Goal: Task Accomplishment & Management: Use online tool/utility

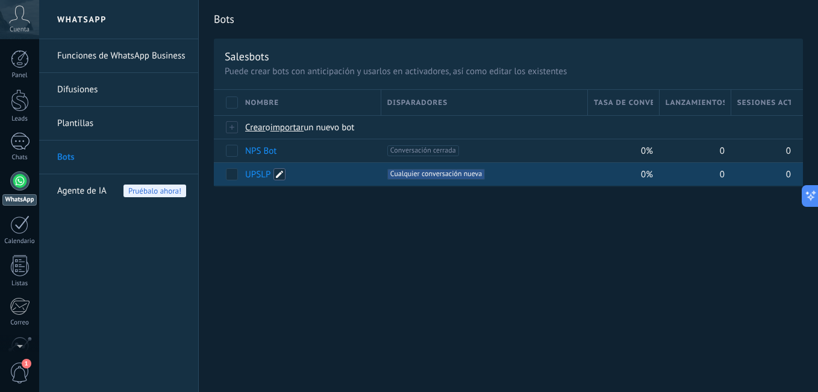
click at [275, 173] on span at bounding box center [279, 174] width 12 height 12
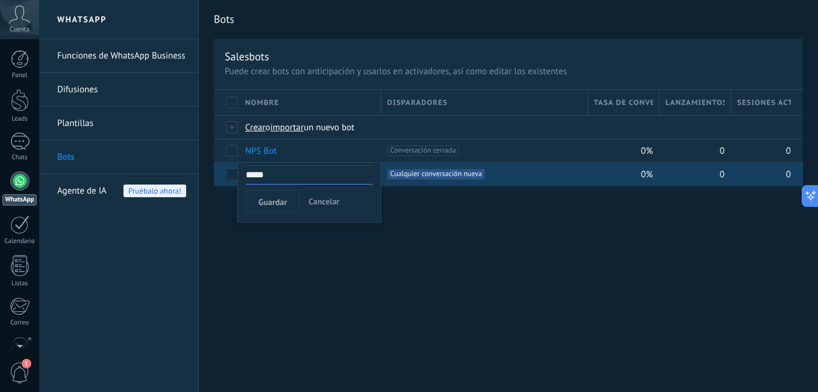
click at [469, 258] on div "Bots Salesbots Puede crear bots con anticipación y usarlos en activadores, así …" at bounding box center [508, 196] width 619 height 392
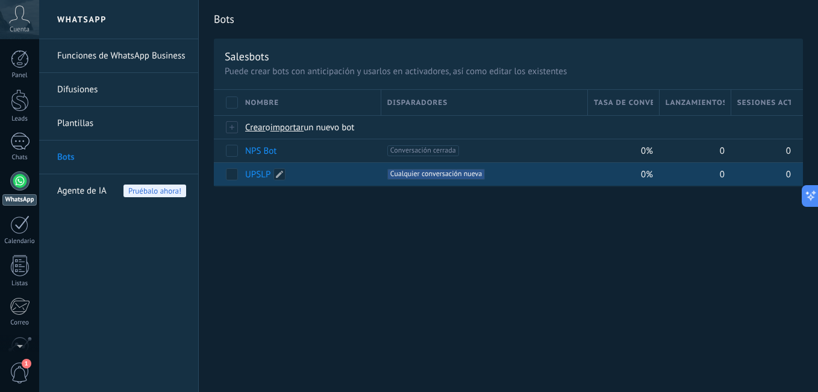
click at [263, 169] on link "UPSLP" at bounding box center [257, 174] width 25 height 11
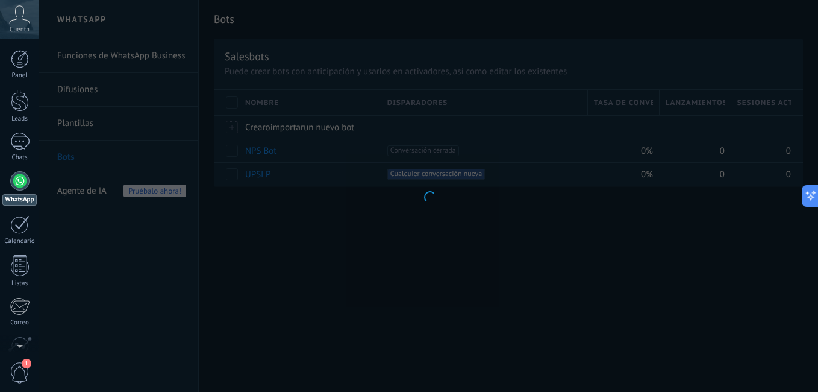
click at [294, 218] on div at bounding box center [428, 196] width 779 height 392
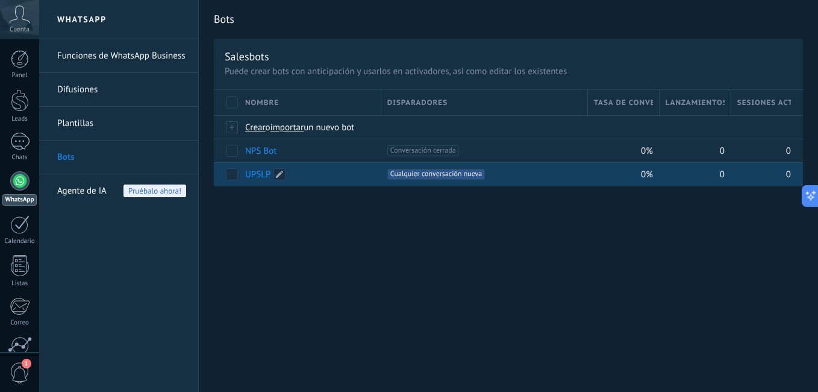
click at [259, 175] on link "UPSLP" at bounding box center [257, 174] width 25 height 11
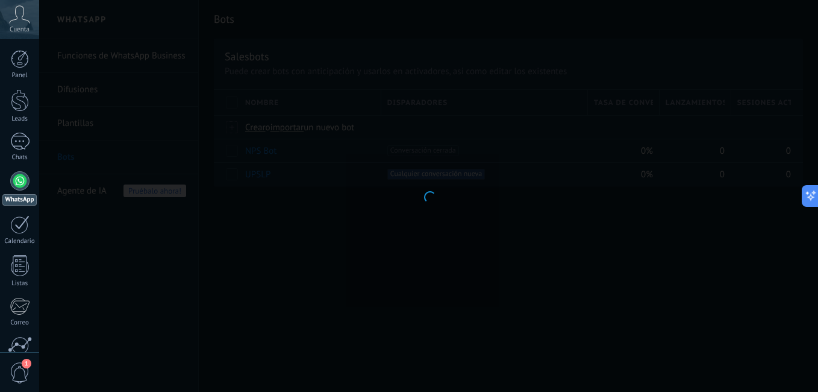
type input "*****"
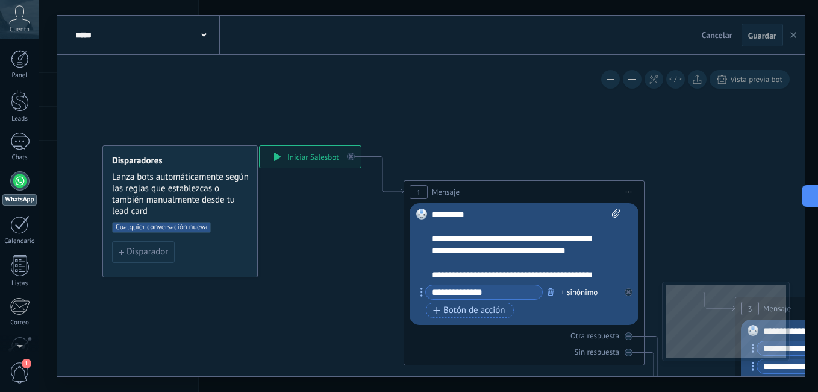
drag, startPoint x: 794, startPoint y: 37, endPoint x: 519, endPoint y: 314, distance: 390.6
click at [795, 37] on icon "button" at bounding box center [793, 35] width 6 height 6
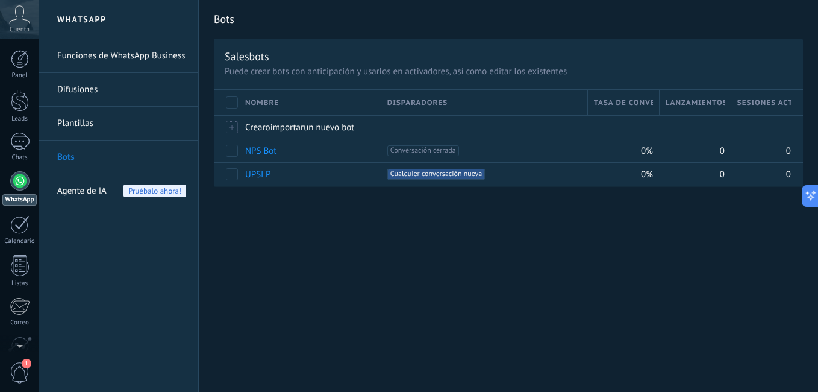
click at [87, 53] on link "Funciones de WhatsApp Business" at bounding box center [121, 56] width 129 height 34
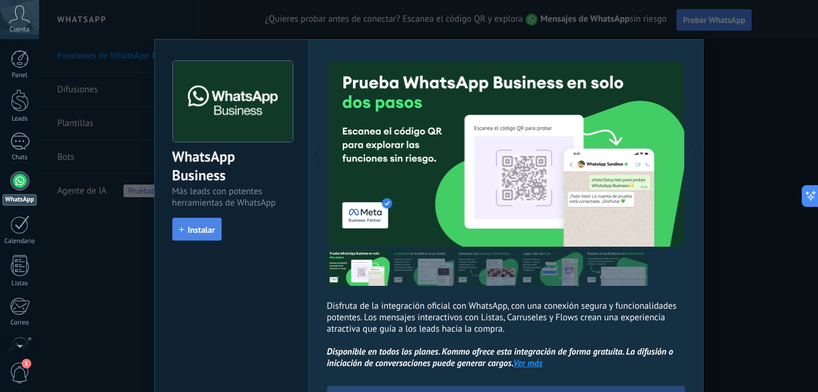
click at [191, 224] on button "Instalar" at bounding box center [196, 228] width 49 height 23
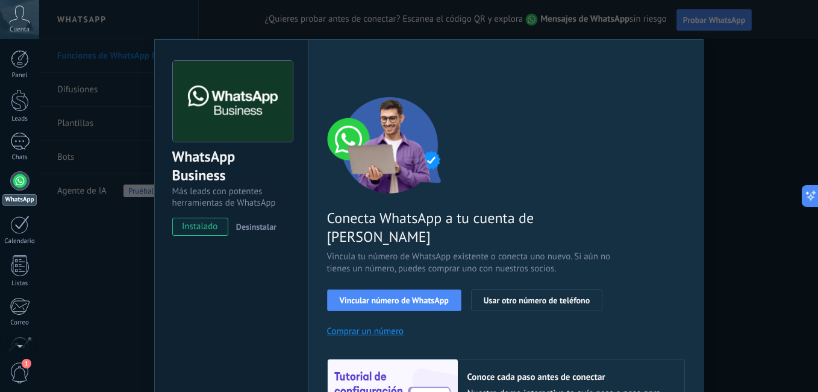
scroll to position [60, 0]
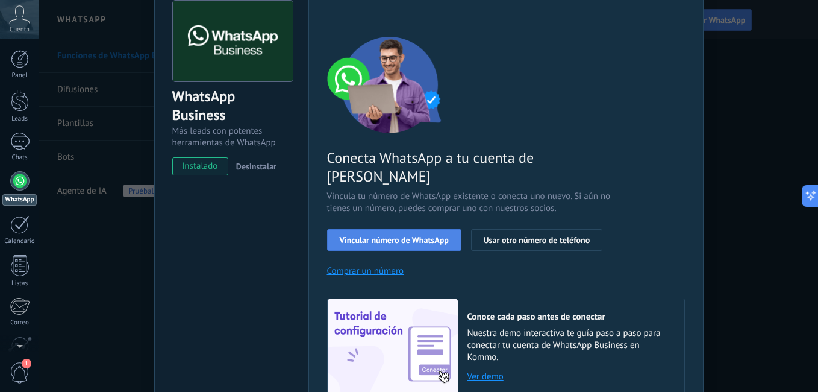
click at [420, 236] on span "Vincular número de WhatsApp" at bounding box center [394, 240] width 109 height 8
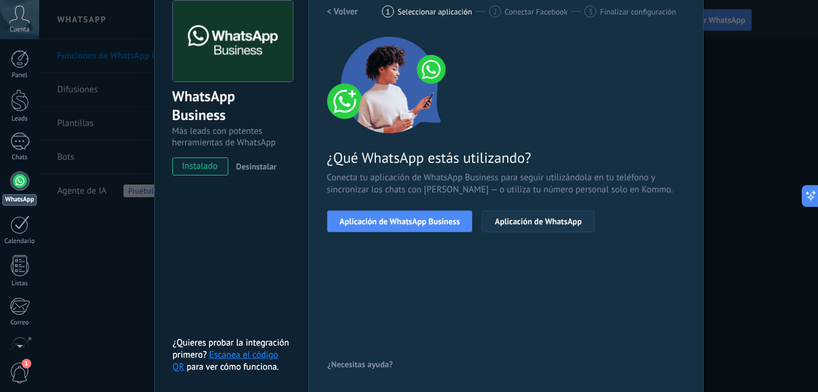
click at [532, 228] on button "Aplicación de WhatsApp" at bounding box center [538, 221] width 112 height 22
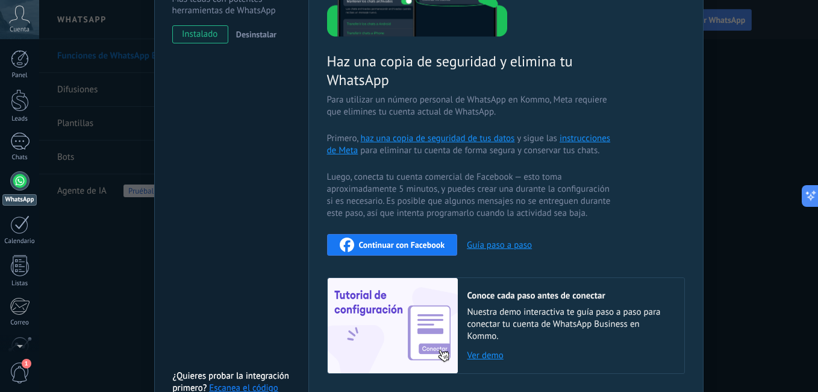
scroll to position [273, 0]
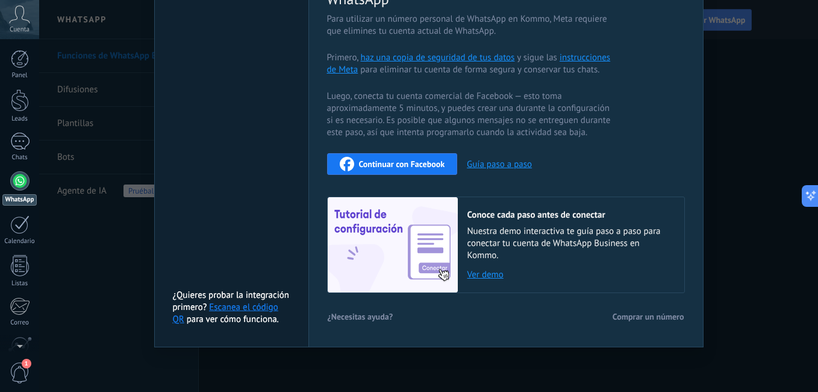
click at [380, 165] on span "Continuar con Facebook" at bounding box center [402, 164] width 86 height 8
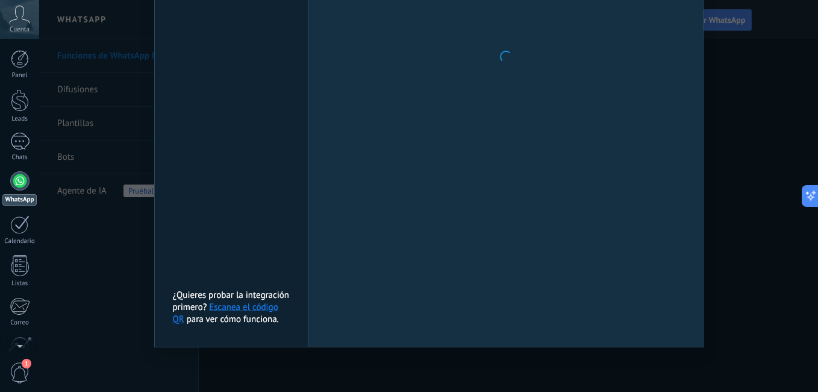
click at [651, 69] on div at bounding box center [506, 56] width 358 height 537
click at [245, 308] on link "Escanea el código QR" at bounding box center [225, 312] width 105 height 23
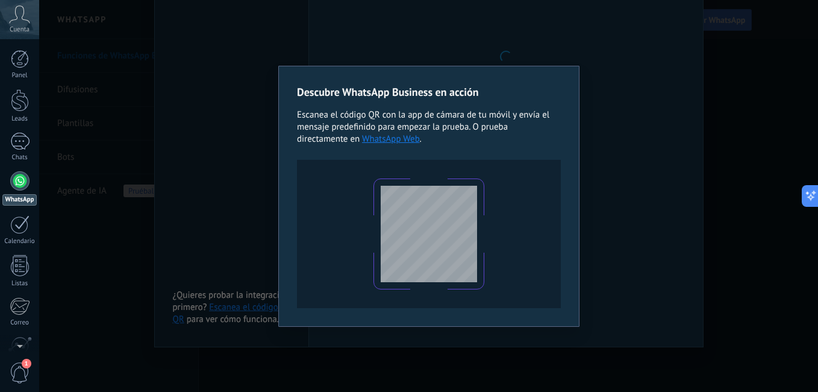
click at [591, 154] on div "Descubre WhatsApp Business en acción Escanea el código QR con la app de cámara …" at bounding box center [428, 196] width 779 height 392
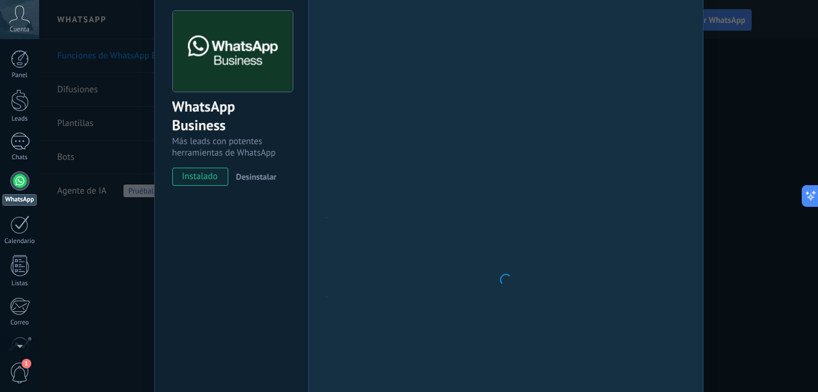
scroll to position [0, 0]
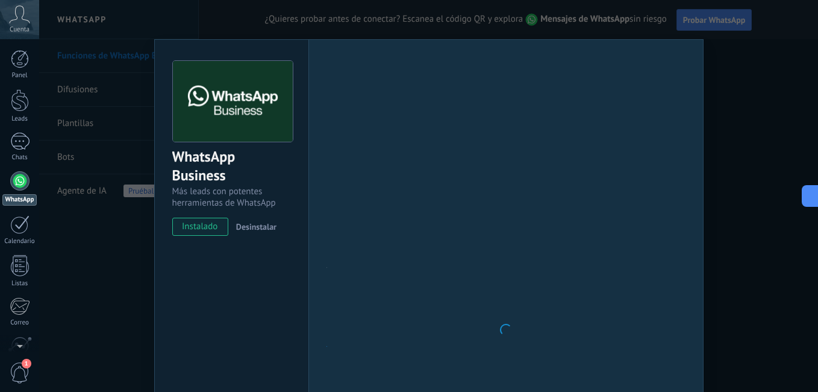
click at [736, 63] on div "WhatsApp Business Más leads con potentes herramientas de WhatsApp instalado Des…" at bounding box center [428, 196] width 779 height 392
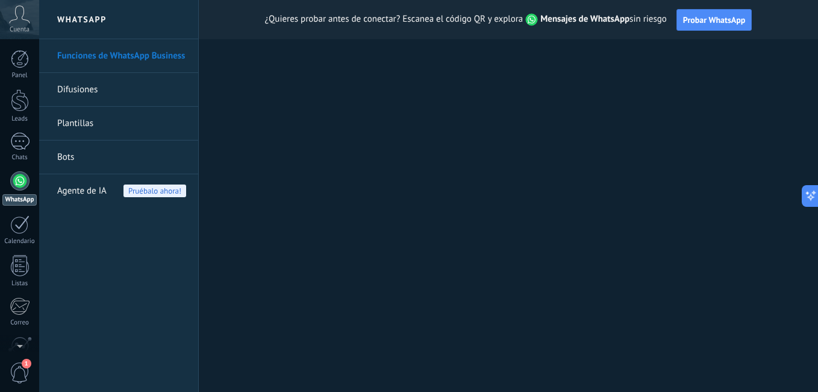
click at [80, 152] on link "Bots" at bounding box center [121, 157] width 129 height 34
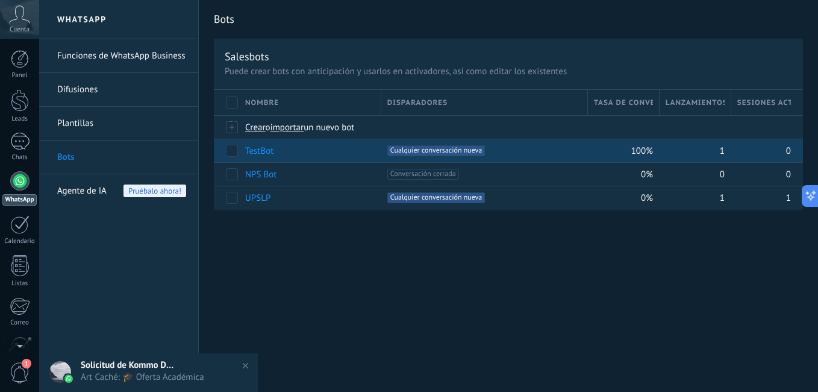
click at [255, 154] on link "TestBot" at bounding box center [259, 150] width 28 height 11
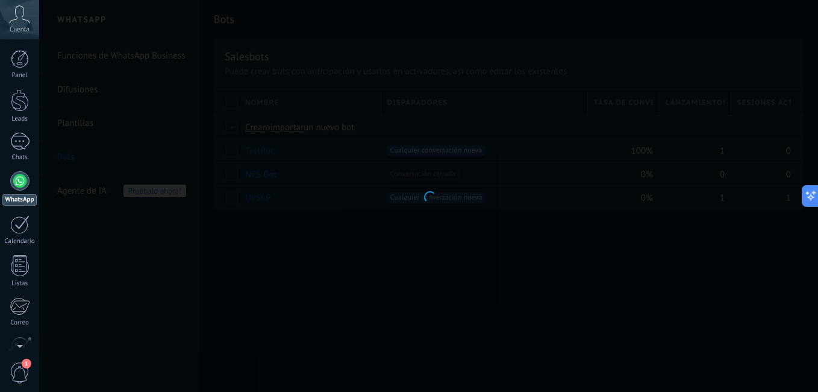
type input "*******"
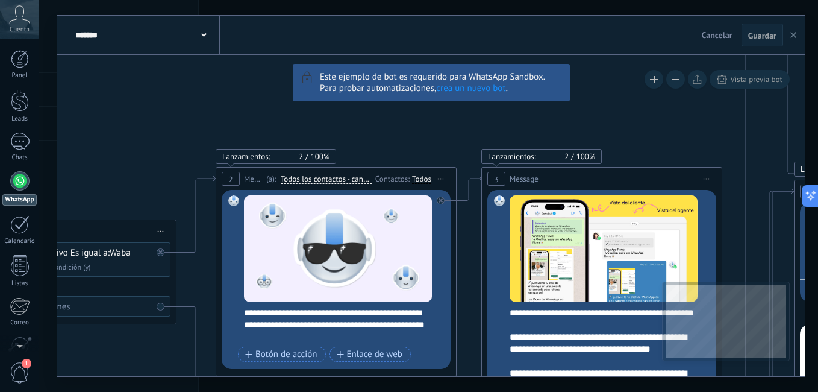
click at [791, 37] on icon "button" at bounding box center [793, 35] width 6 height 6
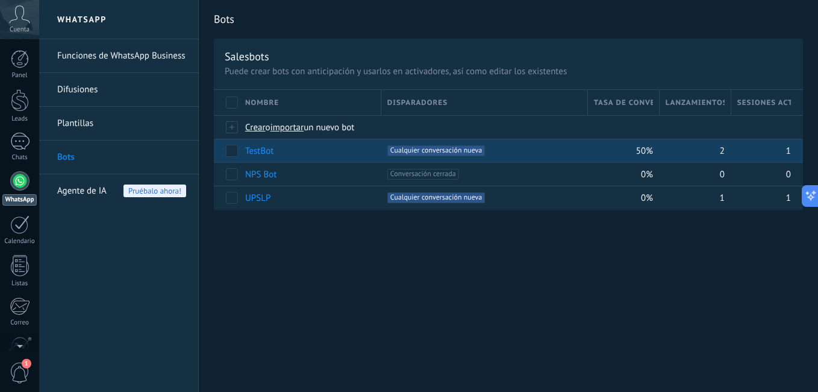
click at [443, 151] on span "Cualquier conversación nueva +0" at bounding box center [436, 150] width 98 height 11
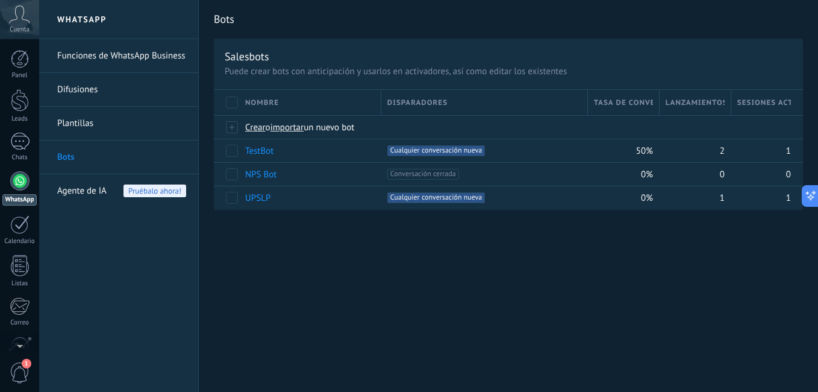
drag, startPoint x: 256, startPoint y: 149, endPoint x: 217, endPoint y: 276, distance: 132.2
click at [217, 276] on div "Bots Salesbots Puede crear bots con anticipación y usarlos en activadores, así …" at bounding box center [508, 196] width 619 height 392
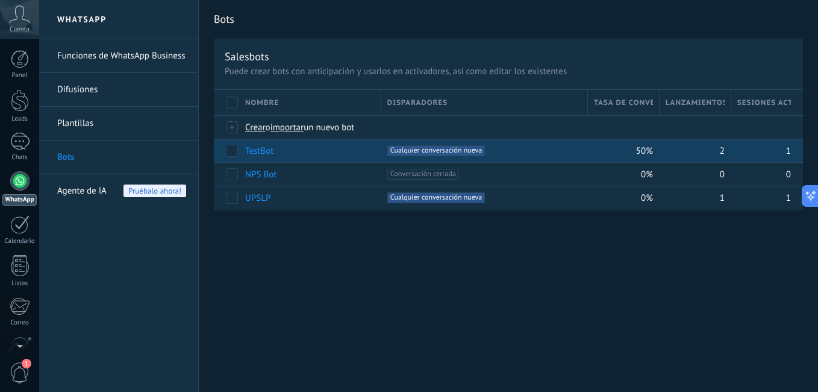
click at [434, 148] on span "Cualquier conversación nueva +0" at bounding box center [436, 150] width 98 height 11
click at [260, 153] on link "TestBot" at bounding box center [259, 150] width 28 height 11
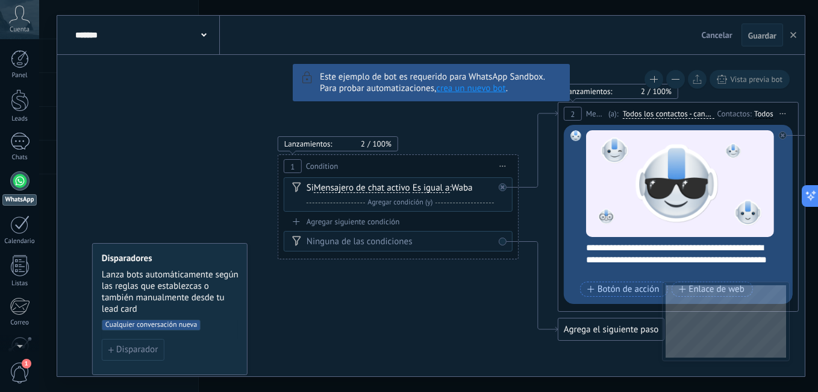
drag, startPoint x: 142, startPoint y: 279, endPoint x: 511, endPoint y: 299, distance: 370.3
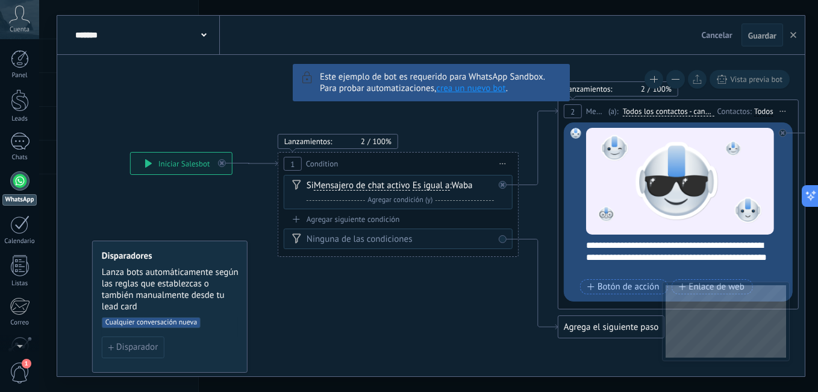
click at [143, 319] on span "Cualquier conversación nueva" at bounding box center [151, 322] width 99 height 11
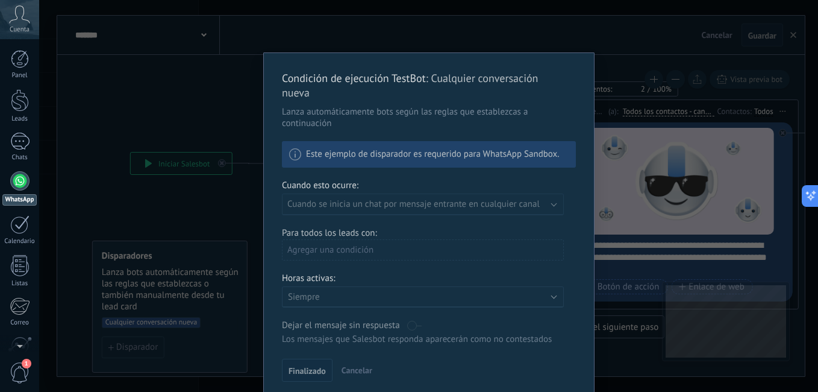
click at [476, 212] on div "Condición de ejecución TestBot : Cualquier conversación nueva Lanza automáticam…" at bounding box center [429, 226] width 330 height 346
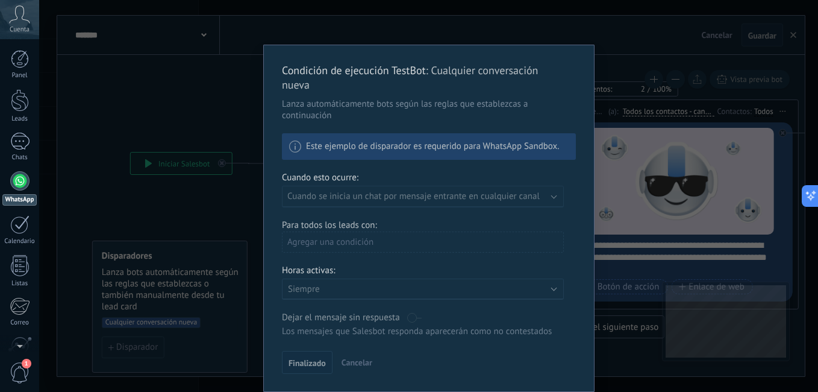
click at [319, 296] on div "Condición de ejecución TestBot : Cualquier conversación nueva Lanza automáticam…" at bounding box center [429, 218] width 330 height 346
drag, startPoint x: 319, startPoint y: 277, endPoint x: 330, endPoint y: 191, distance: 86.9
click at [319, 269] on div "Condición de ejecución TestBot : Cualquier conversación nueva Lanza automáticam…" at bounding box center [429, 218] width 330 height 346
click at [330, 191] on div "Condición de ejecución TestBot : Cualquier conversación nueva Lanza automáticam…" at bounding box center [429, 218] width 330 height 346
click at [366, 202] on div "Condición de ejecución TestBot : Cualquier conversación nueva Lanza automáticam…" at bounding box center [429, 218] width 330 height 346
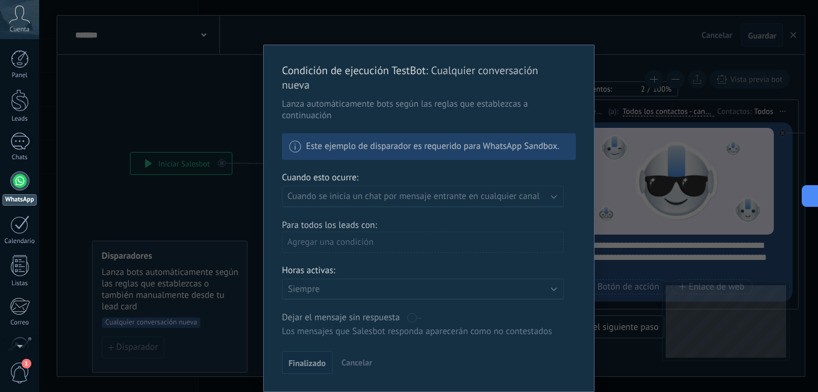
click at [389, 255] on div "Condición de ejecución TestBot : Cualquier conversación nueva Lanza automáticam…" at bounding box center [429, 218] width 330 height 346
click at [385, 238] on div "Condición de ejecución TestBot : Cualquier conversación nueva Lanza automáticam…" at bounding box center [429, 218] width 330 height 346
drag, startPoint x: 427, startPoint y: 265, endPoint x: 478, endPoint y: 292, distance: 57.7
click at [438, 276] on div "Condición de ejecución TestBot : Cualquier conversación nueva Lanza automáticam…" at bounding box center [429, 218] width 330 height 346
drag, startPoint x: 478, startPoint y: 292, endPoint x: 496, endPoint y: 295, distance: 17.7
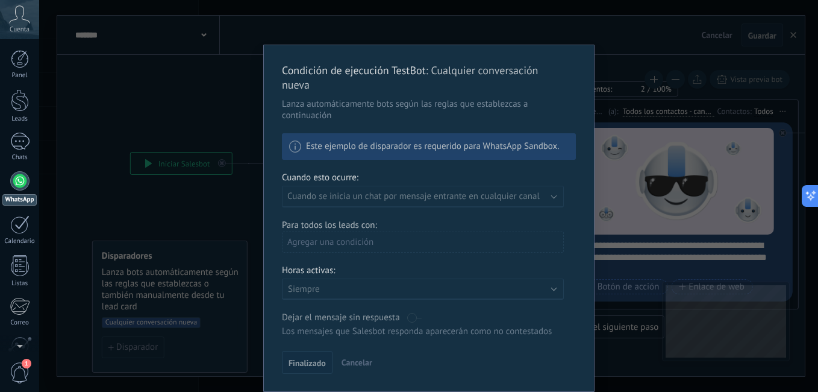
click at [484, 293] on div "Condición de ejecución TestBot : Cualquier conversación nueva Lanza automáticam…" at bounding box center [429, 218] width 330 height 346
drag, startPoint x: 499, startPoint y: 296, endPoint x: 512, endPoint y: 296, distance: 12.7
click at [502, 296] on div "Condición de ejecución TestBot : Cualquier conversación nueva Lanza automáticam…" at bounding box center [429, 218] width 330 height 346
drag, startPoint x: 548, startPoint y: 186, endPoint x: 564, endPoint y: 142, distance: 47.1
click at [550, 175] on div "Condición de ejecución TestBot : Cualquier conversación nueva Lanza automáticam…" at bounding box center [429, 218] width 330 height 346
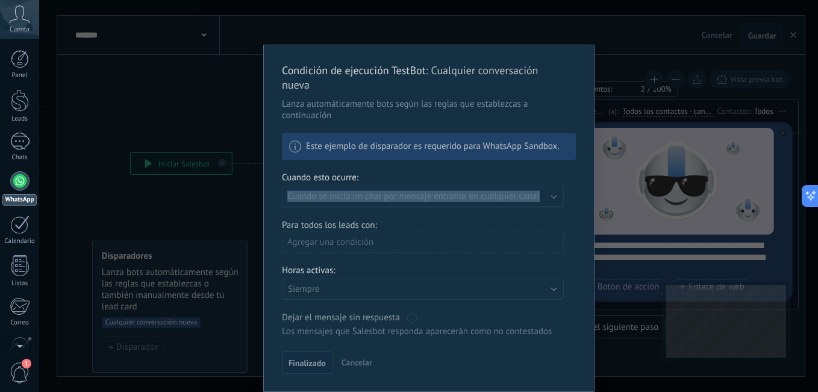
copy div "Ejecutar: Cuando se inicia un chat por mensaje entrante en cualquier canal"
click at [414, 185] on div "Condición de ejecución TestBot : Cualquier conversación nueva Lanza automáticam…" at bounding box center [429, 218] width 330 height 346
click at [217, 214] on div "Condición de ejecución TestBot : Cualquier conversación nueva Lanza automáticam…" at bounding box center [428, 196] width 779 height 392
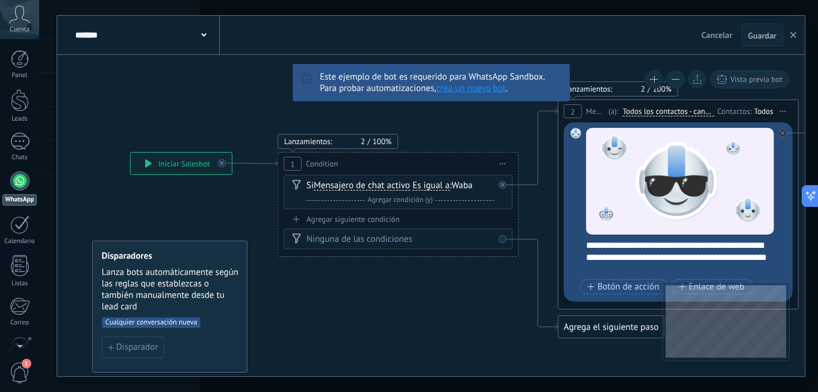
scroll to position [0, 0]
click at [226, 163] on icon at bounding box center [248, 163] width 57 height 5
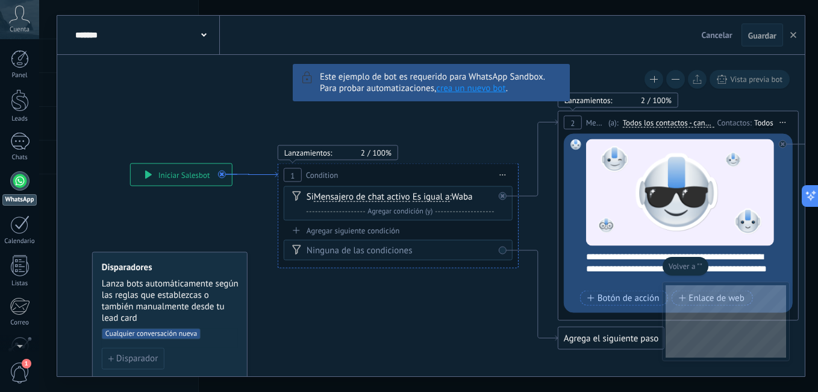
click at [223, 173] on icon at bounding box center [248, 174] width 57 height 5
click at [790, 36] on button "button" at bounding box center [793, 34] width 18 height 23
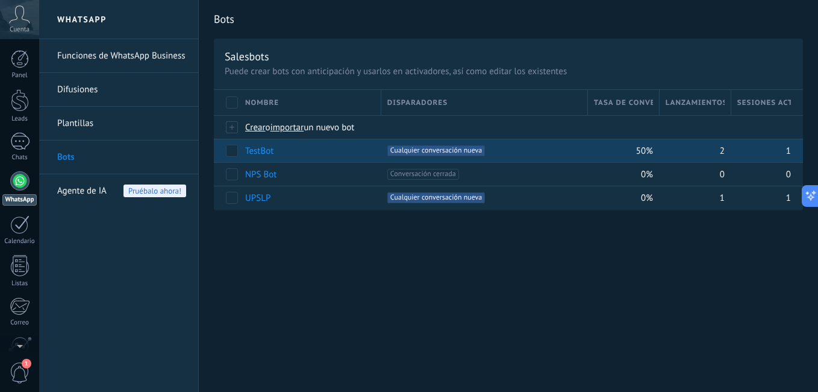
click at [428, 151] on span "Cualquier conversación nueva +0" at bounding box center [436, 150] width 98 height 11
click at [263, 151] on link "TestBot" at bounding box center [259, 150] width 28 height 11
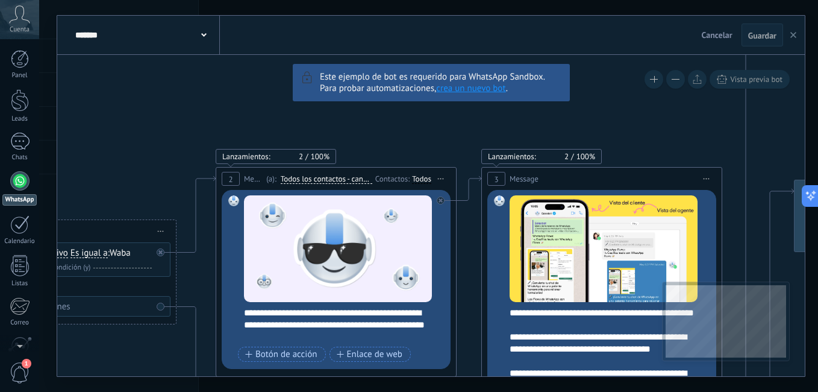
click at [788, 34] on button "button" at bounding box center [793, 34] width 18 height 23
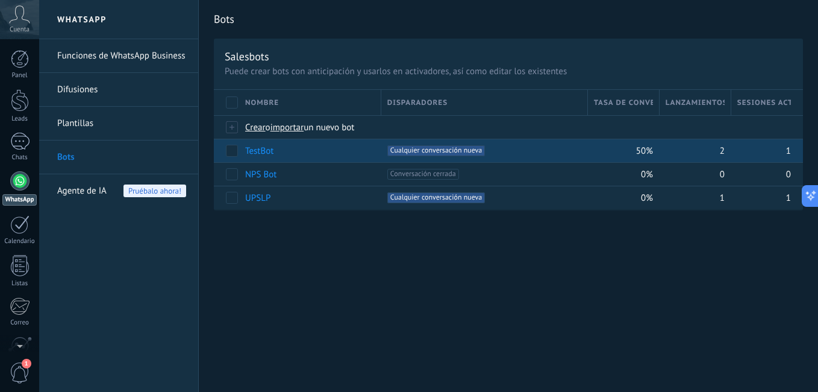
click at [476, 151] on span "Cualquier conversación nueva +0" at bounding box center [436, 150] width 98 height 11
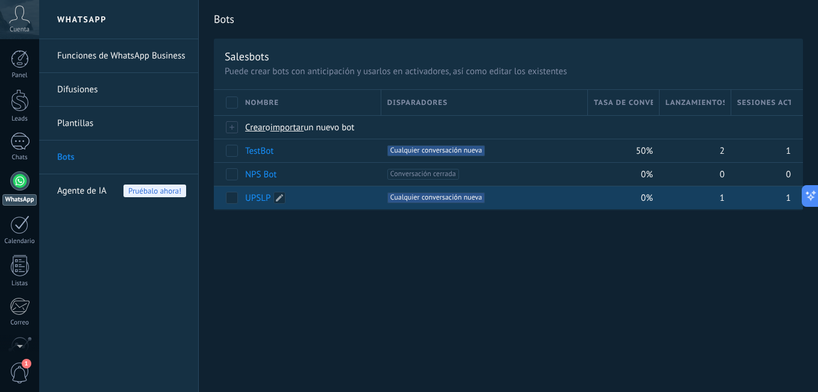
click at [252, 195] on link "UPSLP" at bounding box center [257, 197] width 25 height 11
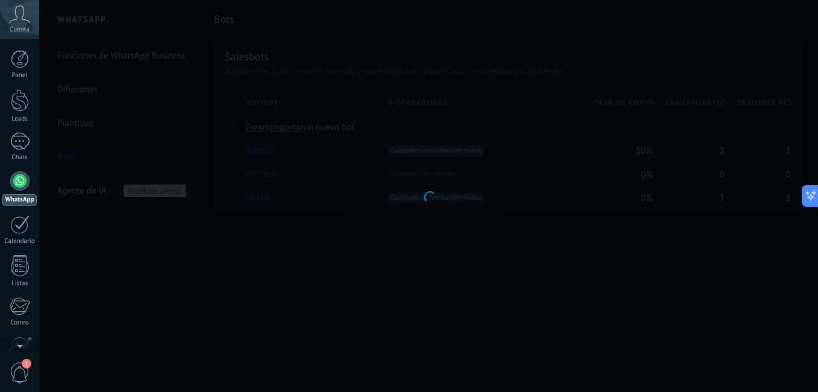
type input "*****"
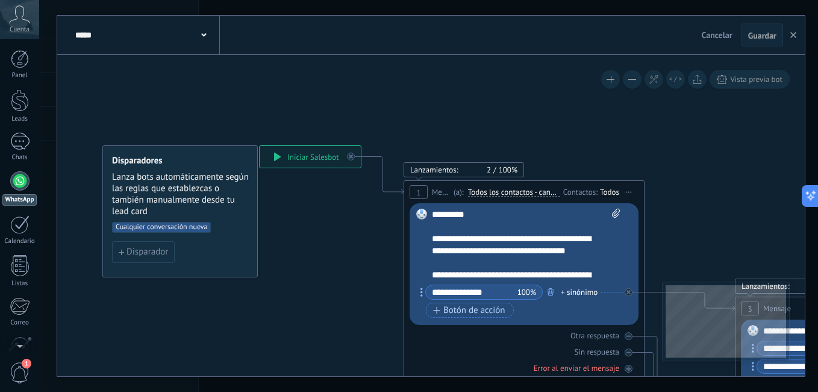
click at [151, 229] on span "Cualquier conversación nueva" at bounding box center [161, 227] width 99 height 11
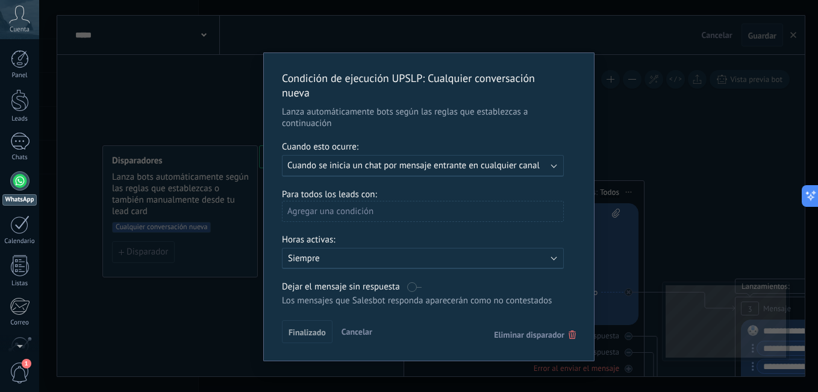
click at [357, 165] on span "Cuando se inicia un chat por mensaje entrante en cualquier canal" at bounding box center [413, 165] width 252 height 11
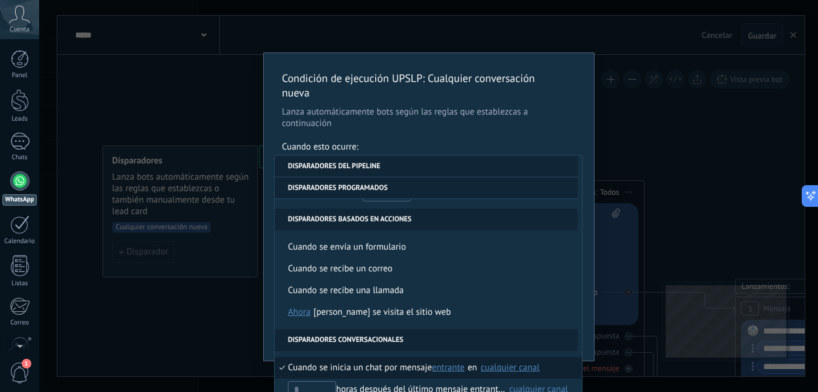
scroll to position [241, 0]
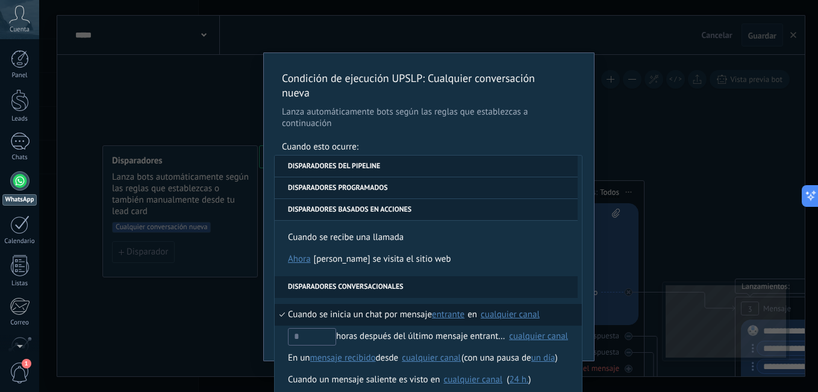
click at [398, 169] on li "Disparadores del pipeline" at bounding box center [426, 166] width 303 height 22
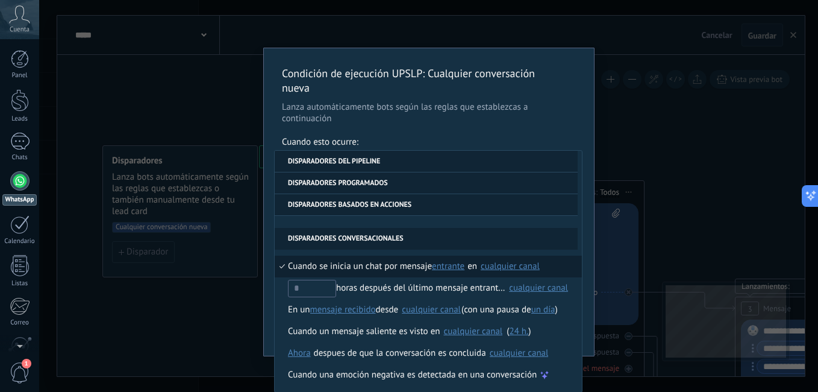
scroll to position [5, 0]
click at [629, 151] on div "Condición de ejecución UPSLP : Cualquier conversación nueva Lanza automáticamen…" at bounding box center [428, 196] width 779 height 392
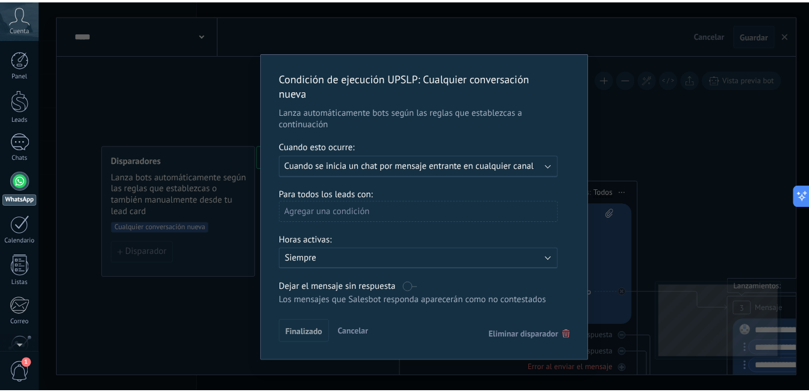
scroll to position [0, 0]
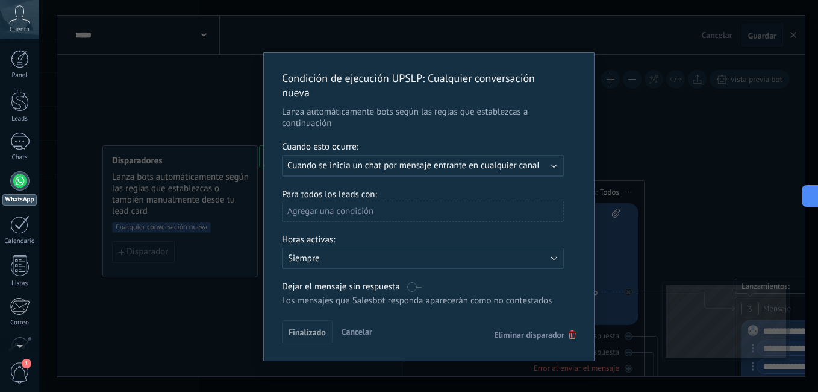
click at [619, 150] on div "Condición de ejecución UPSLP : Cualquier conversación nueva Lanza automáticamen…" at bounding box center [428, 196] width 779 height 392
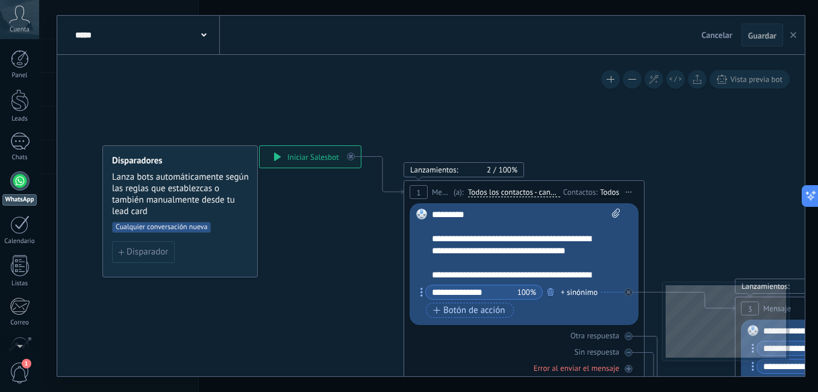
click at [796, 31] on button "button" at bounding box center [793, 34] width 18 height 23
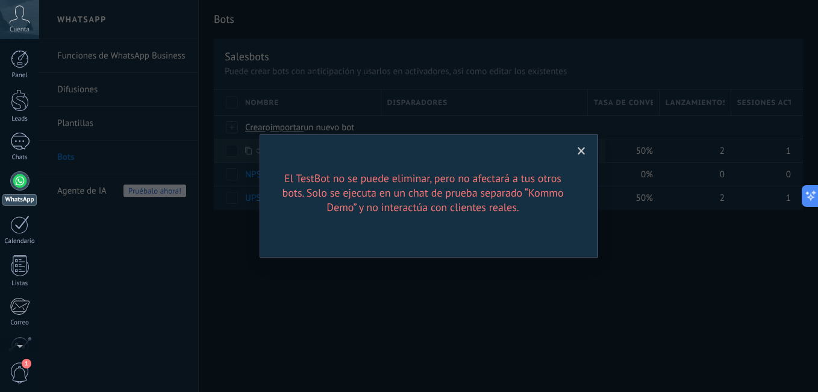
click at [585, 148] on span at bounding box center [582, 151] width 8 height 8
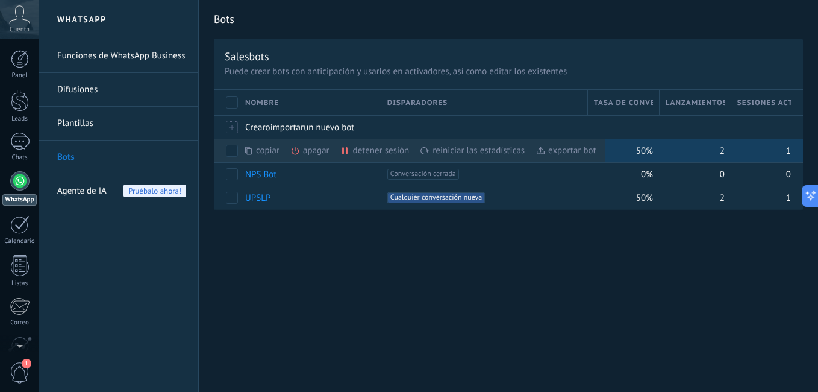
click at [289, 151] on div "copiar màs" at bounding box center [281, 150] width 77 height 23
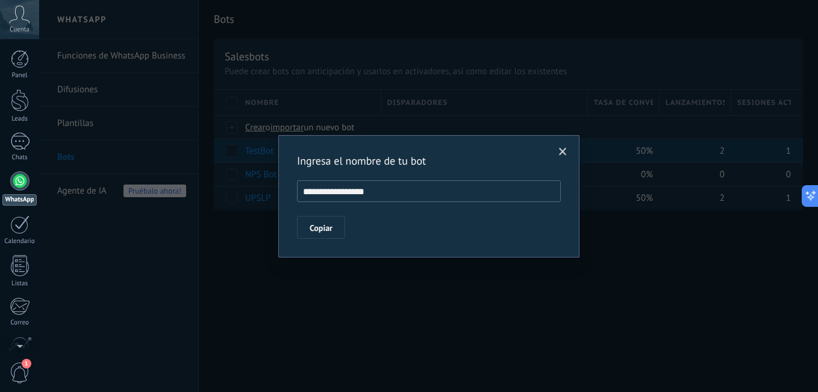
click at [557, 151] on span at bounding box center [563, 152] width 20 height 20
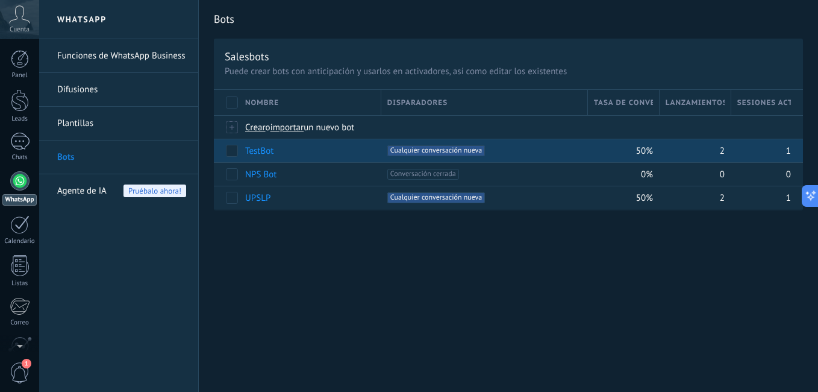
click at [298, 157] on div "TestBot" at bounding box center [307, 150] width 136 height 23
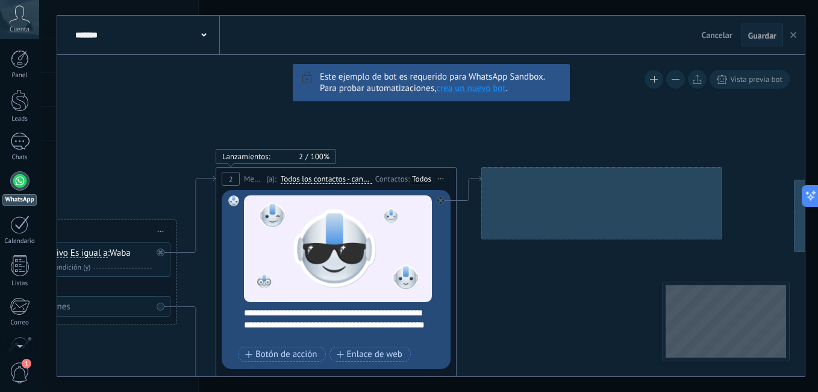
click at [788, 33] on button "button" at bounding box center [793, 34] width 18 height 23
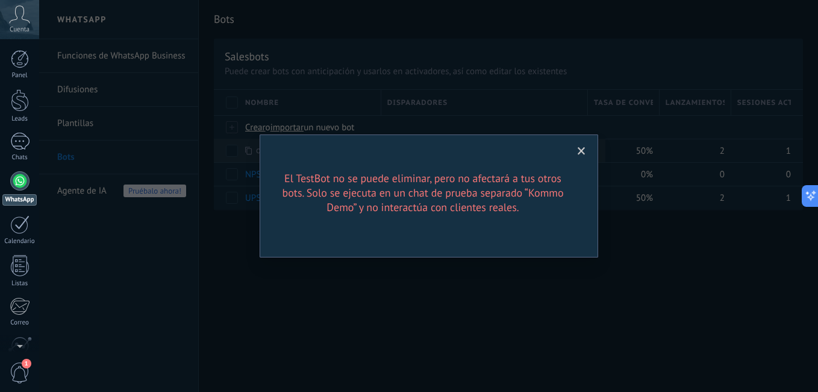
click at [579, 156] on span at bounding box center [582, 151] width 20 height 20
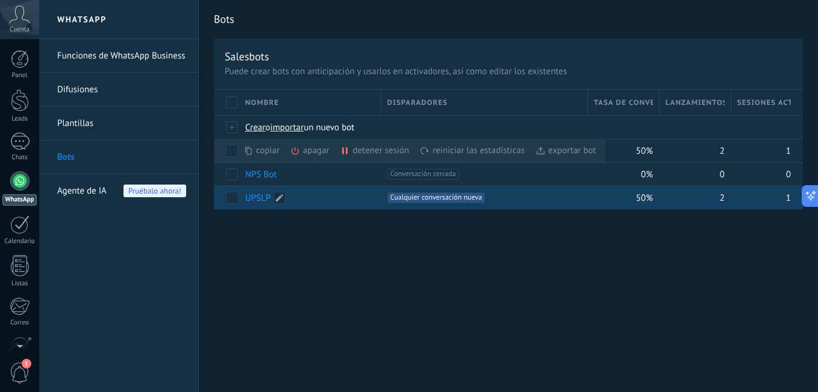
click at [310, 195] on div "UPSLP" at bounding box center [307, 197] width 136 height 23
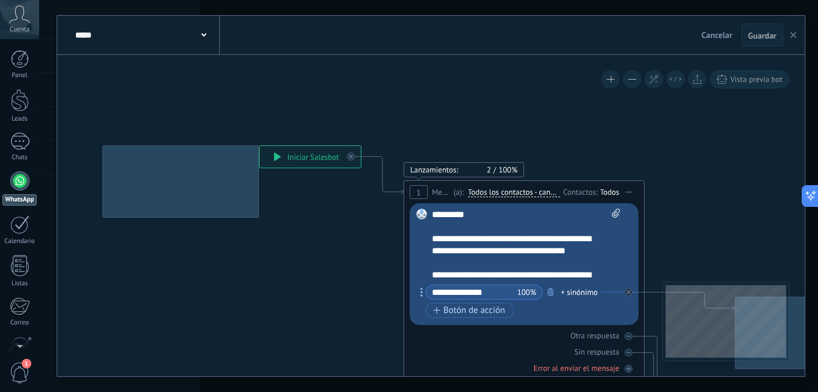
click at [793, 37] on icon "button" at bounding box center [793, 35] width 6 height 6
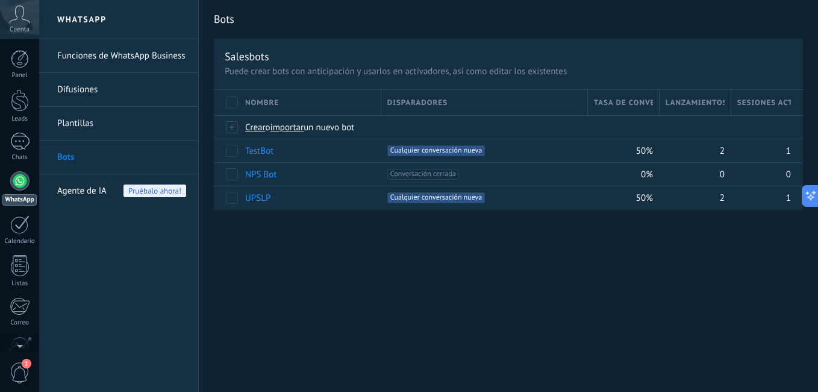
click at [100, 51] on link "Funciones de WhatsApp Business" at bounding box center [121, 56] width 129 height 34
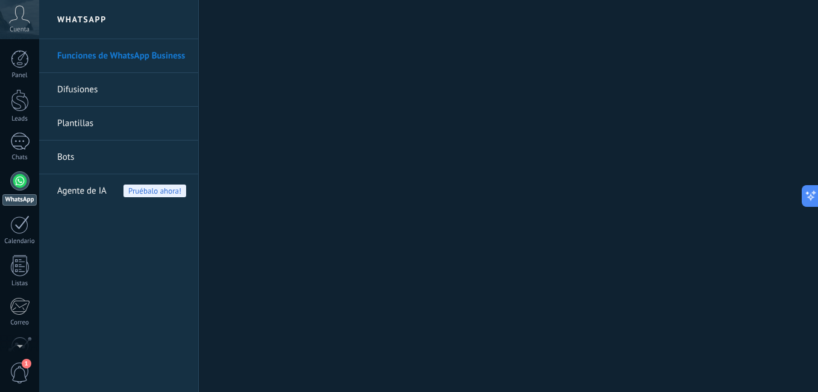
click at [77, 90] on link "Difusiones" at bounding box center [121, 90] width 129 height 34
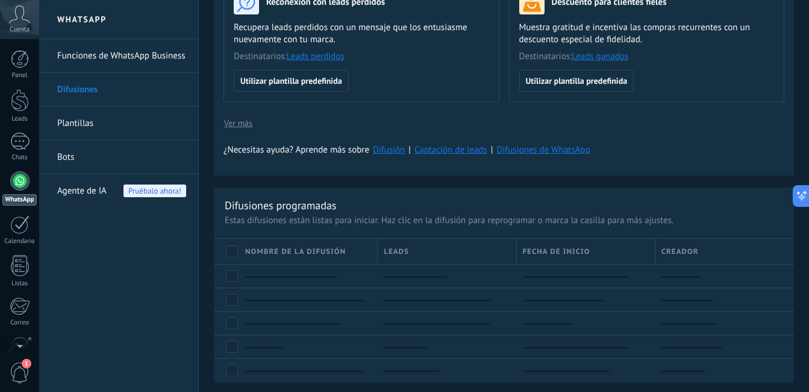
scroll to position [361, 0]
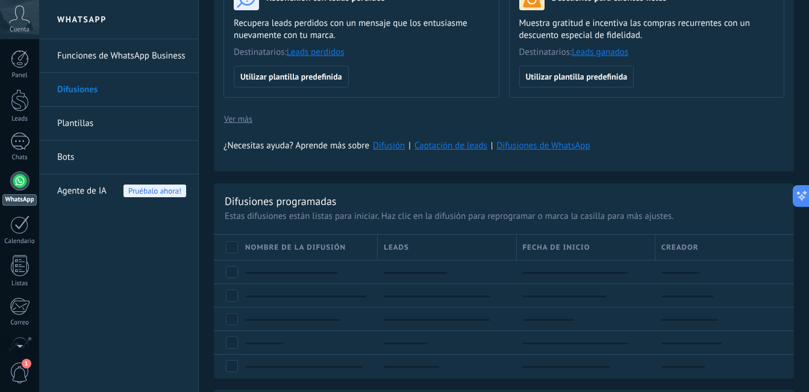
click at [89, 125] on link "Plantillas" at bounding box center [121, 124] width 129 height 34
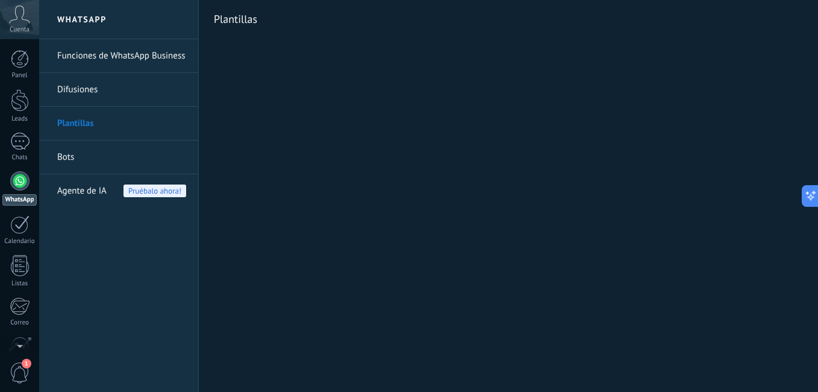
click at [80, 94] on link "Difusiones" at bounding box center [121, 90] width 129 height 34
click at [58, 154] on link "Bots" at bounding box center [121, 157] width 129 height 34
click at [76, 162] on link "Bots" at bounding box center [121, 157] width 129 height 34
click at [22, 186] on div at bounding box center [19, 180] width 19 height 19
click at [66, 158] on link "Bots" at bounding box center [121, 157] width 129 height 34
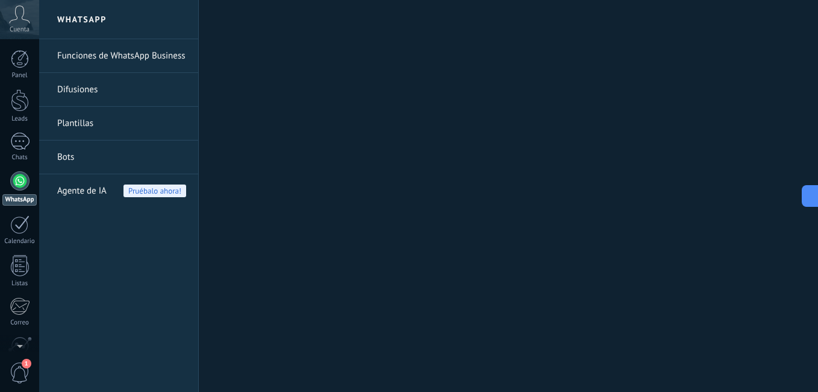
click at [84, 86] on link "Difusiones" at bounding box center [121, 90] width 129 height 34
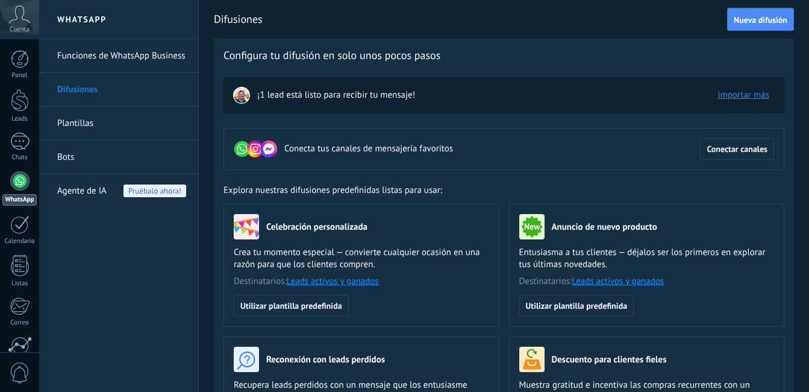
click at [81, 130] on link "Plantillas" at bounding box center [121, 124] width 129 height 34
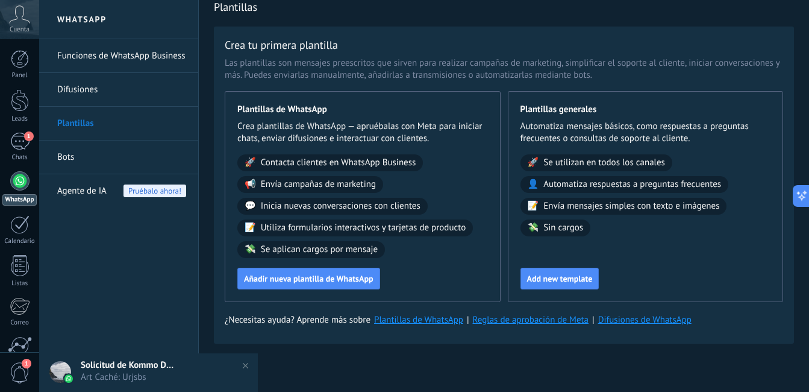
scroll to position [15, 0]
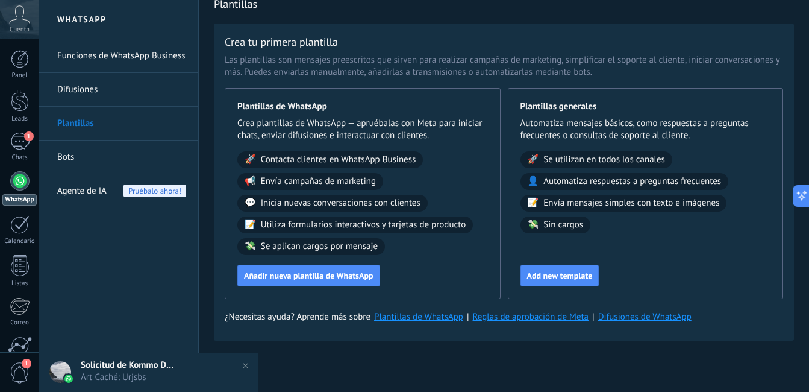
click at [70, 158] on link "Bots" at bounding box center [121, 157] width 129 height 34
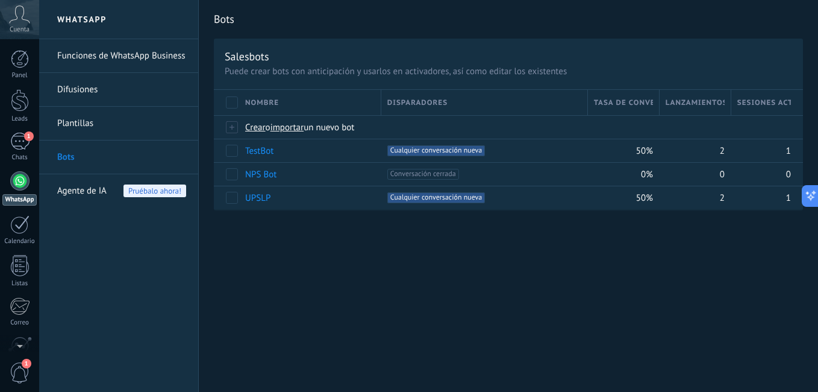
click at [39, 141] on li "Bots" at bounding box center [118, 157] width 159 height 34
click at [33, 143] on link "1 Chats" at bounding box center [19, 147] width 39 height 29
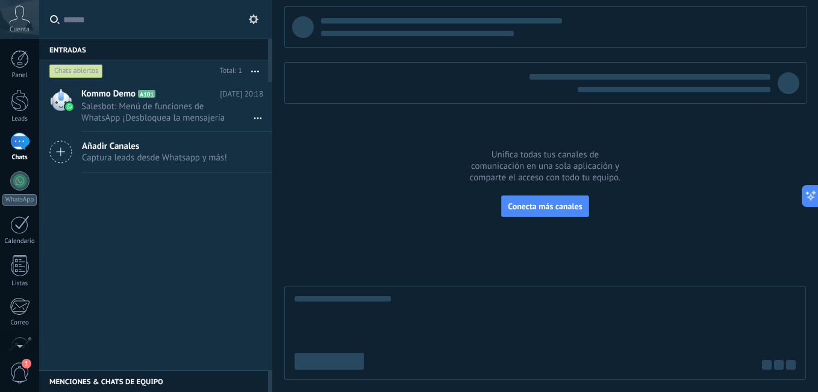
click at [229, 142] on div "Añadir Canales Captura leads desde Whatsapp y más!" at bounding box center [155, 152] width 233 height 40
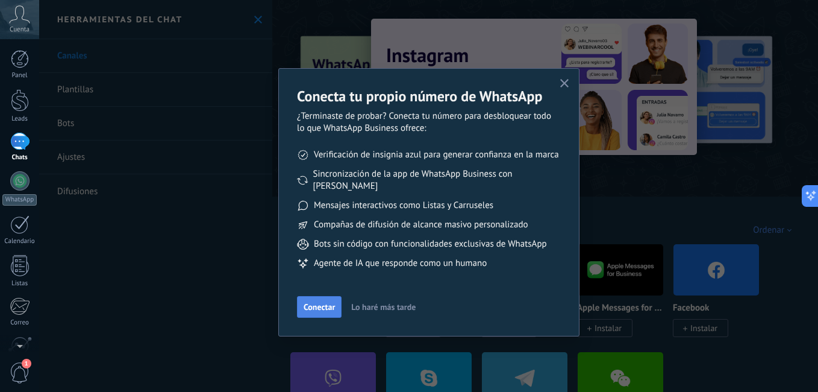
click at [324, 302] on span "Conectar" at bounding box center [319, 306] width 31 height 8
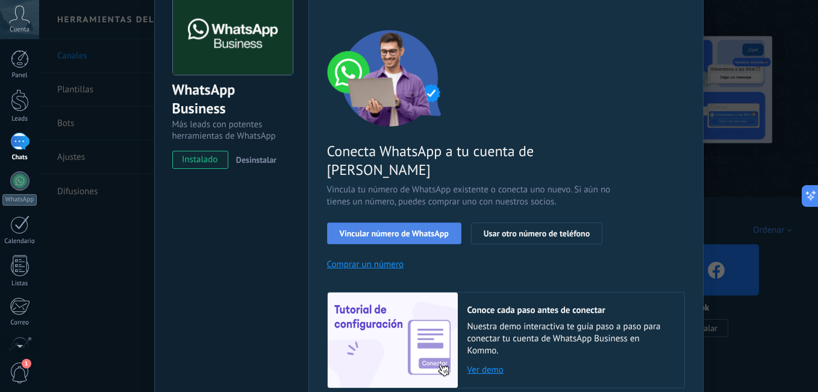
scroll to position [120, 0]
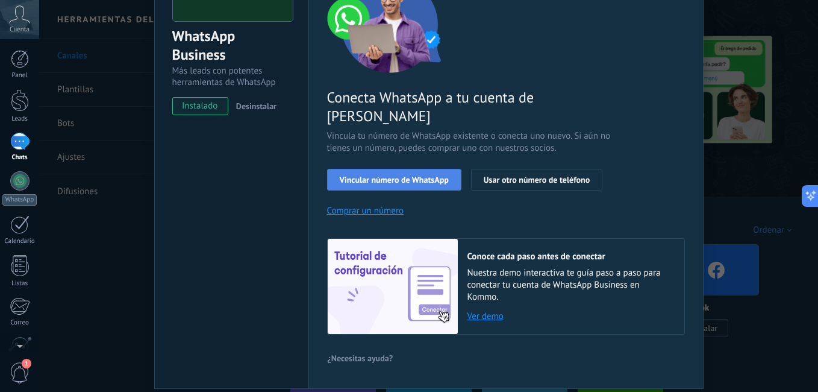
click at [425, 175] on span "Vincular número de WhatsApp" at bounding box center [394, 179] width 109 height 8
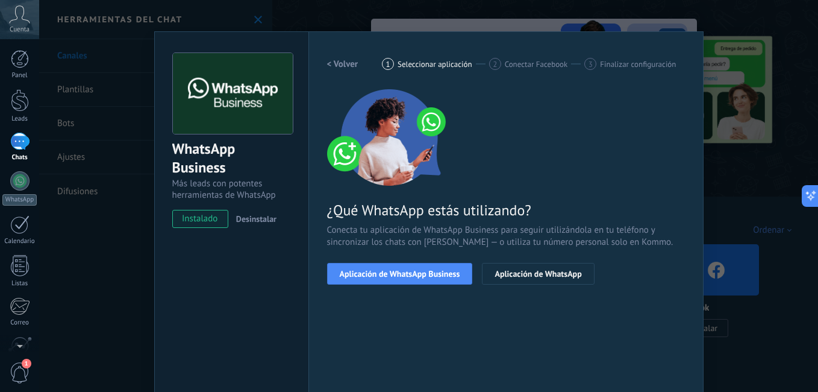
scroll to position [0, 0]
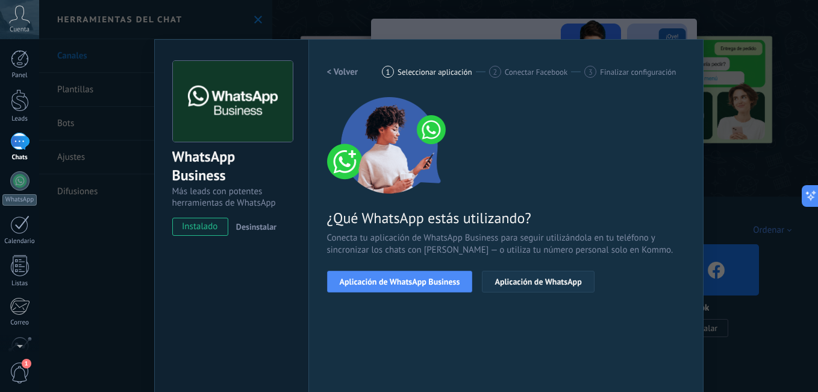
click at [537, 279] on span "Aplicación de WhatsApp" at bounding box center [538, 281] width 87 height 8
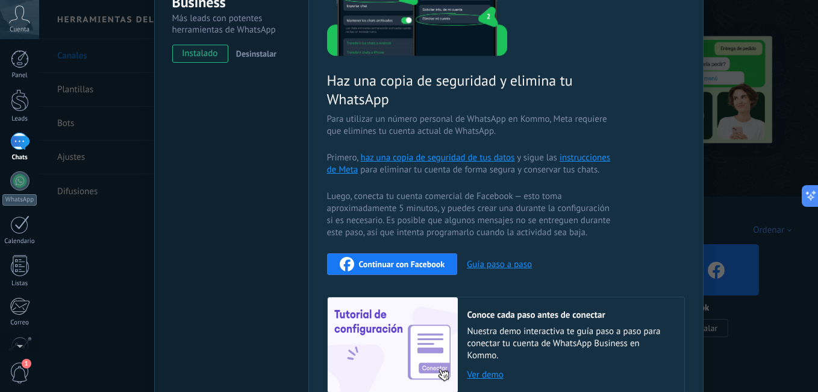
scroll to position [181, 0]
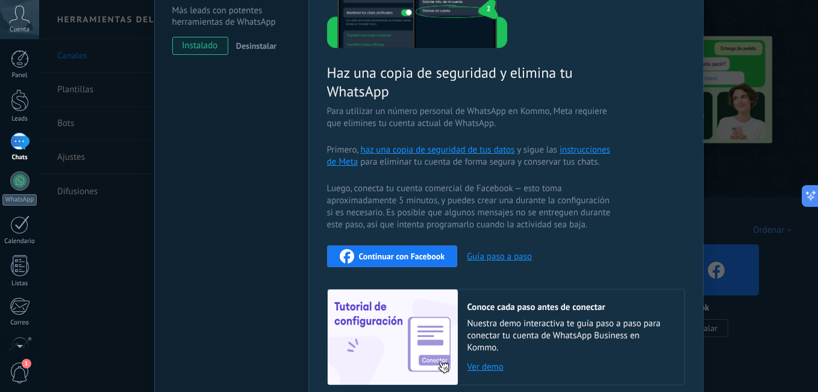
click at [496, 255] on button "Guía paso a paso" at bounding box center [499, 256] width 65 height 11
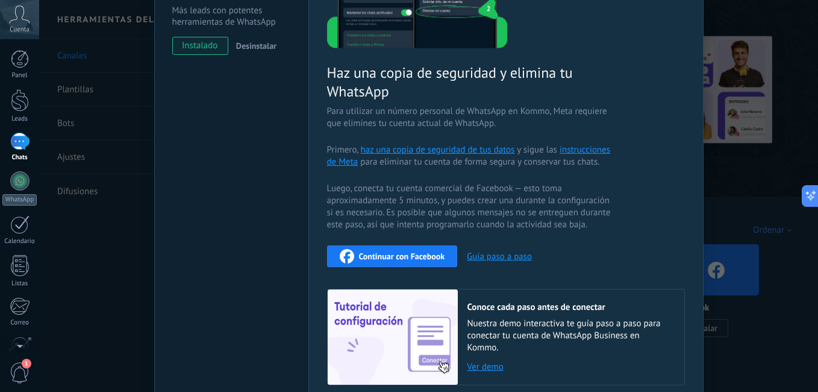
click at [398, 269] on div "Haz una copia de seguridad y elimina tu WhatsApp Para utilizar un número person…" at bounding box center [506, 150] width 358 height 469
click at [390, 254] on span "Continuar con Facebook" at bounding box center [402, 256] width 86 height 8
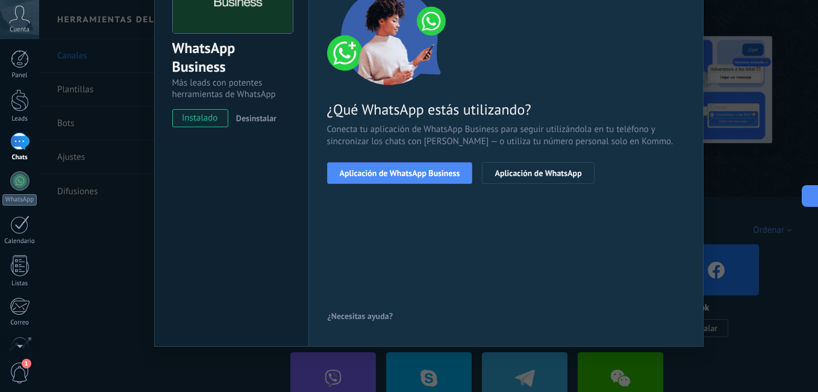
scroll to position [0, 0]
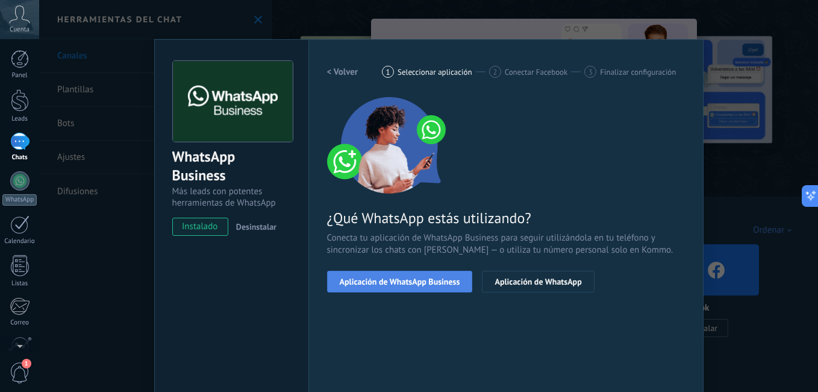
click at [387, 284] on span "Aplicación de WhatsApp Business" at bounding box center [400, 281] width 120 height 8
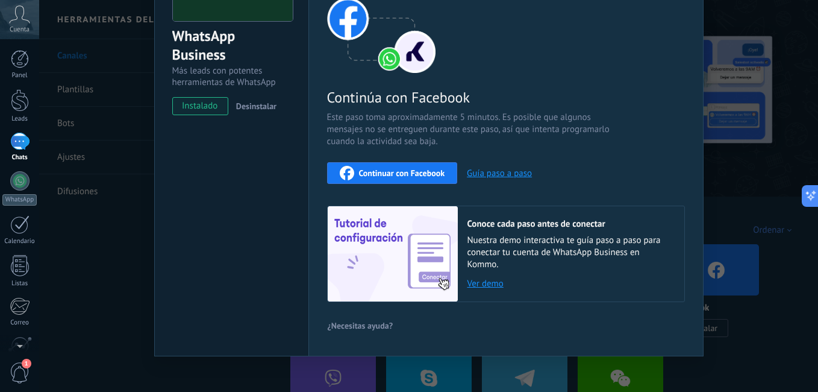
scroll to position [130, 0]
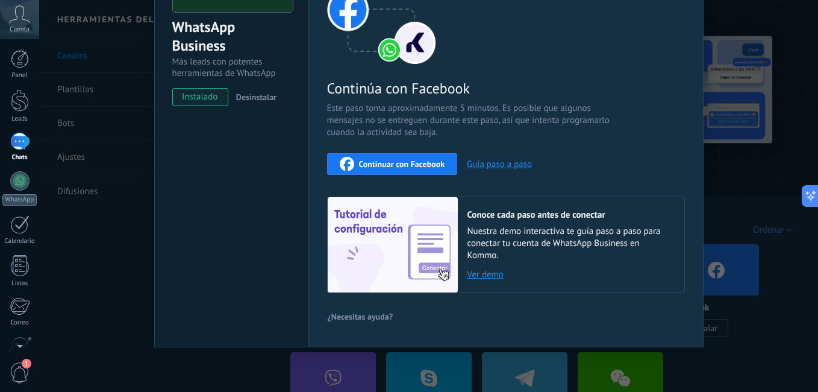
click at [404, 163] on span "Continuar con Facebook" at bounding box center [402, 164] width 86 height 8
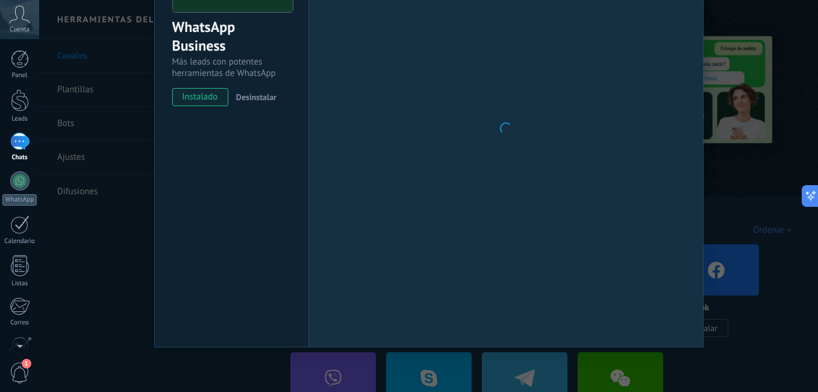
click at [690, 126] on div "Configuraciones Autorizaciones Esta pestaña registra a los usuarios que han con…" at bounding box center [505, 128] width 395 height 437
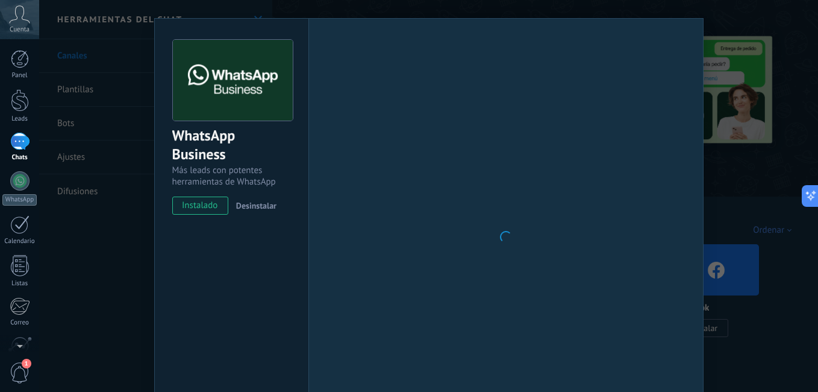
scroll to position [0, 0]
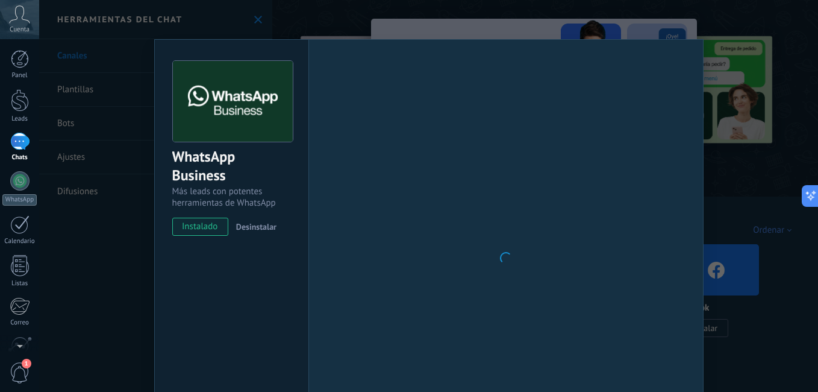
click at [783, 128] on div "WhatsApp Business Más leads con potentes herramientas de WhatsApp instalado Des…" at bounding box center [428, 196] width 779 height 392
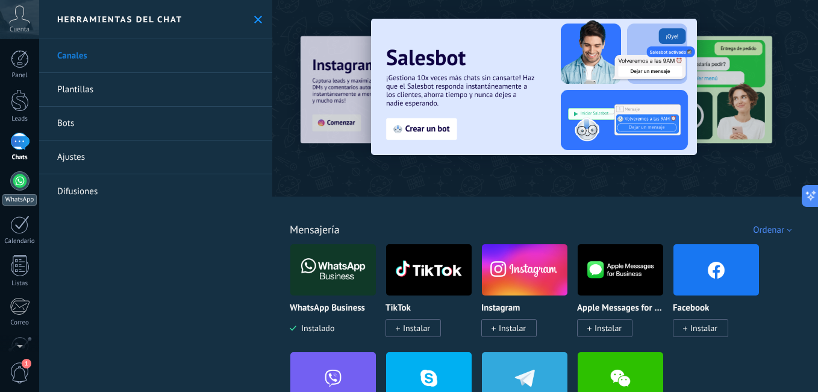
click at [20, 179] on div at bounding box center [19, 180] width 19 height 19
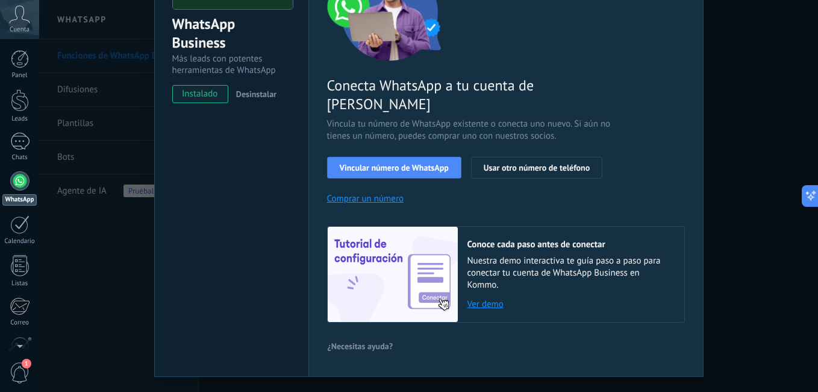
scroll to position [143, 0]
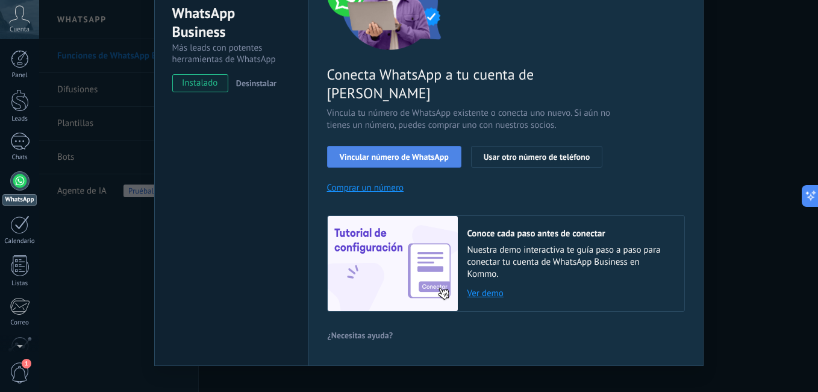
click at [427, 152] on span "Vincular número de WhatsApp" at bounding box center [394, 156] width 109 height 8
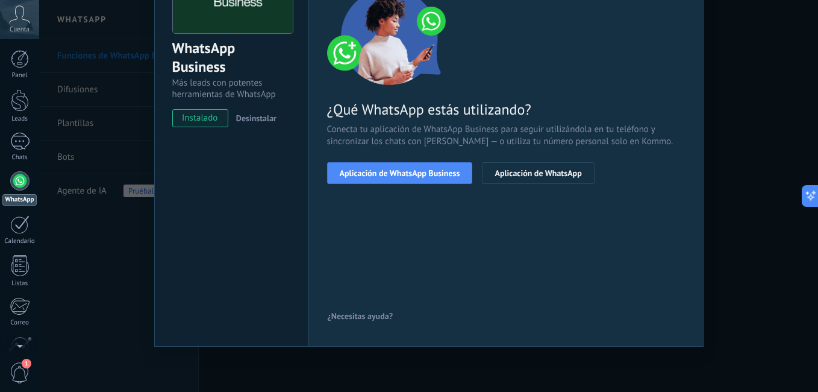
scroll to position [108, 0]
click at [520, 167] on button "Aplicación de WhatsApp" at bounding box center [538, 173] width 112 height 22
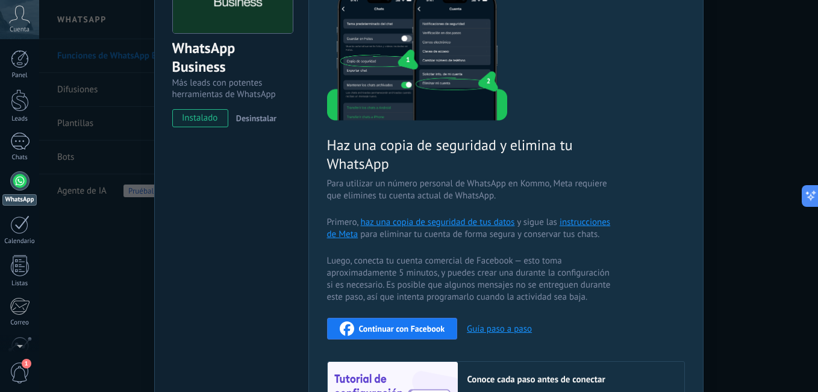
scroll to position [169, 0]
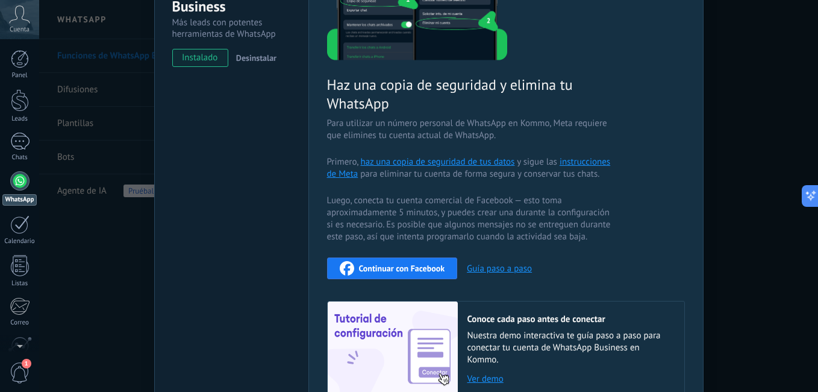
click at [379, 272] on span "Continuar con Facebook" at bounding box center [402, 268] width 86 height 8
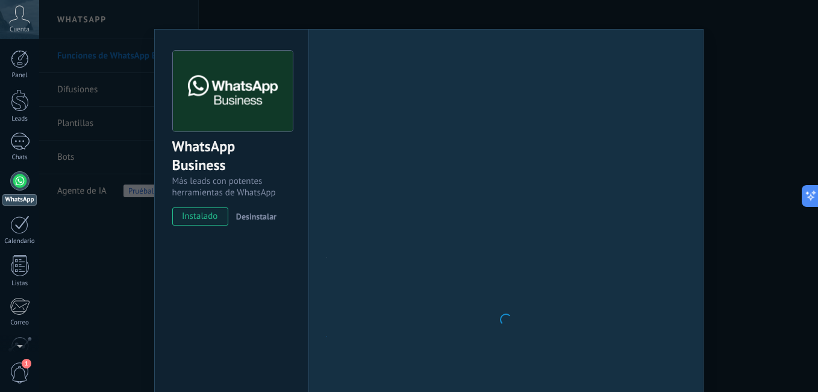
scroll to position [0, 0]
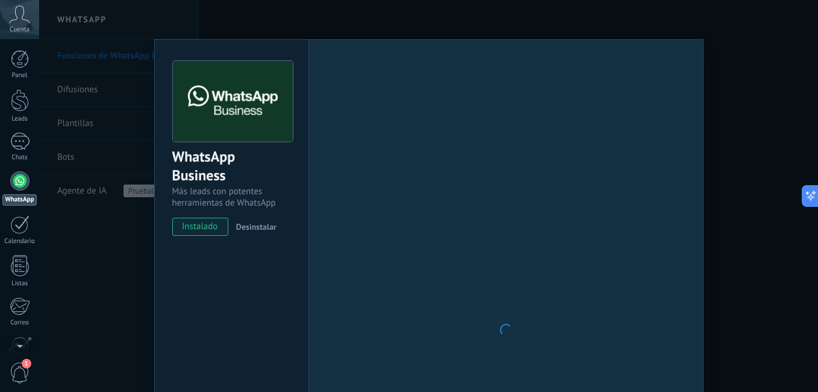
click at [755, 221] on div "WhatsApp Business Más leads con potentes herramientas de WhatsApp instalado Des…" at bounding box center [428, 196] width 779 height 392
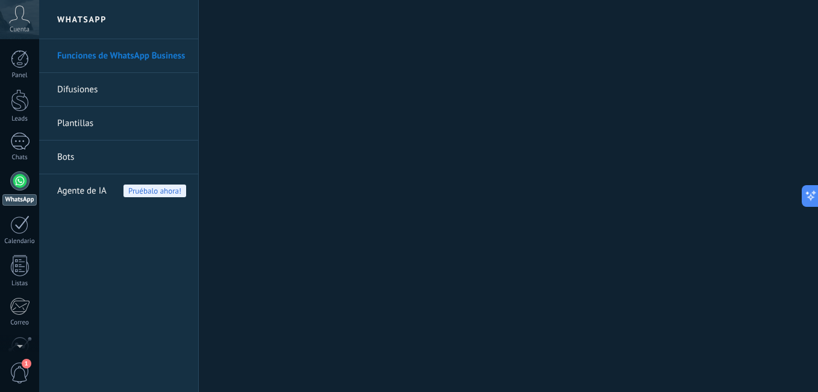
click at [70, 156] on link "Bots" at bounding box center [121, 157] width 129 height 34
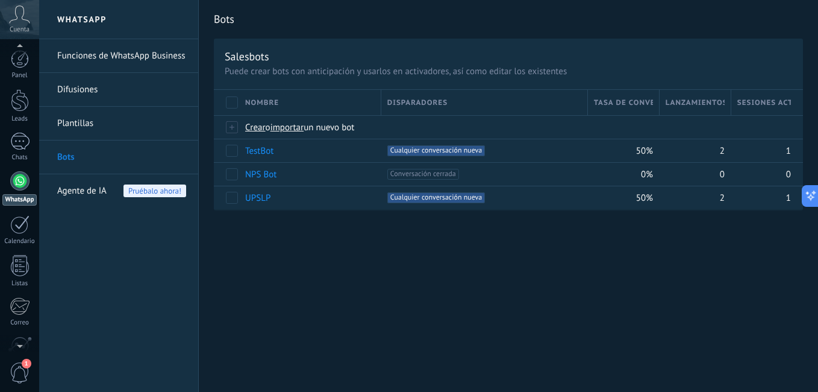
click at [24, 372] on span "1" at bounding box center [20, 372] width 20 height 21
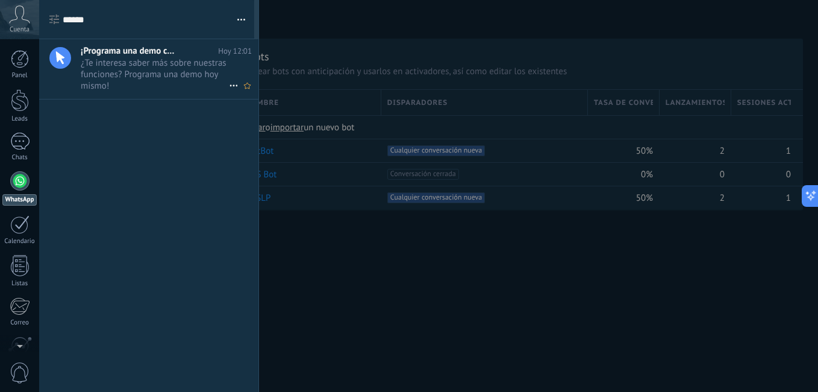
click at [110, 52] on span "¡Programa una demo con un experto!" at bounding box center [129, 50] width 96 height 11
click at [333, 33] on div at bounding box center [409, 196] width 818 height 392
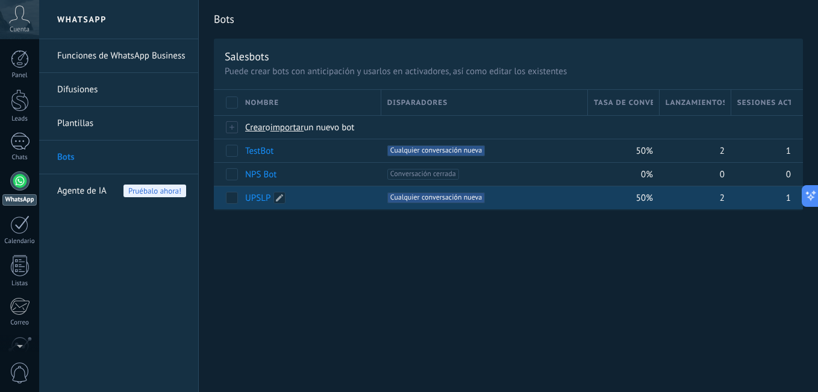
click at [258, 196] on link "UPSLP" at bounding box center [257, 197] width 25 height 11
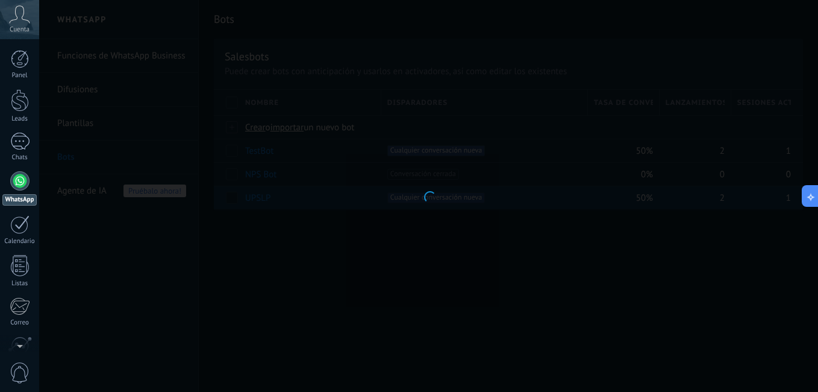
type input "*****"
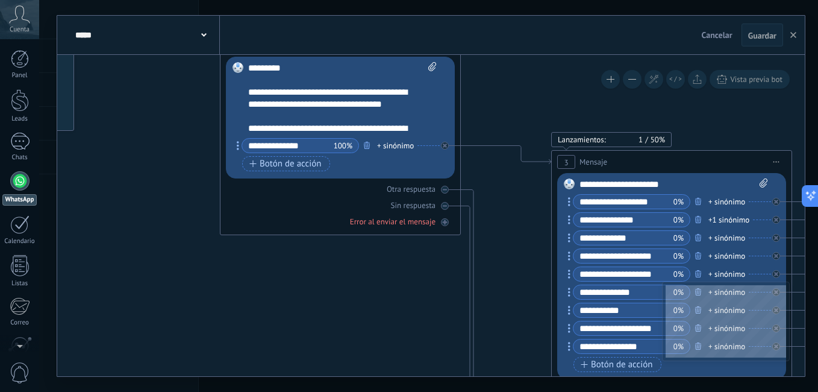
drag, startPoint x: 362, startPoint y: 202, endPoint x: 160, endPoint y: 167, distance: 205.3
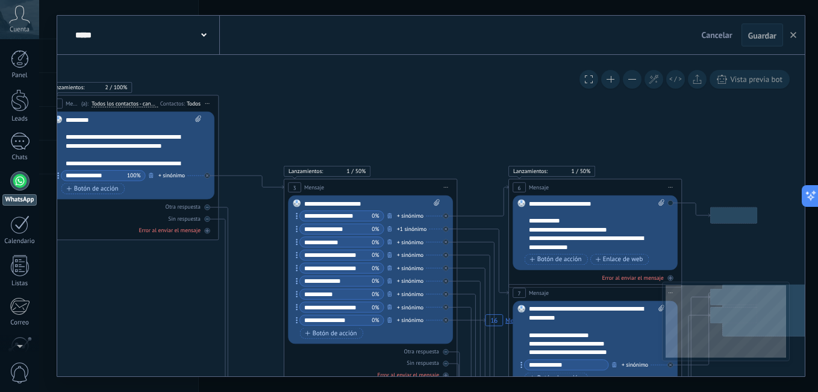
drag, startPoint x: 492, startPoint y: 258, endPoint x: 236, endPoint y: 198, distance: 262.4
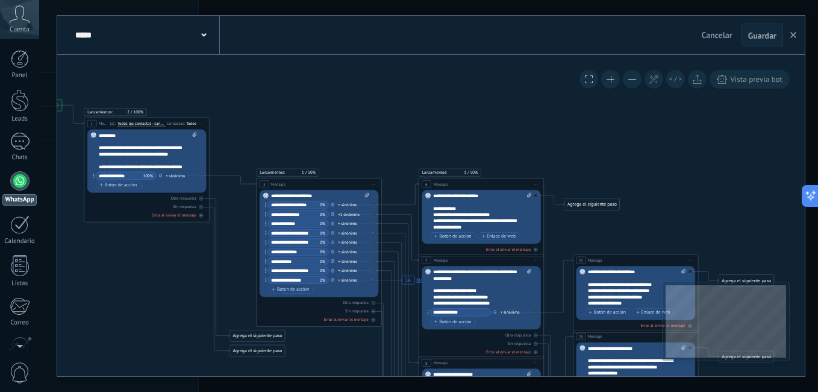
drag, startPoint x: 434, startPoint y: 130, endPoint x: 373, endPoint y: 55, distance: 96.4
click at [373, 49] on div "**********" at bounding box center [430, 196] width 747 height 360
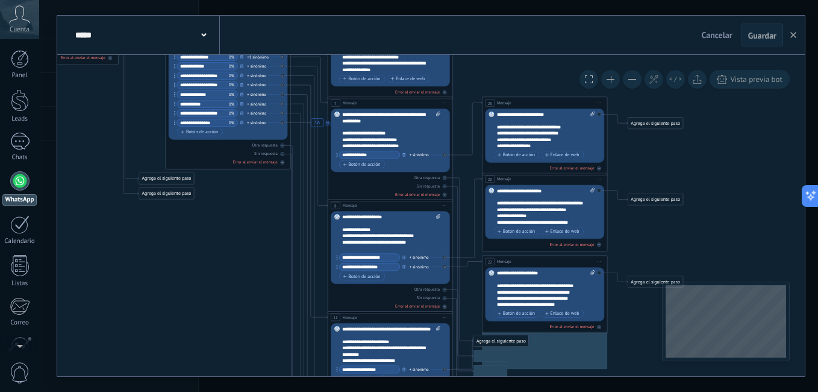
drag, startPoint x: 687, startPoint y: 179, endPoint x: 646, endPoint y: 163, distance: 44.3
click at [663, 134] on icon "16 Mensaje" at bounding box center [289, 362] width 1057 height 1153
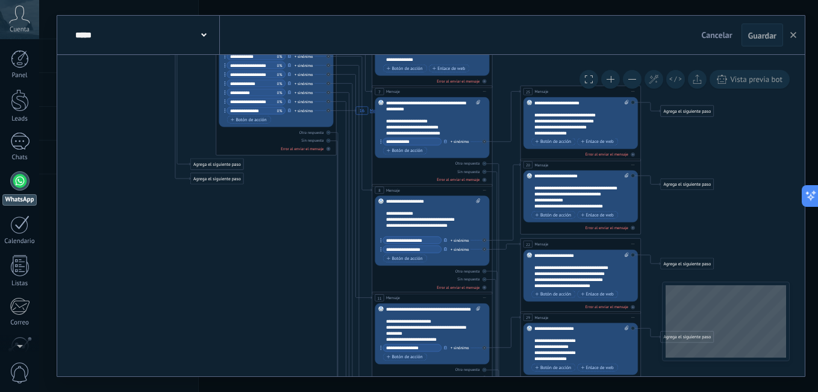
click at [721, 316] on div "**********" at bounding box center [430, 215] width 747 height 321
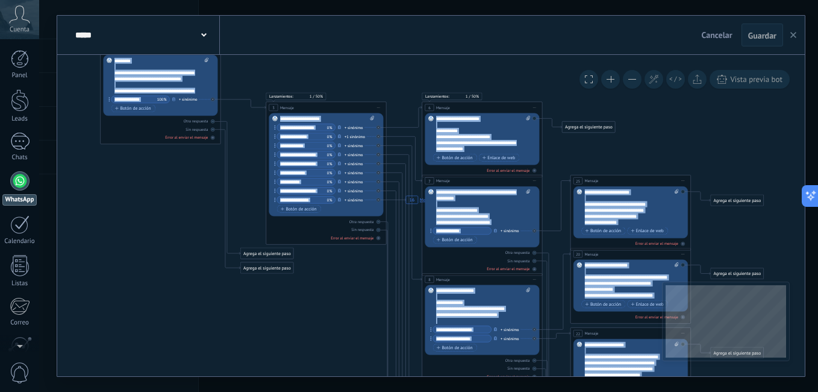
click at [793, 39] on button "button" at bounding box center [793, 34] width 18 height 23
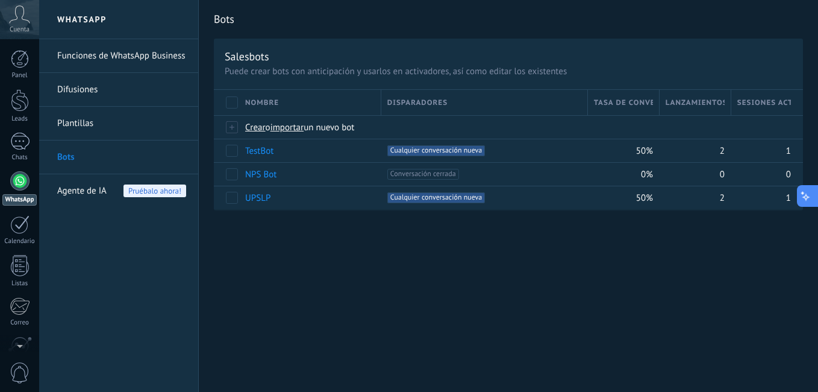
click at [808, 199] on icon at bounding box center [806, 196] width 13 height 13
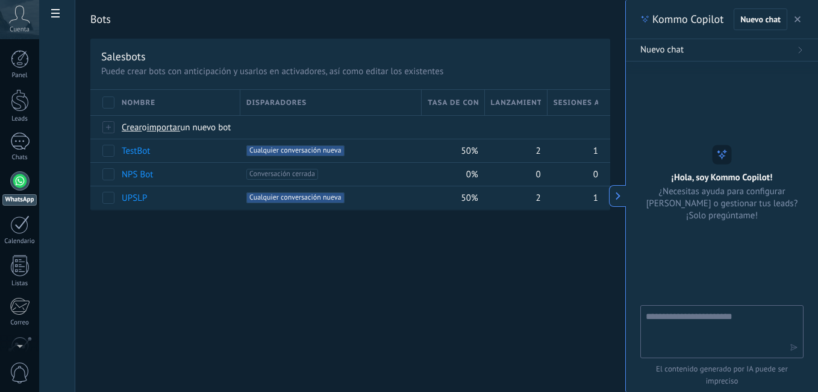
click at [708, 309] on div at bounding box center [721, 331] width 163 height 53
click at [705, 317] on textarea at bounding box center [714, 330] width 136 height 43
type textarea "**********"
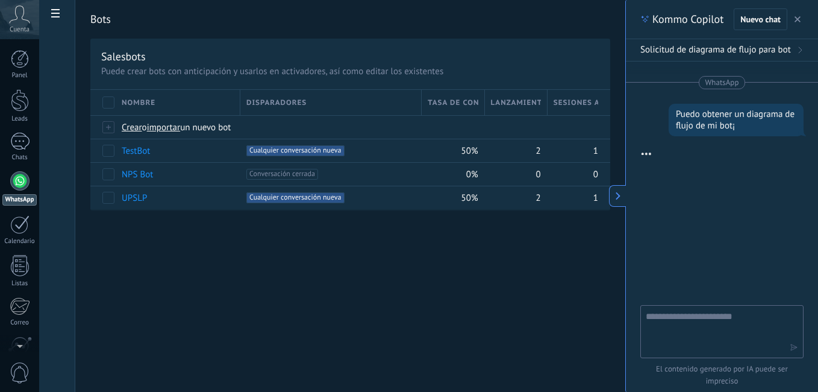
type textarea "*"
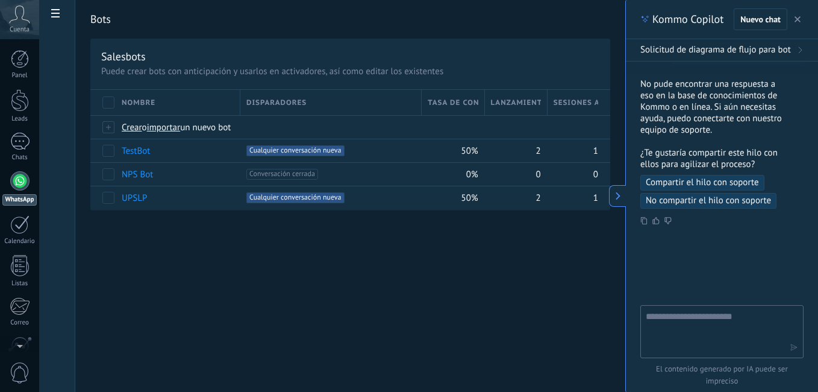
click at [613, 0] on div "WhatsApp Funciones de WhatsApp Business Difusiones Plantillas Bots Agente de IA…" at bounding box center [428, 0] width 779 height 0
click at [613, 203] on button at bounding box center [617, 196] width 17 height 22
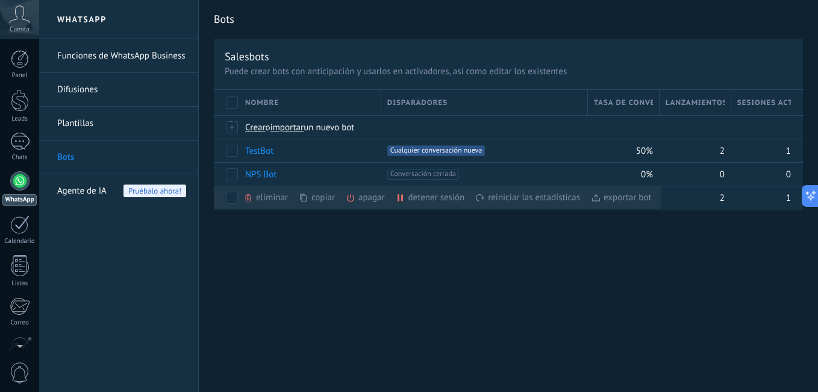
click at [608, 256] on div "Bots Salesbots Puede crear bots con anticipación y usarlos en activadores, así …" at bounding box center [508, 196] width 619 height 392
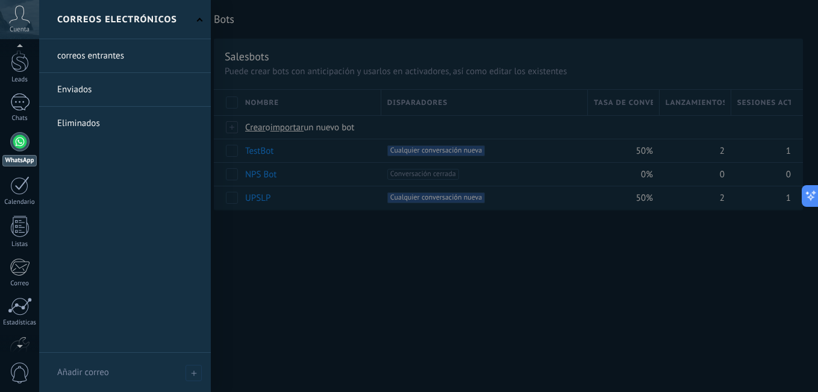
scroll to position [110, 0]
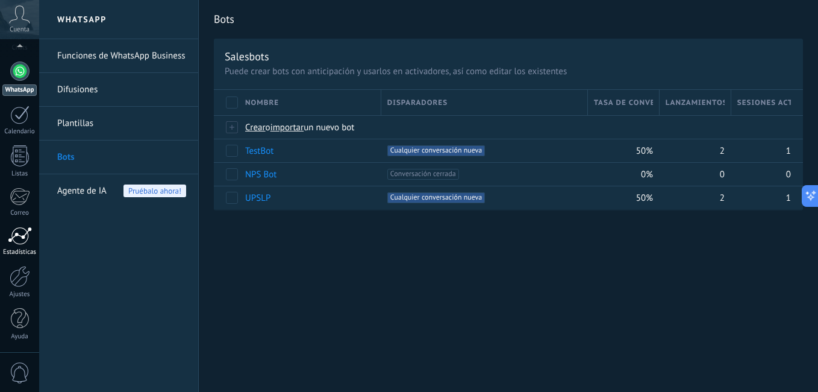
click at [22, 246] on link "Estadísticas" at bounding box center [19, 241] width 39 height 30
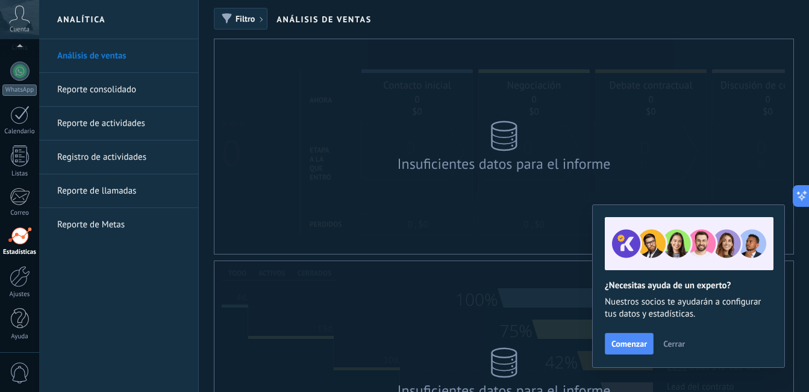
click at [673, 345] on span "Cerrar" at bounding box center [674, 343] width 22 height 8
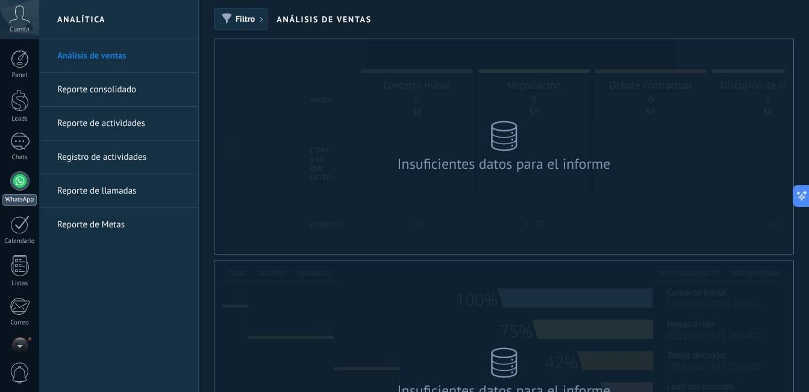
click at [26, 186] on div at bounding box center [19, 180] width 19 height 19
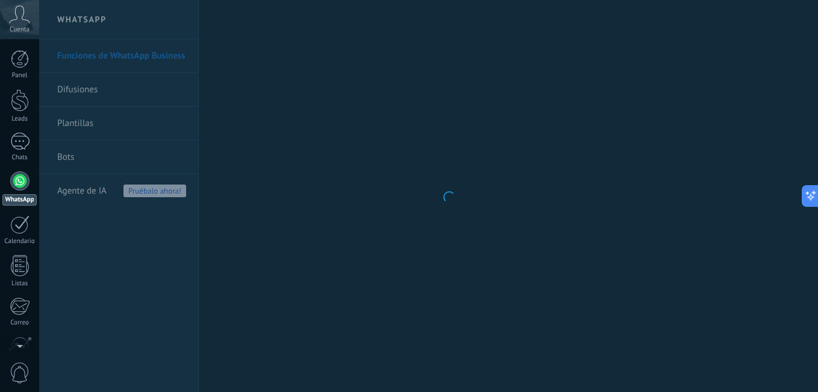
click at [66, 155] on body ".abccls-1,.abccls-2{fill-rule:evenodd}.abccls-2{fill:#fff} .abfcls-1{fill:none}…" at bounding box center [409, 196] width 818 height 392
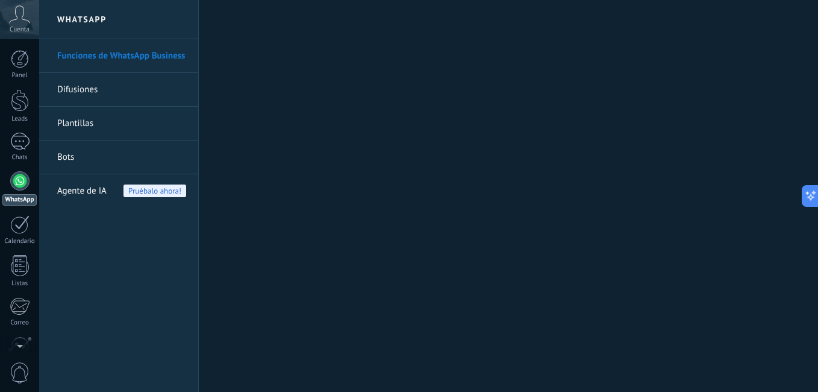
click at [71, 158] on link "Bots" at bounding box center [121, 157] width 129 height 34
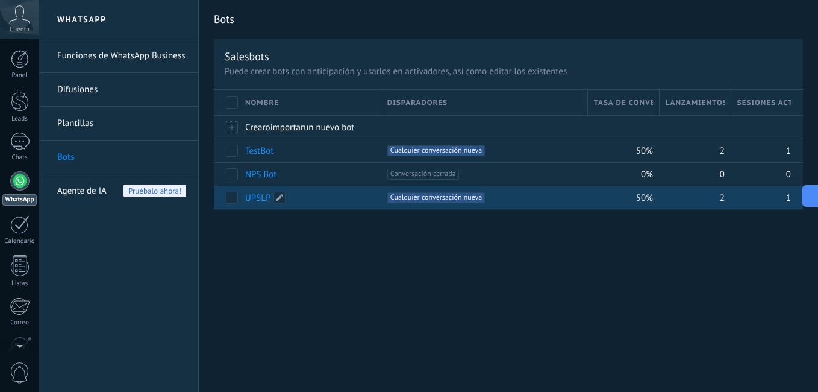
click at [252, 196] on link "UPSLP" at bounding box center [257, 197] width 25 height 11
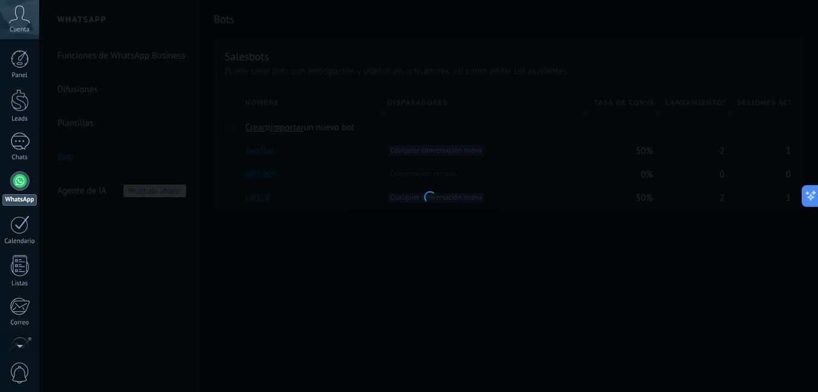
type input "*****"
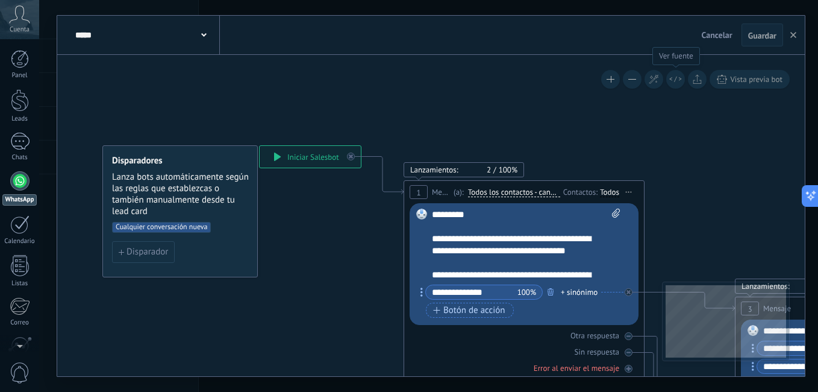
click at [672, 80] on icon at bounding box center [675, 79] width 13 height 7
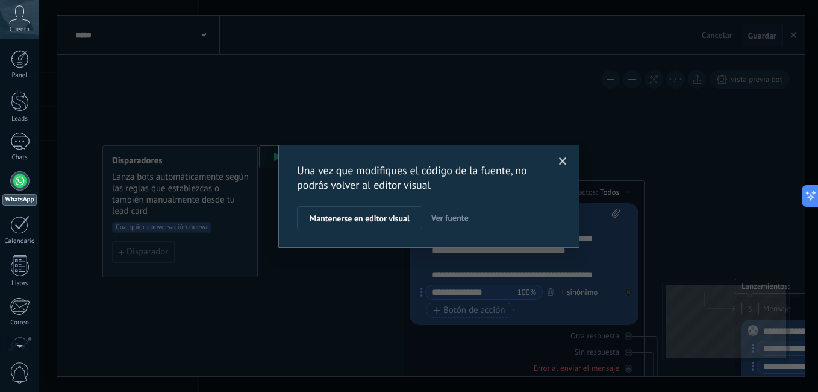
click at [325, 218] on span "Mantenerse en editor visual" at bounding box center [360, 218] width 100 height 8
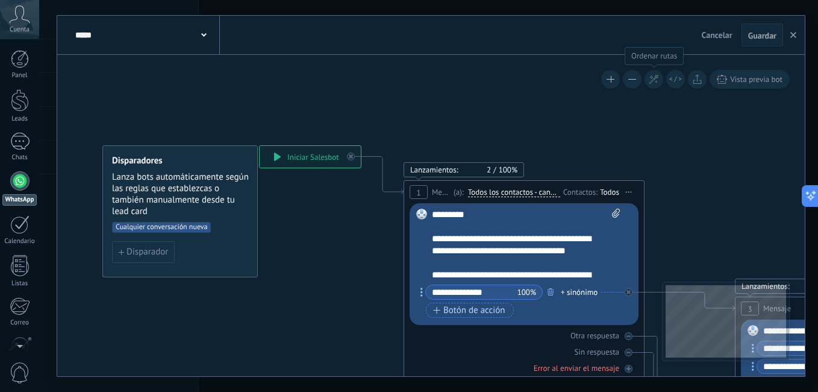
click at [652, 84] on button at bounding box center [653, 79] width 19 height 19
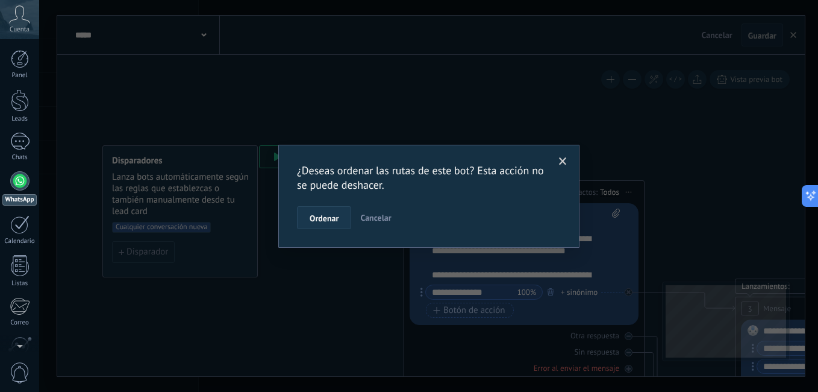
click at [321, 222] on span "Ordenar" at bounding box center [324, 218] width 29 height 8
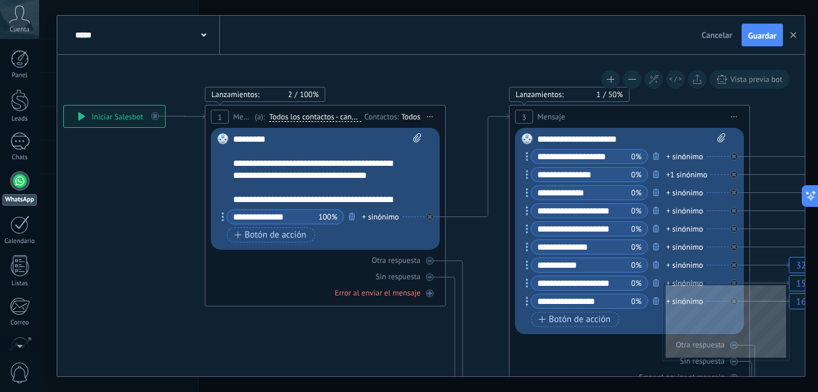
drag, startPoint x: 366, startPoint y: 227, endPoint x: 115, endPoint y: 187, distance: 253.8
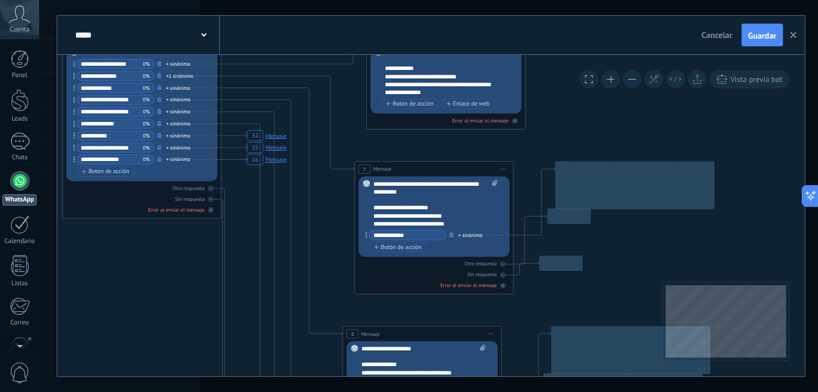
drag, startPoint x: 430, startPoint y: 197, endPoint x: 45, endPoint y: 129, distance: 390.9
click at [45, 129] on div "**********" at bounding box center [428, 196] width 779 height 392
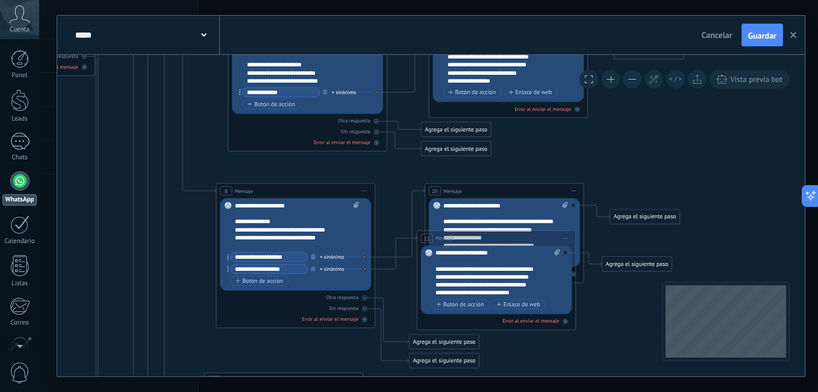
drag, startPoint x: 547, startPoint y: 216, endPoint x: 628, endPoint y: 120, distance: 125.7
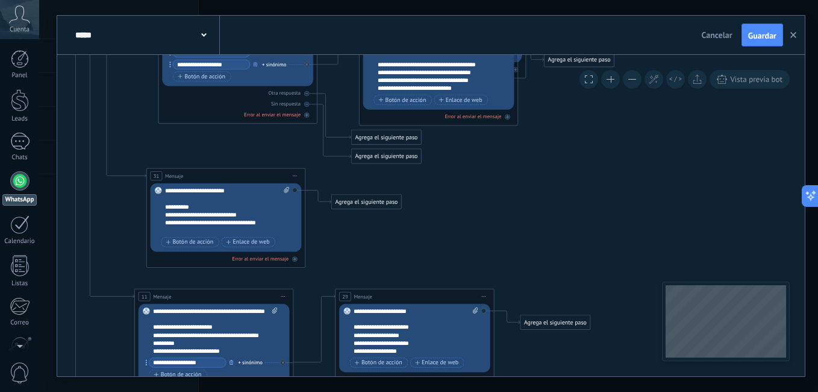
drag, startPoint x: 620, startPoint y: 274, endPoint x: 549, endPoint y: 106, distance: 182.7
click at [0, 0] on icon at bounding box center [0, 0] width 0 height 0
click at [305, 95] on div at bounding box center [306, 93] width 5 height 5
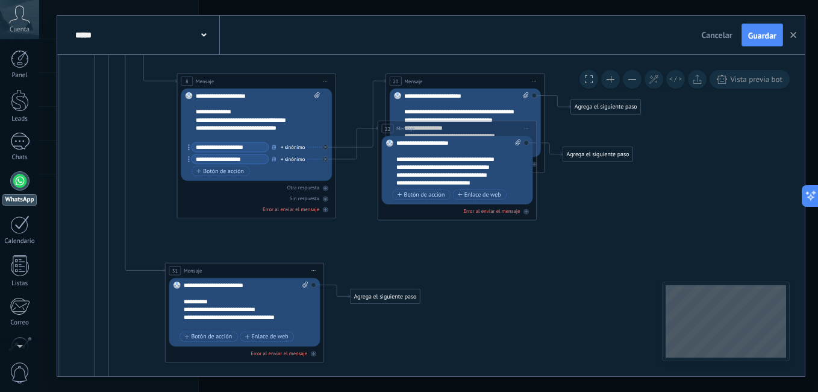
drag, startPoint x: 525, startPoint y: 187, endPoint x: 543, endPoint y: 282, distance: 97.0
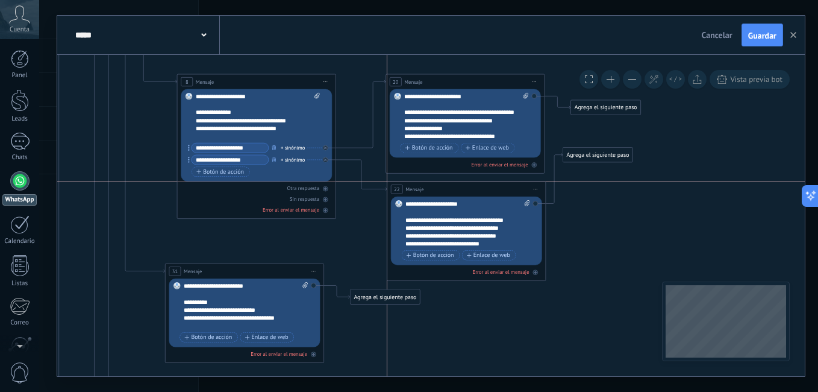
drag, startPoint x: 473, startPoint y: 130, endPoint x: 485, endPoint y: 191, distance: 62.7
click at [485, 191] on div "22 Mensaje ******* (a): Todos los contactos - canales seleccionados Todos los c…" at bounding box center [466, 189] width 158 height 14
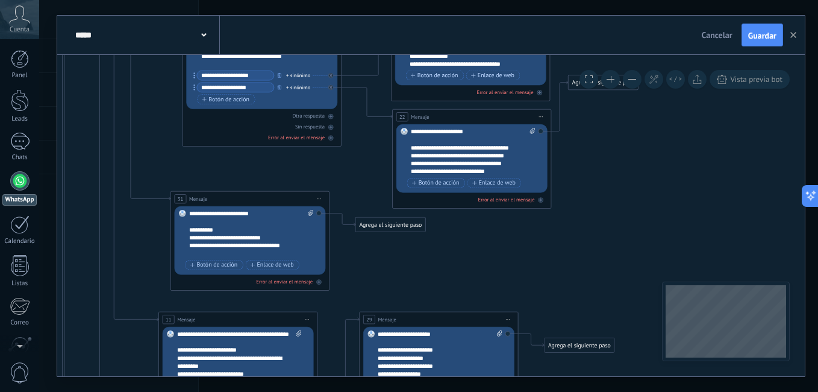
drag, startPoint x: 595, startPoint y: 211, endPoint x: 581, endPoint y: 128, distance: 84.3
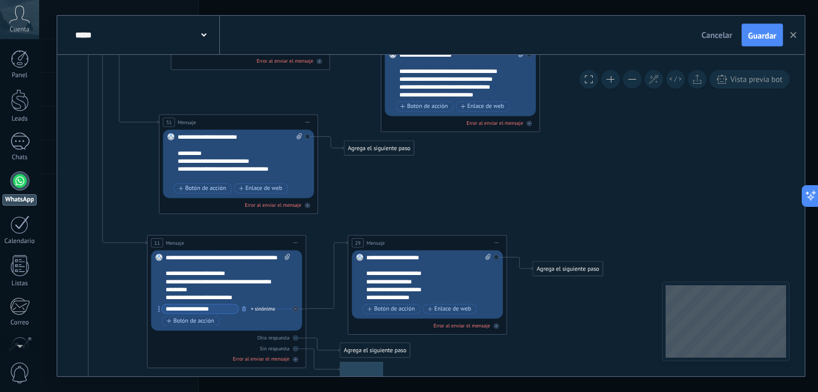
click at [622, 123] on icon "32 Mensaje 15 Mensaje 16 Mensaje" at bounding box center [104, 347] width 1413 height 1833
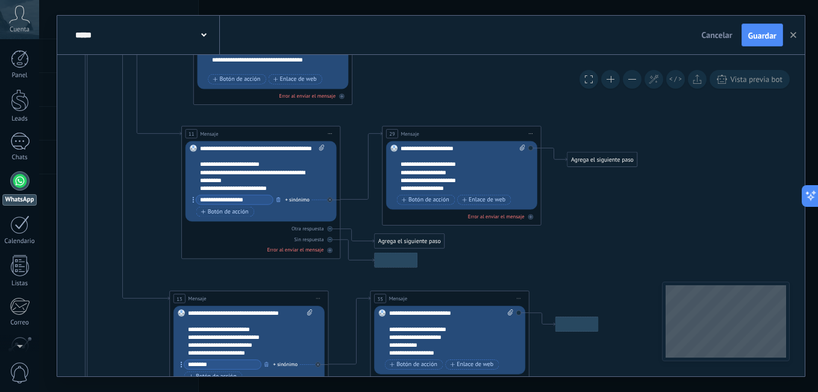
drag, startPoint x: 604, startPoint y: 248, endPoint x: 622, endPoint y: 131, distance: 117.6
click at [622, 135] on icon "32 Mensaje 15 Mensaje 16 Mensaje" at bounding box center [138, 238] width 1413 height 1833
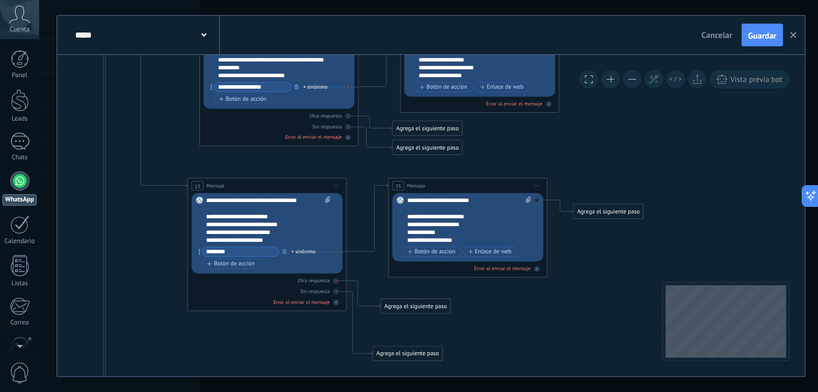
click at [334, 281] on div at bounding box center [336, 280] width 5 height 5
drag, startPoint x: 336, startPoint y: 287, endPoint x: 340, endPoint y: 298, distance: 11.9
click at [336, 289] on div "Sin respuesta" at bounding box center [267, 291] width 151 height 8
click at [348, 128] on div at bounding box center [347, 126] width 5 height 5
click at [348, 120] on div "Otra respuesta Sin respuesta Error al enviar el mensaje" at bounding box center [279, 124] width 151 height 32
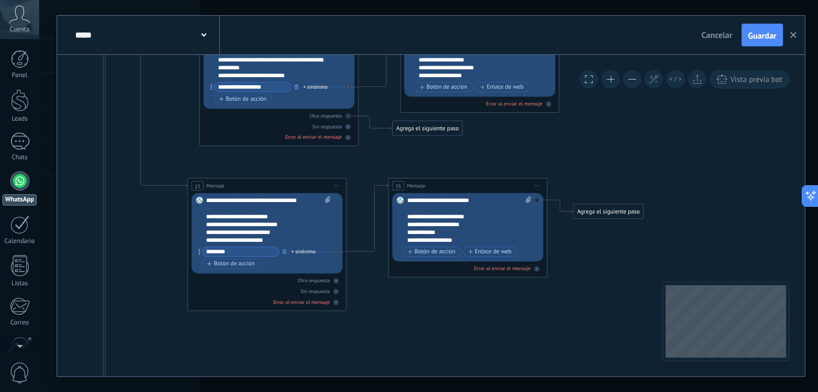
drag, startPoint x: 350, startPoint y: 117, endPoint x: 360, endPoint y: 120, distance: 10.7
click at [350, 117] on div at bounding box center [347, 115] width 5 height 5
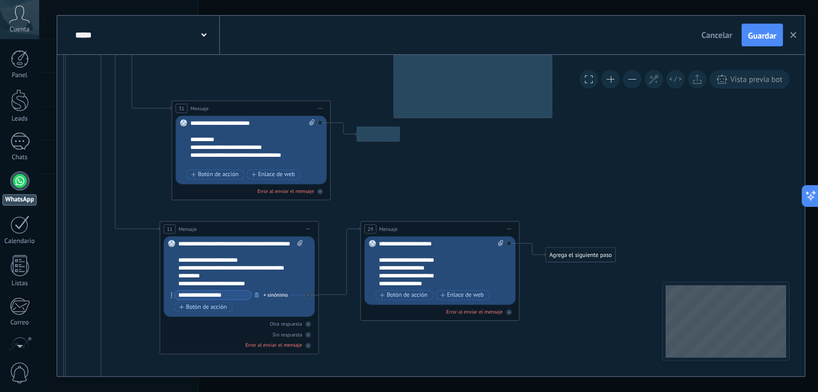
drag, startPoint x: 520, startPoint y: 161, endPoint x: 458, endPoint y: 347, distance: 196.4
click at [457, 346] on icon "32 Mensaje 15 Mensaje 16 Mensaje" at bounding box center [116, 333] width 1413 height 1833
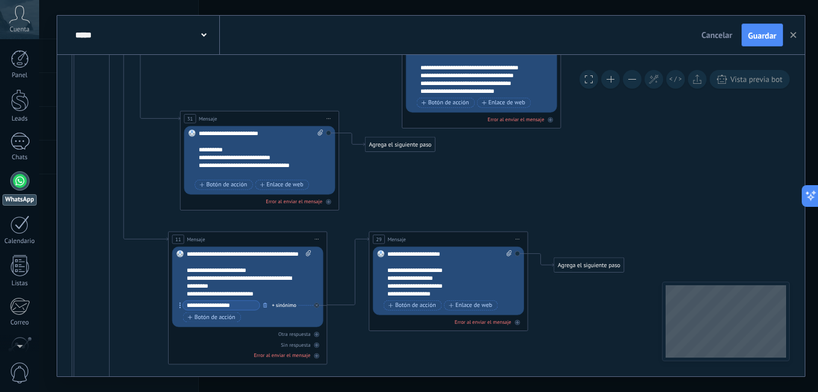
drag, startPoint x: 399, startPoint y: 165, endPoint x: 493, endPoint y: 321, distance: 182.1
click at [493, 320] on icon "32 Mensaje 15 Mensaje 16 Mensaje" at bounding box center [125, 343] width 1413 height 1833
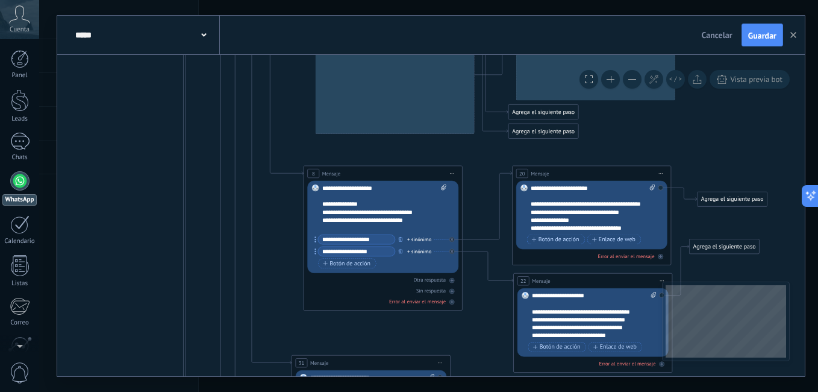
drag, startPoint x: 458, startPoint y: 199, endPoint x: 466, endPoint y: 322, distance: 123.7
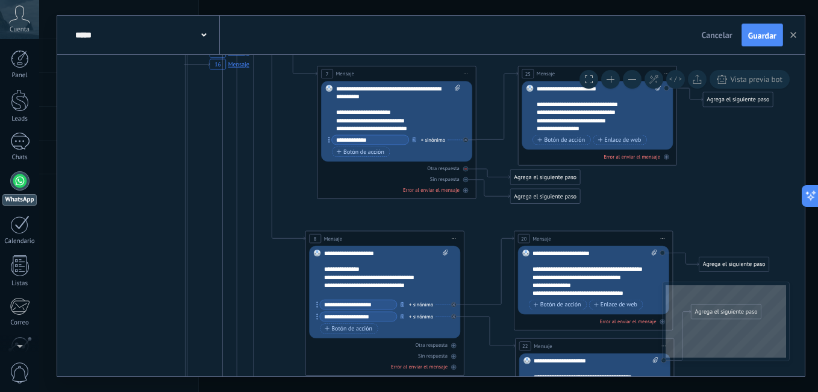
click at [0, 0] on icon at bounding box center [0, 0] width 0 height 0
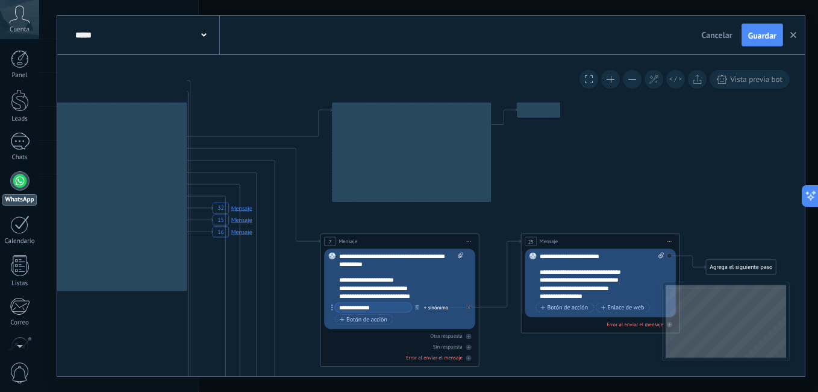
drag, startPoint x: 498, startPoint y: 162, endPoint x: 505, endPoint y: 294, distance: 132.1
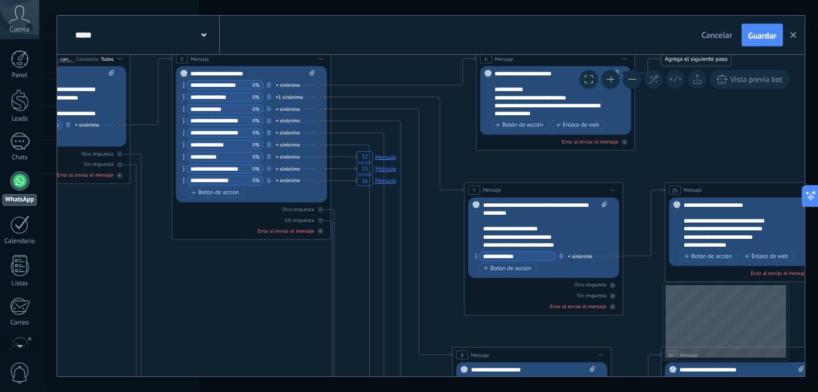
drag, startPoint x: 523, startPoint y: 179, endPoint x: 691, endPoint y: 106, distance: 183.4
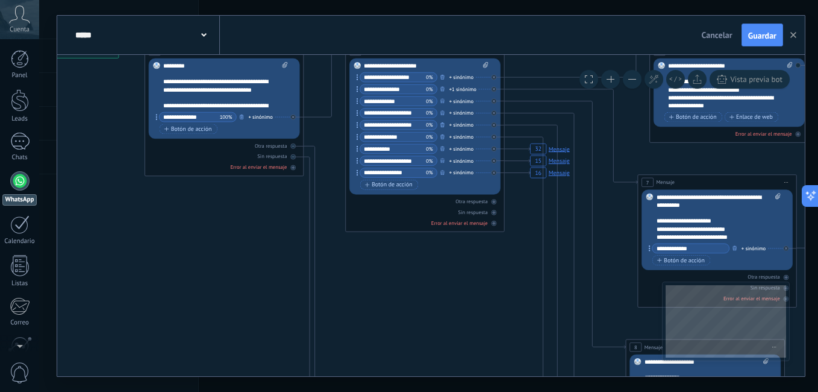
drag, startPoint x: 286, startPoint y: 279, endPoint x: 408, endPoint y: 287, distance: 122.6
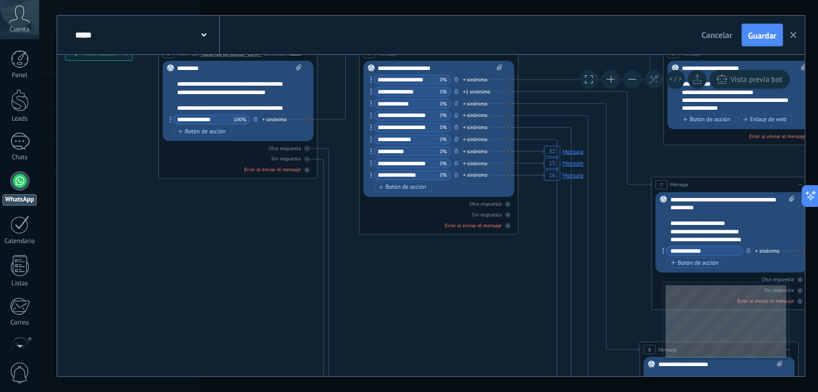
click at [307, 161] on div at bounding box center [306, 159] width 5 height 5
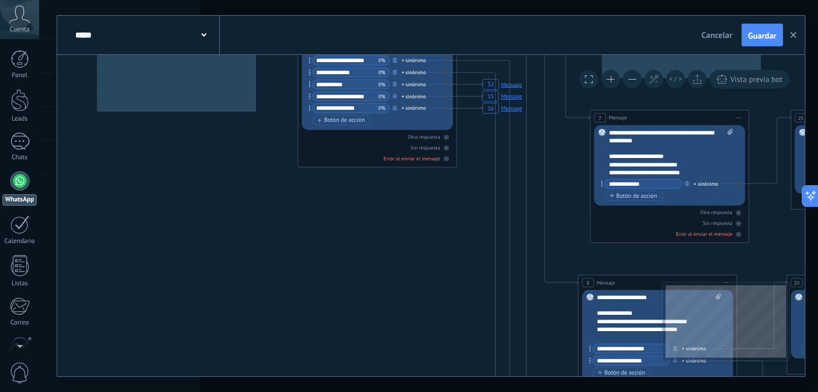
drag, startPoint x: 440, startPoint y: 328, endPoint x: 382, endPoint y: 202, distance: 138.2
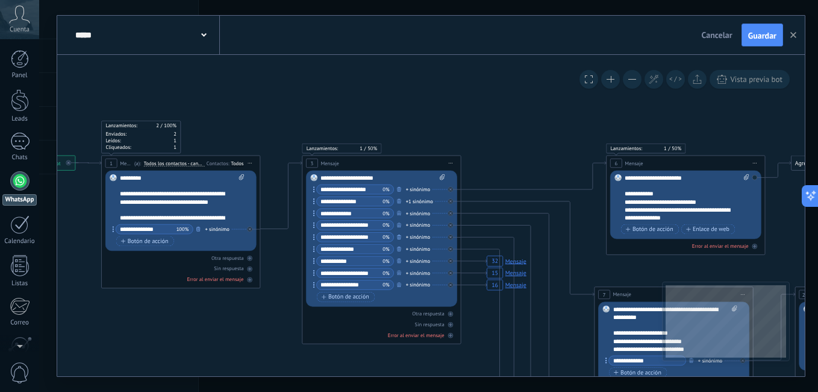
click at [490, 260] on rect at bounding box center [506, 260] width 45 height 15
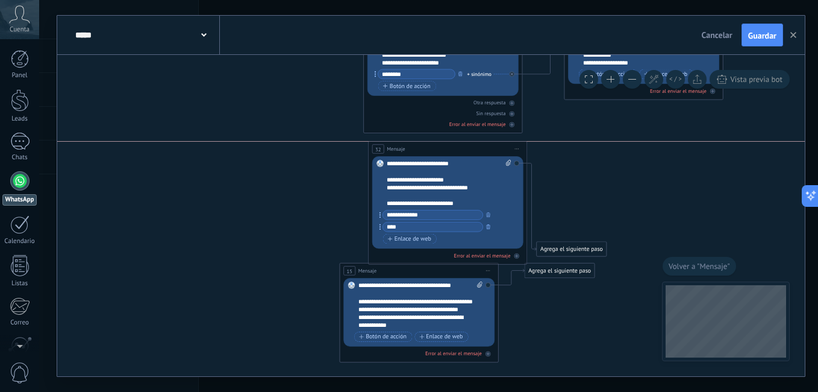
drag, startPoint x: 443, startPoint y: 228, endPoint x: 460, endPoint y: 154, distance: 76.1
click at [460, 154] on div "32 Mensaje ******* (a): Todos los contactos - canales seleccionados Todos los c…" at bounding box center [448, 149] width 158 height 14
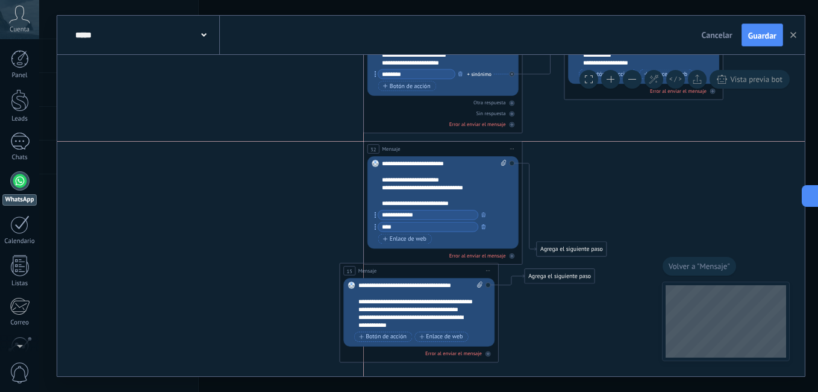
click at [454, 154] on div "32 Mensaje ******* (a): Todos los contactos - canales seleccionados Todos los c…" at bounding box center [443, 149] width 158 height 14
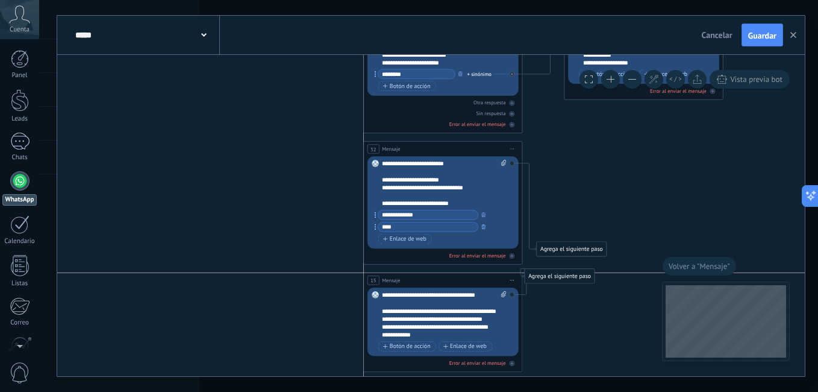
drag, startPoint x: 426, startPoint y: 278, endPoint x: 438, endPoint y: 279, distance: 12.7
click at [438, 279] on div "15 Mensaje ******* (a): Todos los contactos - canales seleccionados Todos los c…" at bounding box center [443, 280] width 158 height 14
drag, startPoint x: 547, startPoint y: 276, endPoint x: 558, endPoint y: 282, distance: 12.4
click at [558, 282] on div "Agrega el siguiente paso" at bounding box center [585, 279] width 70 height 13
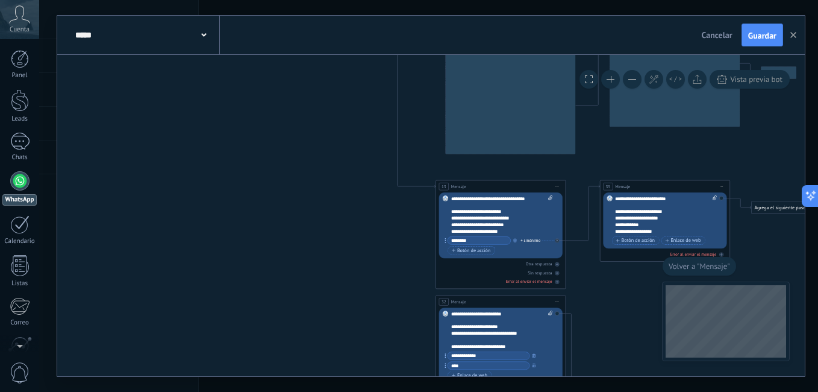
drag, startPoint x: 289, startPoint y: 151, endPoint x: 393, endPoint y: 331, distance: 208.1
click at [392, 329] on icon "32 Mensaje 15 Mensaje 16 Mensaje" at bounding box center [411, 66] width 1156 height 1359
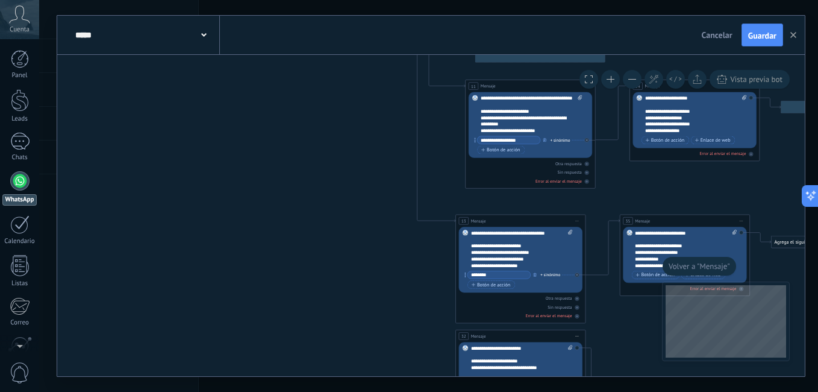
drag, startPoint x: 353, startPoint y: 278, endPoint x: 246, endPoint y: 125, distance: 186.0
click at [246, 117] on icon "32 Mensaje 15 Mensaje 16 Mensaje" at bounding box center [430, 101] width 1156 height 1359
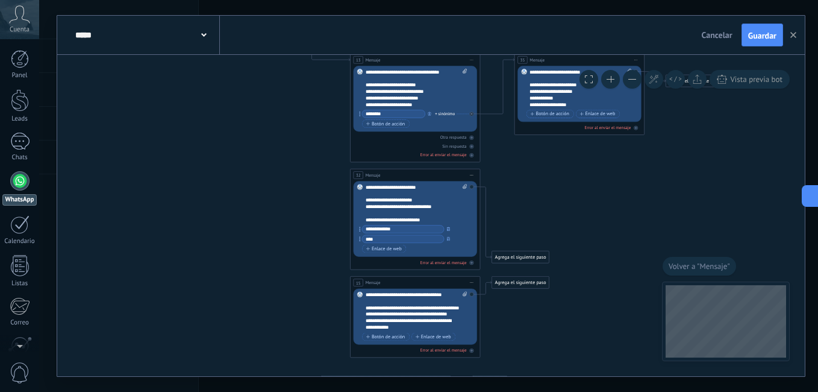
drag, startPoint x: 262, startPoint y: 278, endPoint x: 246, endPoint y: 113, distance: 165.8
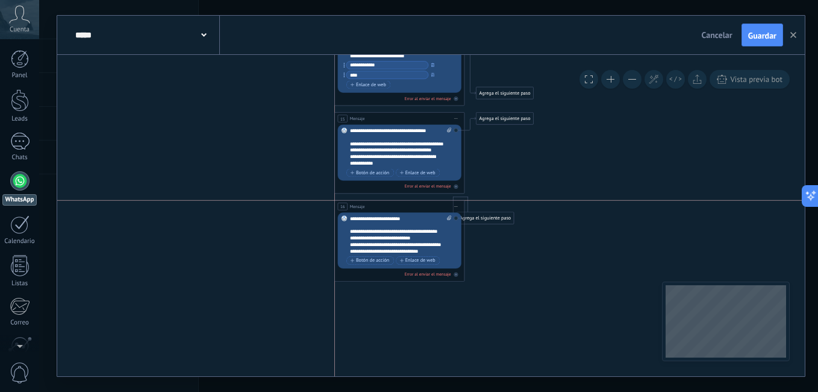
drag, startPoint x: 391, startPoint y: 216, endPoint x: 392, endPoint y: 204, distance: 12.7
click at [392, 204] on div "16 Mensaje ******* (a): Todos los contactos - canales seleccionados Todos los c…" at bounding box center [400, 206] width 130 height 12
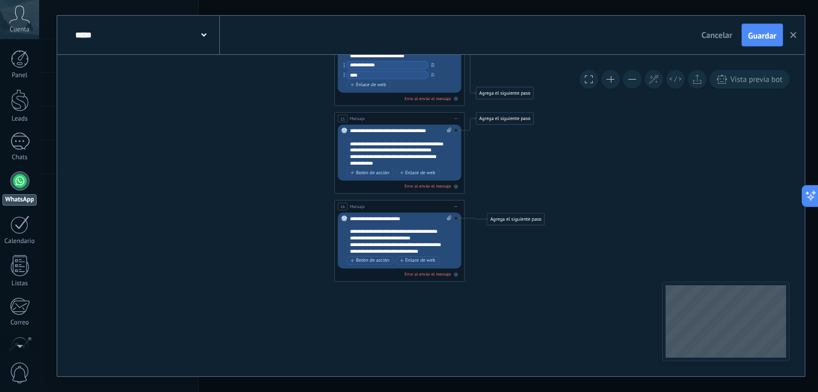
drag, startPoint x: 498, startPoint y: 293, endPoint x: 528, endPoint y: 218, distance: 80.9
click at [528, 218] on div "Agrega el siguiente paso" at bounding box center [515, 219] width 57 height 11
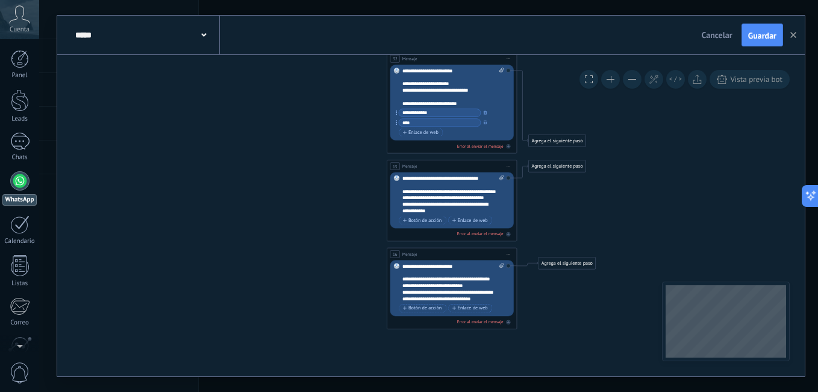
drag, startPoint x: 281, startPoint y: 237, endPoint x: 315, endPoint y: 348, distance: 115.3
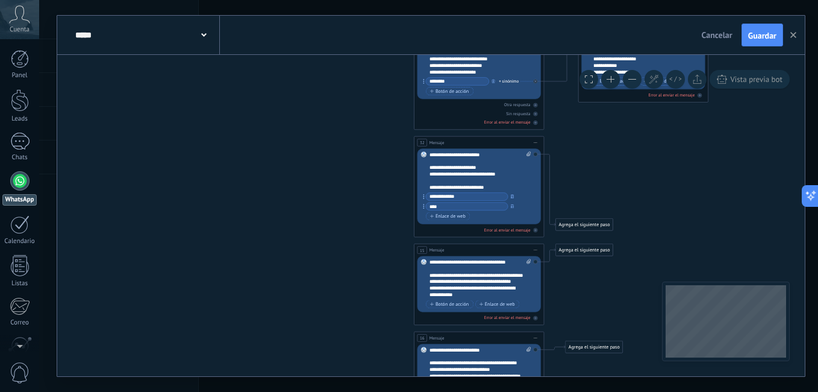
drag, startPoint x: 287, startPoint y: 181, endPoint x: 283, endPoint y: 346, distance: 164.5
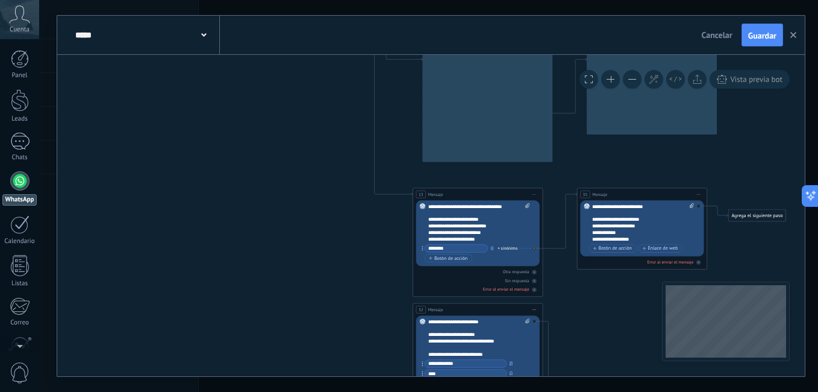
drag, startPoint x: 254, startPoint y: 187, endPoint x: 224, endPoint y: 370, distance: 185.6
click at [224, 370] on icon "32 Mensaje 15 Mensaje 16 Mensaje" at bounding box center [388, 68] width 1156 height 1347
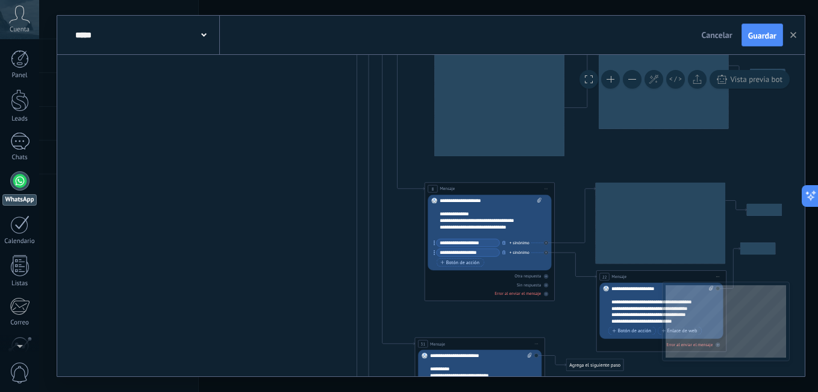
drag, startPoint x: 259, startPoint y: 104, endPoint x: 272, endPoint y: 249, distance: 146.3
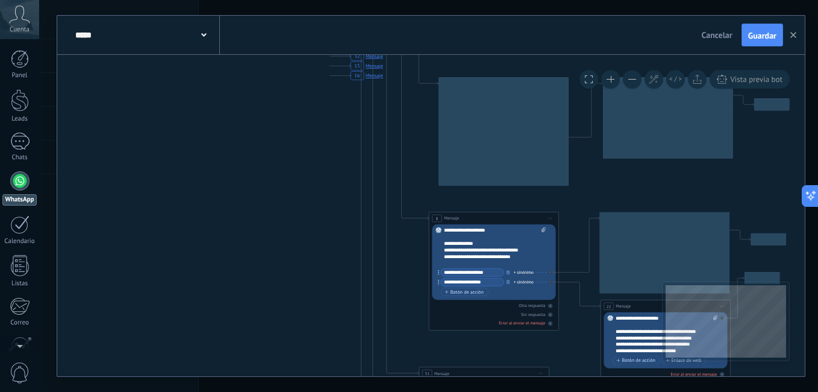
drag, startPoint x: 264, startPoint y: 178, endPoint x: 251, endPoint y: 338, distance: 160.1
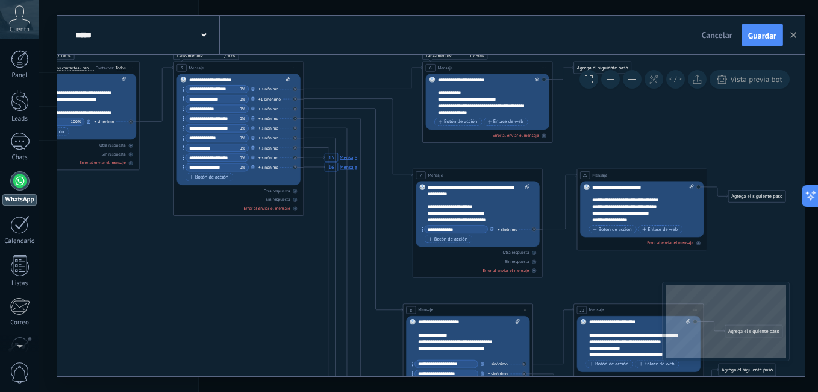
drag, startPoint x: 266, startPoint y: 345, endPoint x: 252, endPoint y: 175, distance: 169.8
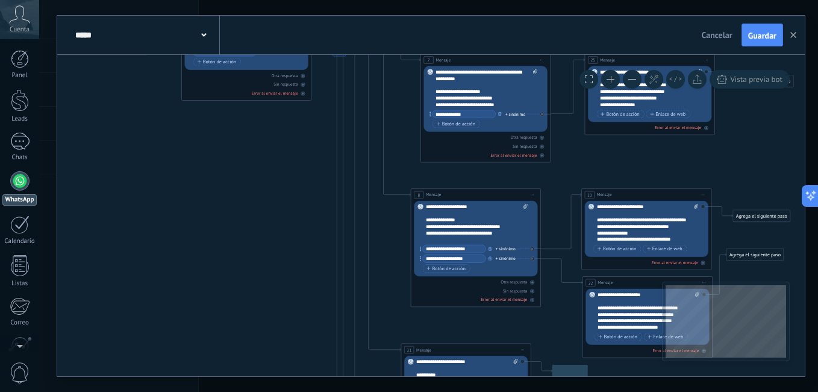
drag, startPoint x: 225, startPoint y: 272, endPoint x: 225, endPoint y: 148, distance: 123.5
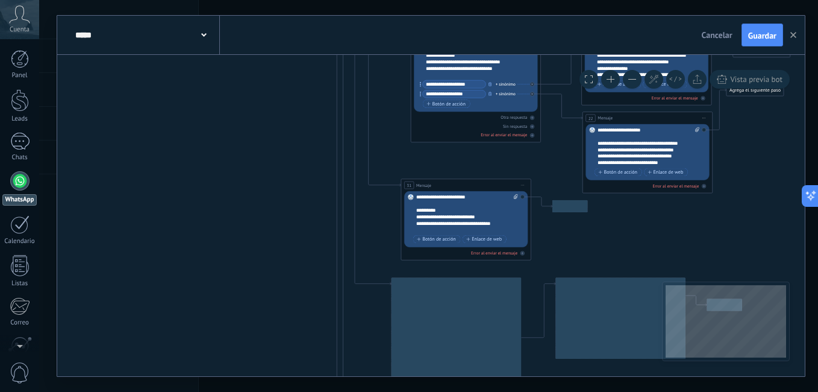
drag
click at [241, 91] on icon "15 Mensaje 16 Mensaje" at bounding box center [356, 292] width 1156 height 1347
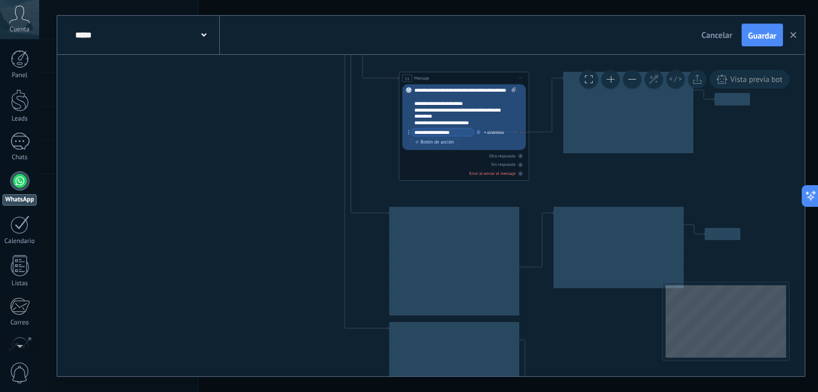
click at [249, 125] on icon "15 Mensaje 16 Mensaje" at bounding box center [364, 87] width 1156 height 1347
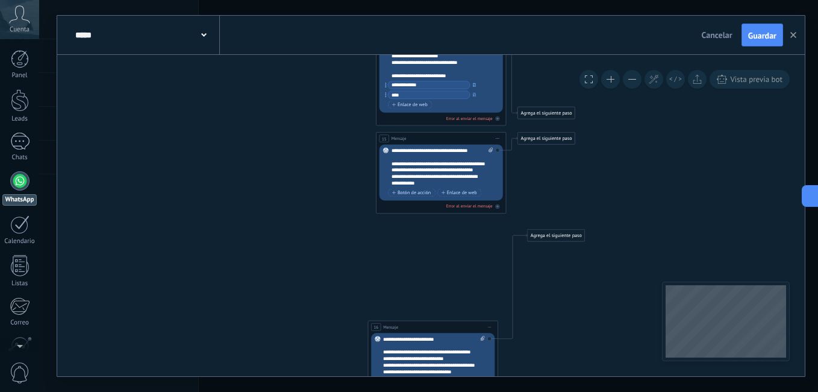
click at [433, 330] on div "16 Mensaje ******* (a): Todos los contactos - canales seleccionados Todos los c…" at bounding box center [433, 326] width 130 height 12
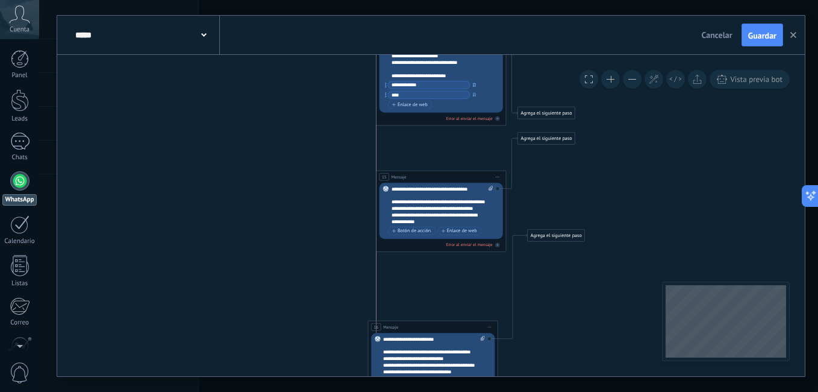
click at [437, 173] on div "15 Mensaje ******* (a): Todos los contactos - canales seleccionados Todos los c…" at bounding box center [441, 176] width 130 height 12
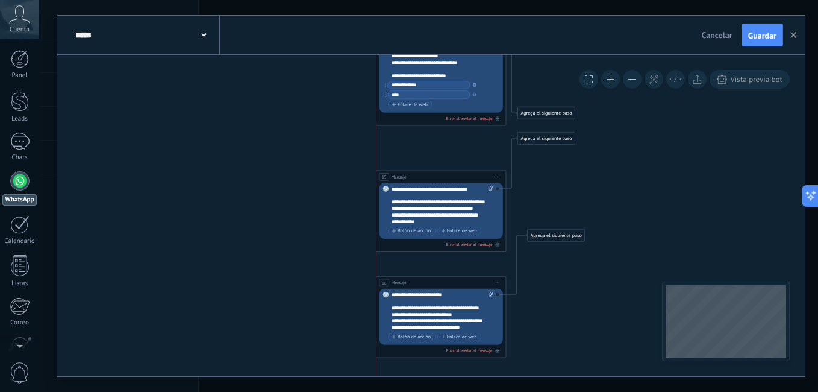
click at [469, 284] on div "16 Mensaje ******* (a): Todos los contactos - canales seleccionados Todos los c…" at bounding box center [441, 282] width 130 height 12
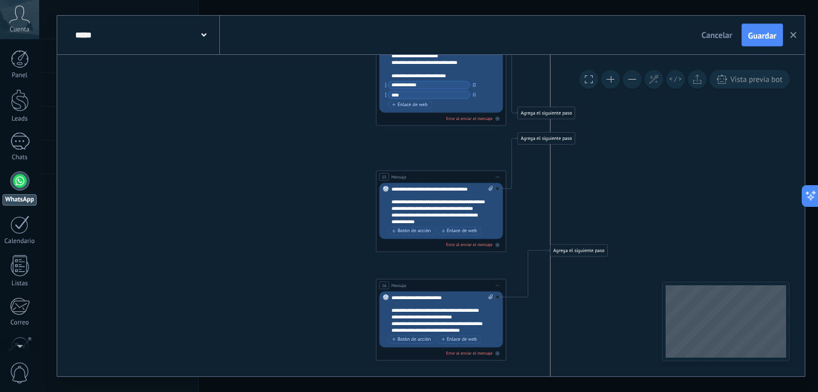
click at [568, 248] on div "Agrega el siguiente paso" at bounding box center [579, 250] width 57 height 11
click at [596, 176] on div "Agrega el siguiente paso" at bounding box center [591, 171] width 57 height 11
click at [230, 390] on div "**********" at bounding box center [428, 196] width 779 height 392
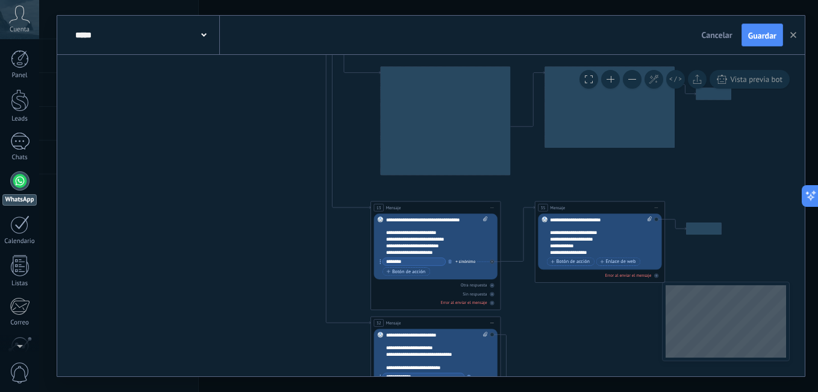
click at [276, 333] on icon "15 Mensaje 16 Mensaje" at bounding box center [345, 112] width 1156 height 1406
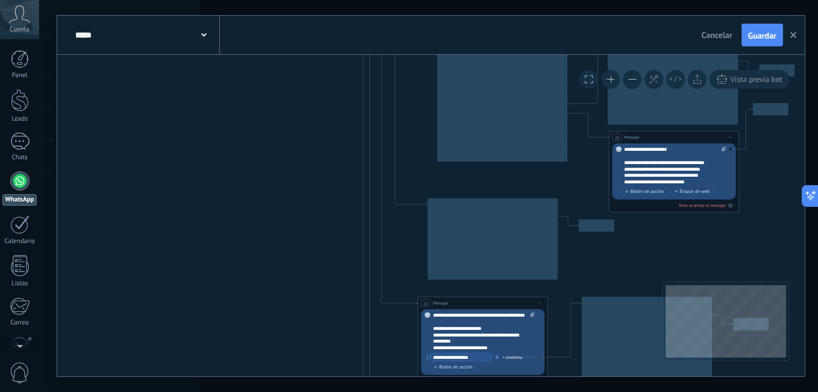
click at [286, 339] on icon "15 Mensaje 16 Mensaje" at bounding box center [383, 342] width 1156 height 1406
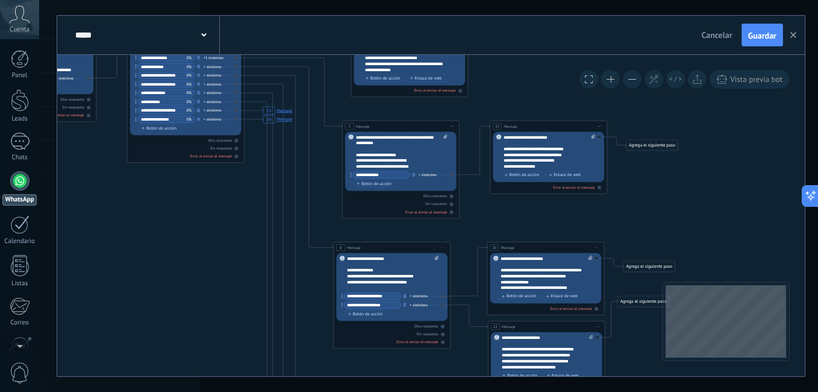
click at [413, 14] on div "**********" at bounding box center [428, 196] width 779 height 392
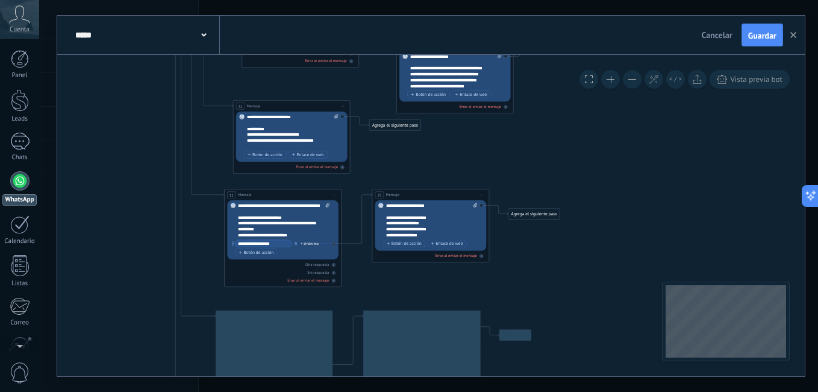
click at [608, 102] on icon "15 Mensaje 16 Mensaje" at bounding box center [192, 229] width 1040 height 1265
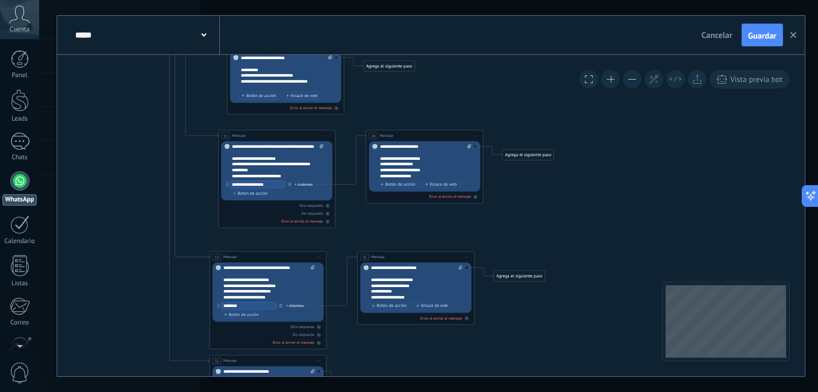
click at [599, 142] on icon "15 Mensaje 16 Mensaje" at bounding box center [186, 170] width 1040 height 1265
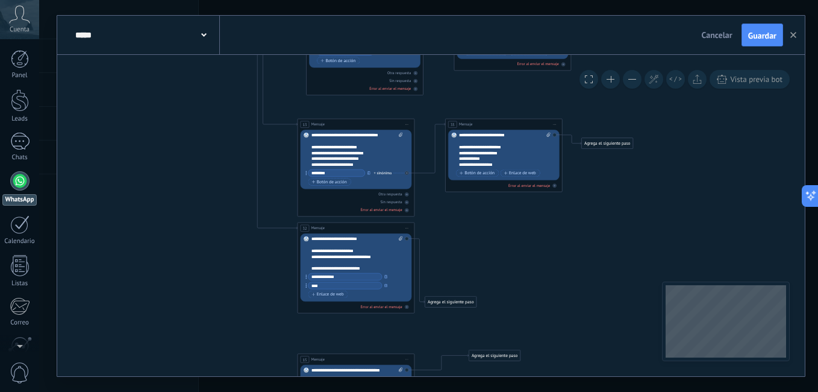
click at [687, 193] on icon "15 Mensaje 16 Mensaje" at bounding box center [274, 37] width 1040 height 1265
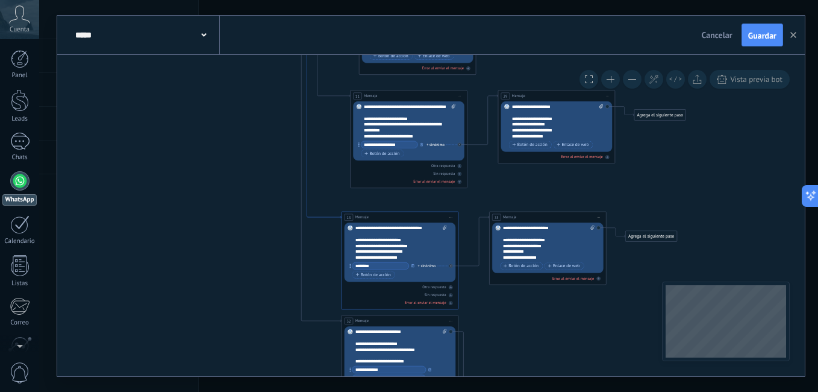
click at [437, 369] on icon "15 Mensaje 16 Mensaje" at bounding box center [318, 130] width 1040 height 1265
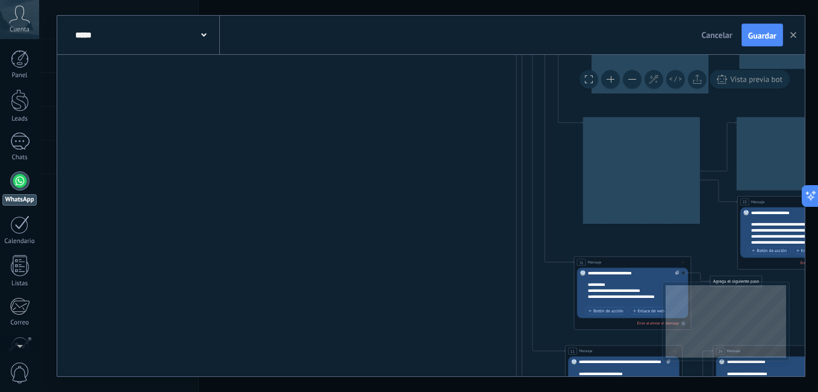
click at [313, 241] on icon "15 Mensaje 16 Mensaje" at bounding box center [533, 385] width 1040 height 1265
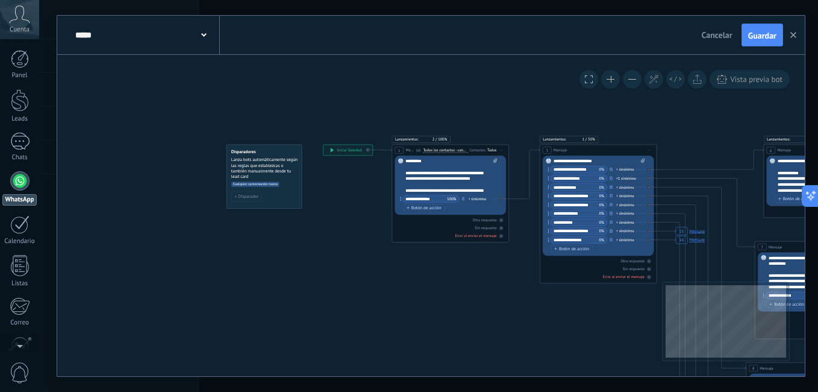
click at [166, 44] on div "***** UPSLP" at bounding box center [146, 35] width 148 height 39
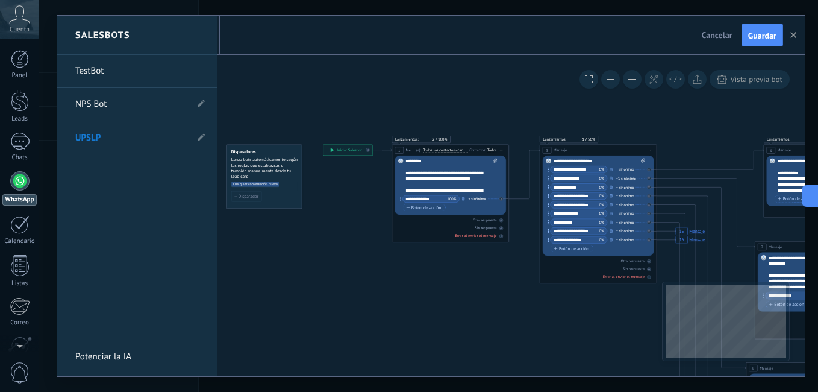
click at [342, 334] on div at bounding box center [430, 196] width 747 height 360
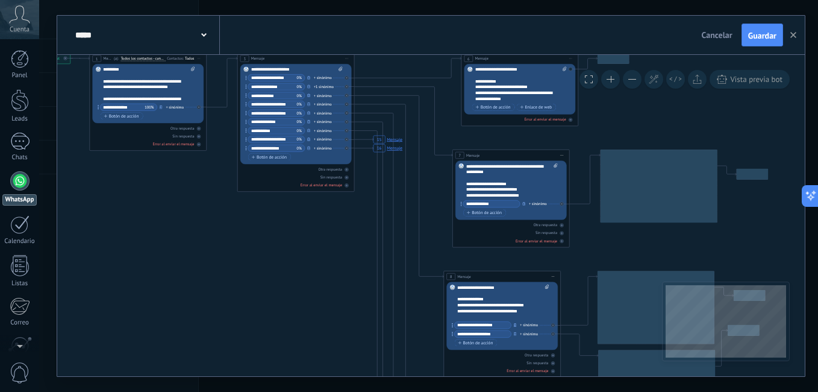
click at [0, 139] on html ".abccls-1,.abccls-2{fill-rule:evenodd}.abccls-2{fill:#fff} .abfcls-1{fill:none}…" at bounding box center [409, 196] width 818 height 392
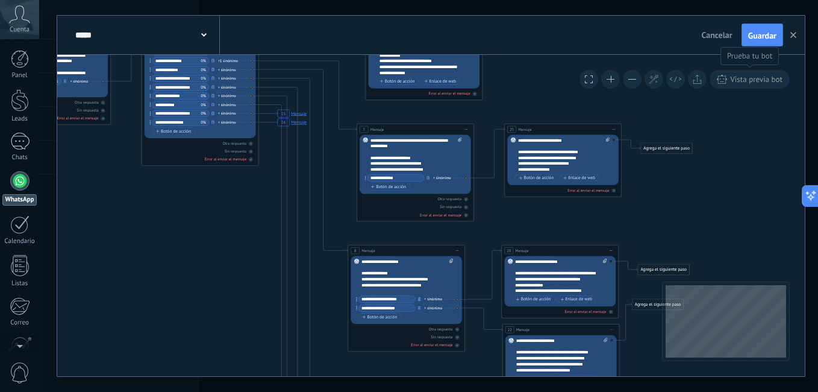
click at [752, 38] on span "Guardar" at bounding box center [762, 35] width 28 height 8
click at [797, 32] on button "button" at bounding box center [793, 34] width 18 height 23
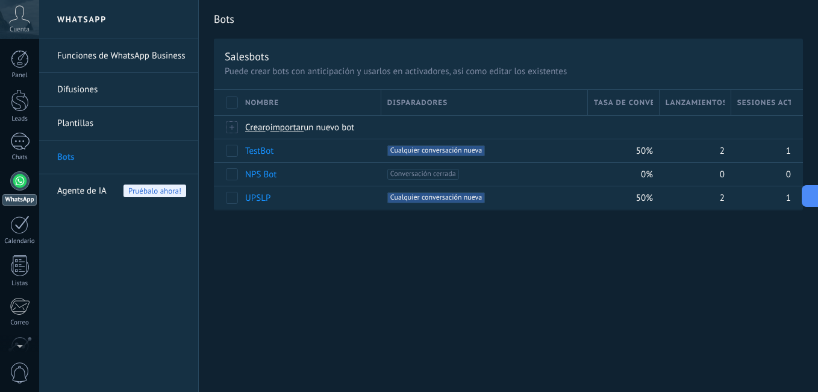
scroll to position [72, 0]
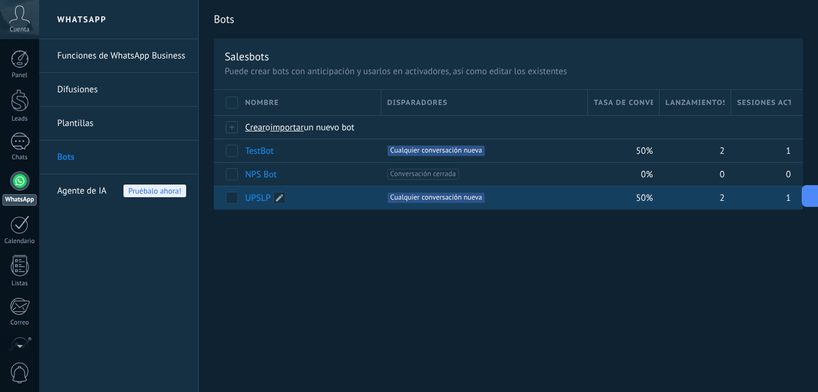
click at [265, 194] on link "UPSLP" at bounding box center [257, 197] width 25 height 11
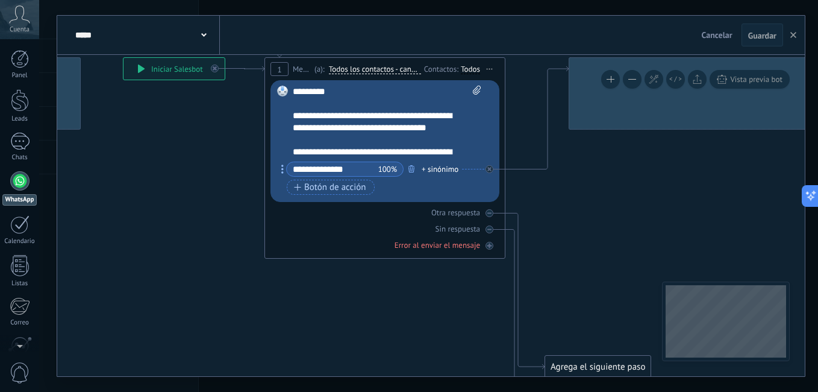
drag, startPoint x: 395, startPoint y: 250, endPoint x: 187, endPoint y: 150, distance: 230.6
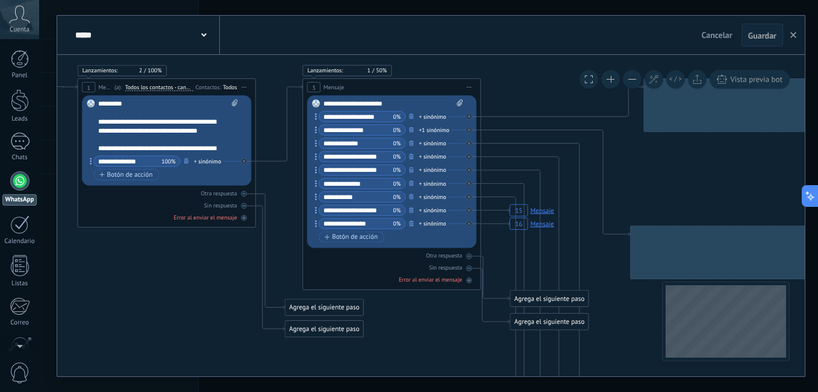
drag, startPoint x: 523, startPoint y: 319, endPoint x: 440, endPoint y: 319, distance: 83.7
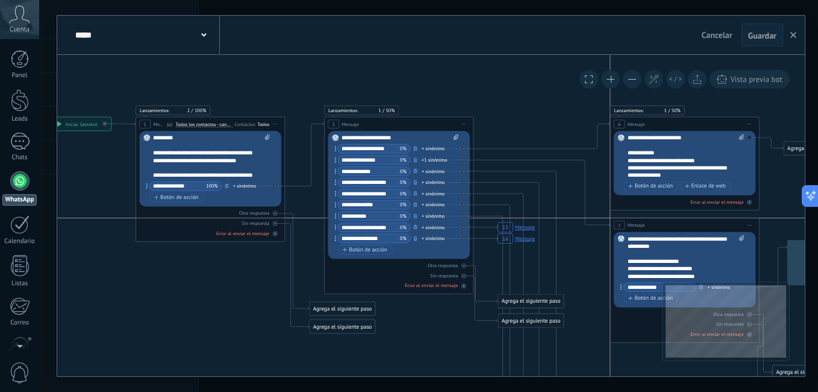
drag, startPoint x: 694, startPoint y: 244, endPoint x: 705, endPoint y: 223, distance: 23.7
click at [705, 223] on div "7 Mensaje ******* (a): Todos los contactos - canales seleccionados Todos los co…" at bounding box center [684, 225] width 149 height 14
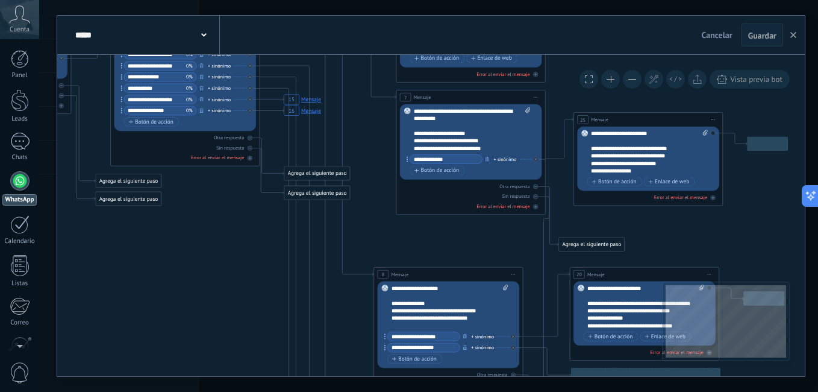
drag, startPoint x: 570, startPoint y: 262, endPoint x: 367, endPoint y: 135, distance: 239.5
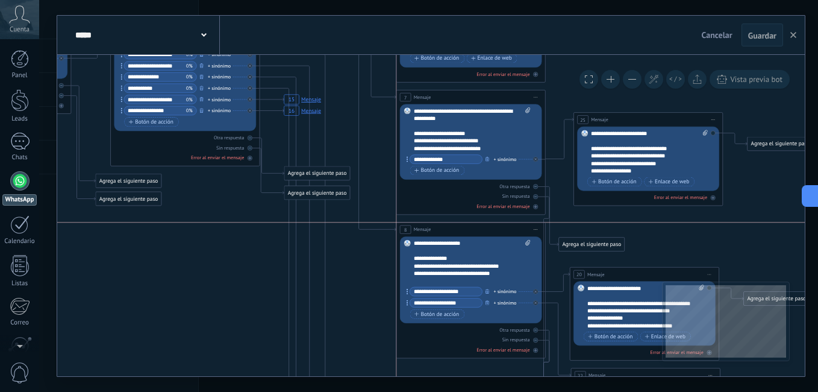
drag, startPoint x: 443, startPoint y: 273, endPoint x: 467, endPoint y: 230, distance: 49.1
click at [467, 230] on div "8 Mensaje ******* (a): Todos los contactos - canales seleccionados Todos los co…" at bounding box center [470, 229] width 149 height 14
click at [535, 188] on div at bounding box center [535, 186] width 5 height 5
click at [252, 139] on div at bounding box center [250, 138] width 5 height 5
click at [252, 148] on div at bounding box center [250, 147] width 5 height 5
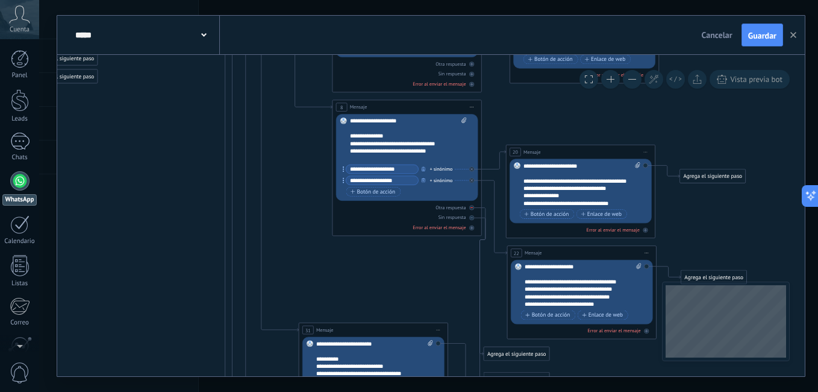
drag, startPoint x: 361, startPoint y: 271, endPoint x: 419, endPoint y: 207, distance: 86.6
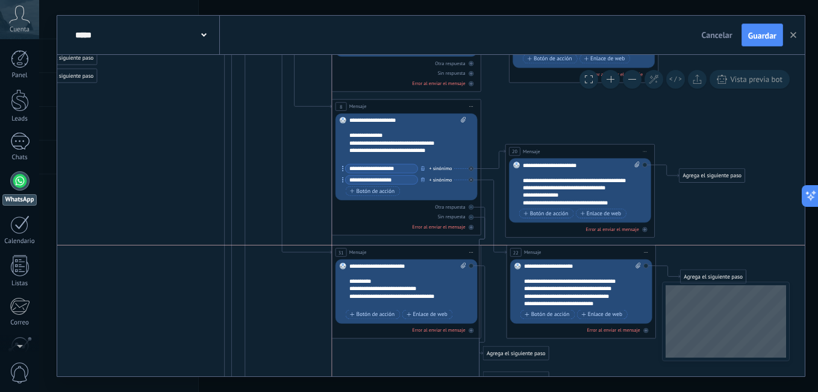
drag, startPoint x: 408, startPoint y: 327, endPoint x: 439, endPoint y: 248, distance: 84.9
click at [439, 248] on div "31 Mensaje ******* (a): Todos los contactos - canales seleccionados Todos los c…" at bounding box center [406, 252] width 149 height 14
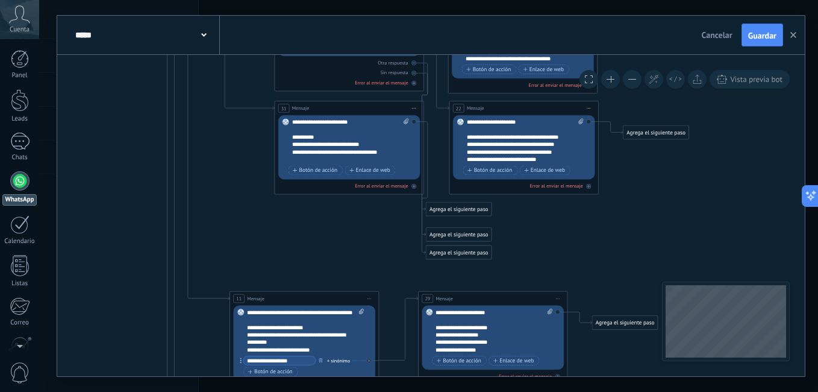
drag, startPoint x: 291, startPoint y: 255, endPoint x: 251, endPoint y: 169, distance: 95.4
click at [251, 169] on icon "15 Mensaje 16 Mensaje" at bounding box center [188, 296] width 1327 height 1521
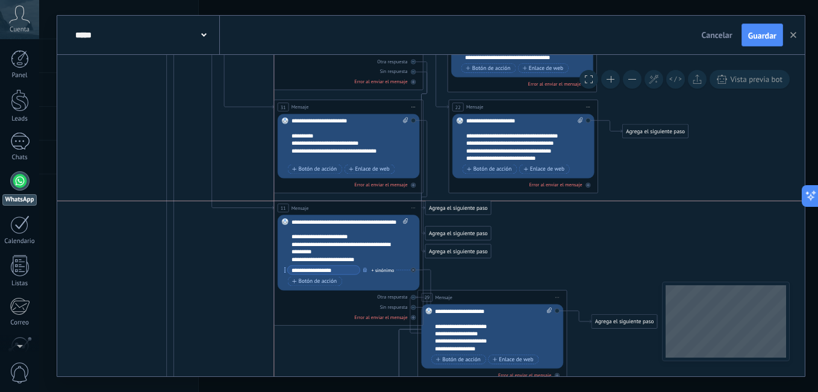
drag, startPoint x: 317, startPoint y: 297, endPoint x: 359, endPoint y: 207, distance: 99.7
click at [359, 207] on div "11 Mensaje ******* (a): Todos los contactos - canales seleccionados Todos los c…" at bounding box center [348, 208] width 149 height 14
click at [414, 299] on div at bounding box center [413, 297] width 5 height 5
drag, startPoint x: 413, startPoint y: 304, endPoint x: 451, endPoint y: 310, distance: 38.4
click at [413, 308] on div at bounding box center [413, 307] width 5 height 5
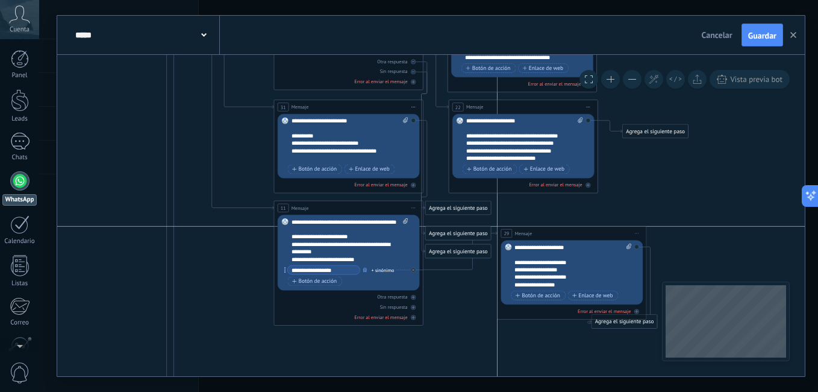
drag, startPoint x: 495, startPoint y: 301, endPoint x: 573, endPoint y: 234, distance: 102.6
click at [573, 234] on div "29 Mensaje ******* (a): Todos los contactos - canales seleccionados Todos los c…" at bounding box center [572, 233] width 149 height 14
click at [412, 68] on div "Sin respuesta" at bounding box center [349, 71] width 142 height 7
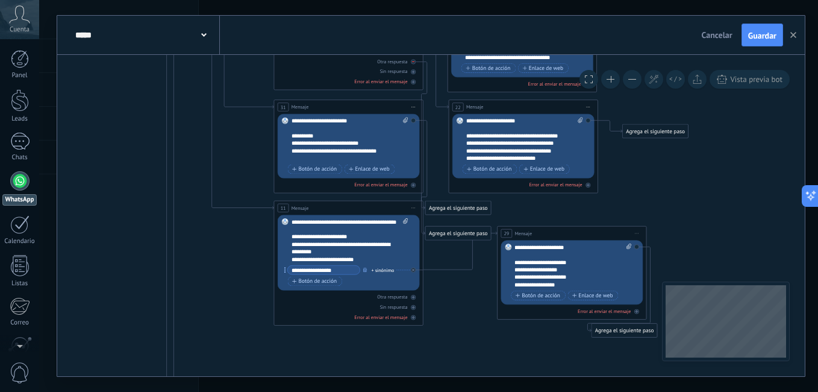
click at [414, 62] on icon at bounding box center [413, 61] width 2 height 1
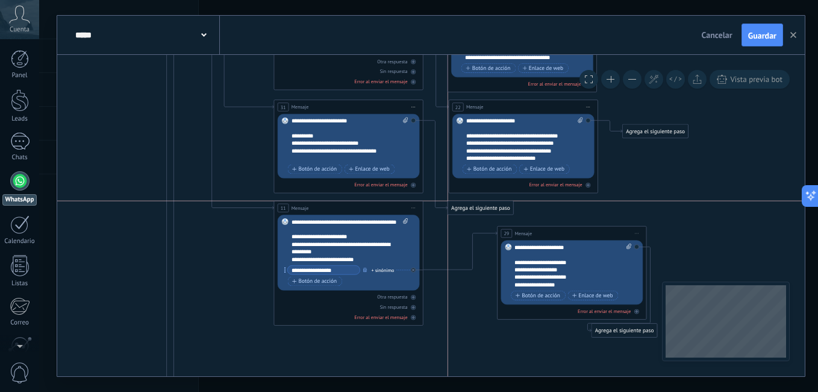
drag, startPoint x: 454, startPoint y: 234, endPoint x: 473, endPoint y: 211, distance: 30.4
click at [473, 211] on div "Agrega el siguiente paso" at bounding box center [481, 208] width 66 height 12
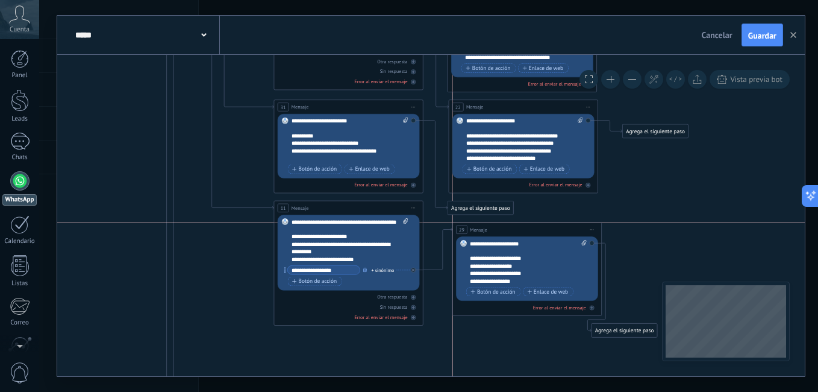
drag, startPoint x: 556, startPoint y: 233, endPoint x: 512, endPoint y: 228, distance: 44.2
click at [512, 228] on div "29 Mensaje ******* (a): Todos los contactos - canales seleccionados Todos los c…" at bounding box center [527, 229] width 149 height 14
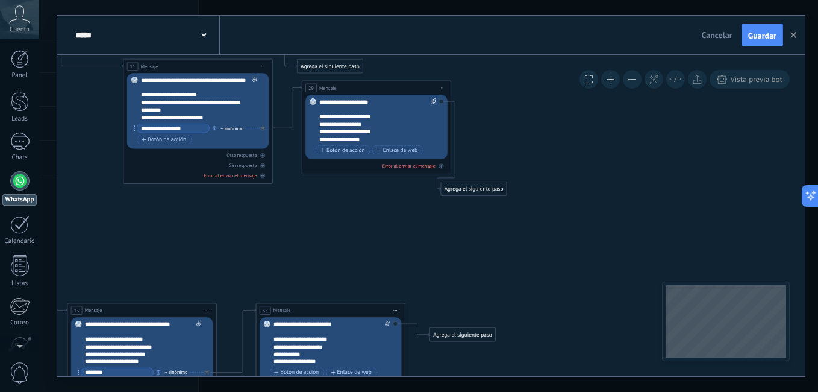
drag, startPoint x: 660, startPoint y: 223, endPoint x: 508, endPoint y: 76, distance: 211.7
click at [508, 74] on icon "15 Mensaje 16 Mensaje" at bounding box center [37, 153] width 1327 height 1521
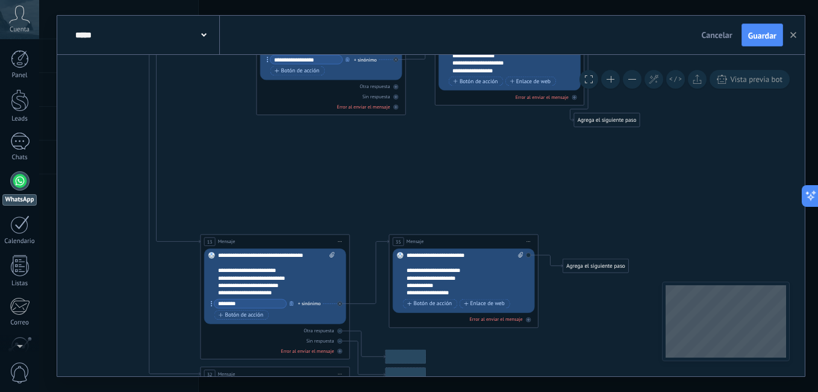
drag, startPoint x: 529, startPoint y: 178, endPoint x: 551, endPoint y: 167, distance: 24.2
click at [551, 167] on icon "15 Mensaje 16 Mensaje" at bounding box center [170, 84] width 1327 height 1521
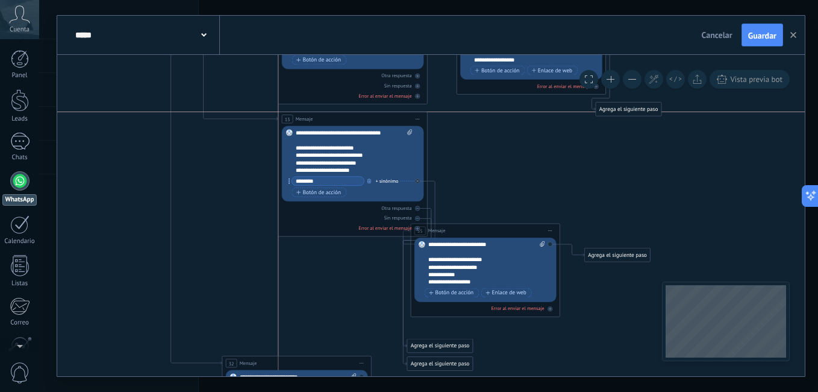
drag, startPoint x: 327, startPoint y: 230, endPoint x: 385, endPoint y: 117, distance: 126.9
click at [385, 117] on div "13 Mensaje ******* (a): Todos los contactos - canales seleccionados Todos los c…" at bounding box center [352, 119] width 149 height 14
click at [419, 208] on div at bounding box center [417, 207] width 5 height 5
drag, startPoint x: 419, startPoint y: 216, endPoint x: 458, endPoint y: 231, distance: 41.9
click at [419, 217] on div at bounding box center [417, 218] width 5 height 5
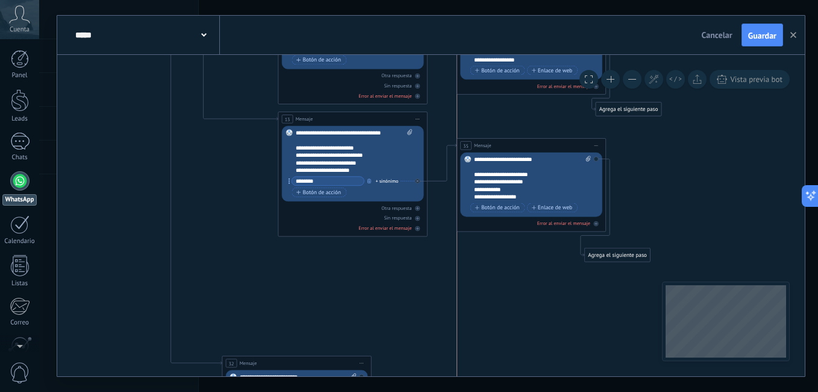
drag, startPoint x: 473, startPoint y: 230, endPoint x: 520, endPoint y: 145, distance: 97.4
click at [520, 145] on div "35 Mensaje ******* (a): Todos los contactos - canales seleccionados Todos los c…" at bounding box center [531, 146] width 149 height 14
drag, startPoint x: 611, startPoint y: 257, endPoint x: 644, endPoint y: 161, distance: 100.8
click at [644, 161] on div "Agrega el siguiente paso" at bounding box center [648, 160] width 66 height 12
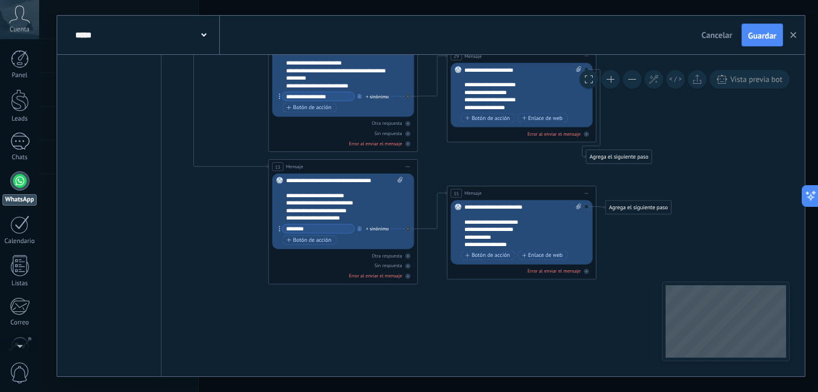
drag, startPoint x: 657, startPoint y: 198, endPoint x: 569, endPoint y: 201, distance: 87.4
click at [689, 120] on icon "15 Mensaje 16 Mensaje" at bounding box center [182, 121] width 1327 height 1521
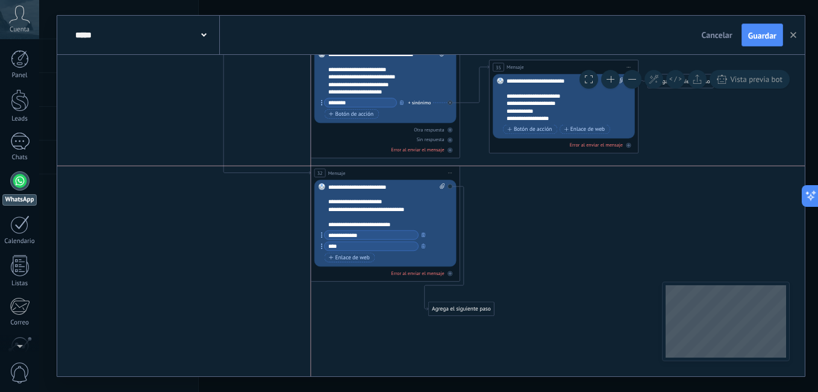
drag, startPoint x: 427, startPoint y: 219, endPoint x: 405, endPoint y: 170, distance: 52.8
click at [405, 170] on div "32 Mensaje ******* (a): Todos los contactos - canales seleccionados Todos los c…" at bounding box center [385, 173] width 149 height 14
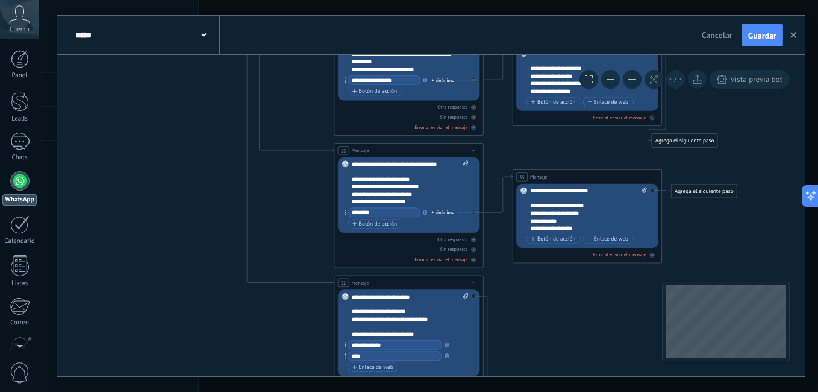
drag, startPoint x: 279, startPoint y: 178, endPoint x: 296, endPoint y: 335, distance: 158.2
click at [296, 335] on icon "15 Mensaje 16 Mensaje 32 Mensaje" at bounding box center [248, 105] width 1327 height 1521
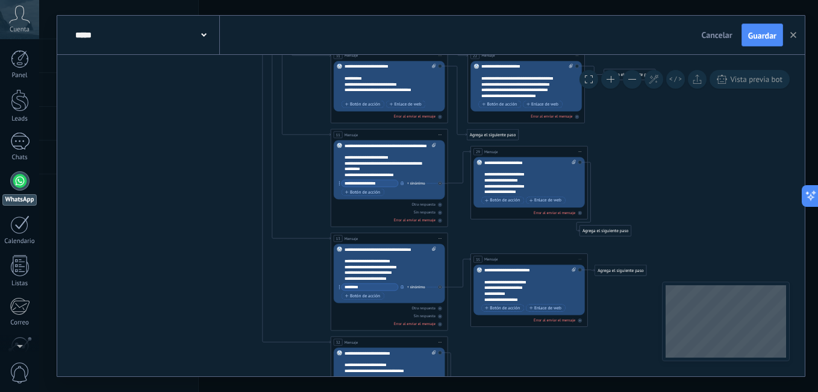
drag, startPoint x: 215, startPoint y: 137, endPoint x: 222, endPoint y: 231, distance: 94.2
click at [226, 323] on icon "15 Mensaje 16 Mensaje 32 Mensaje" at bounding box center [264, 203] width 1040 height 1192
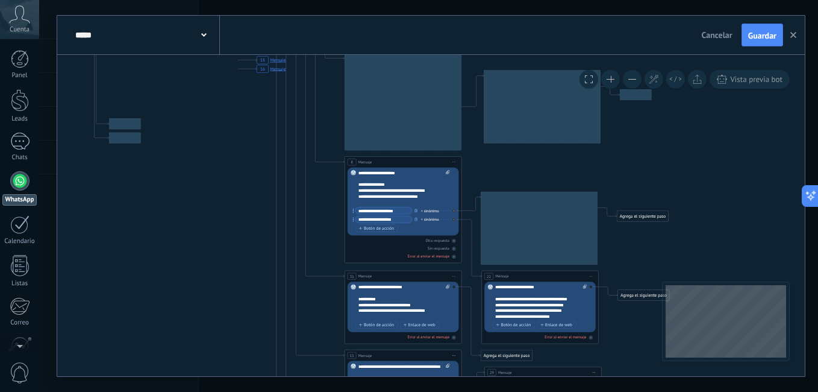
drag, startPoint x: 216, startPoint y: 229, endPoint x: 217, endPoint y: 326, distance: 96.4
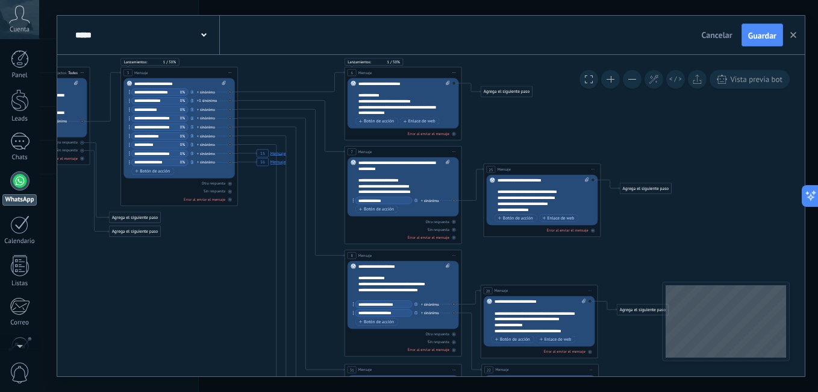
click at [264, 154] on rect at bounding box center [271, 153] width 33 height 11
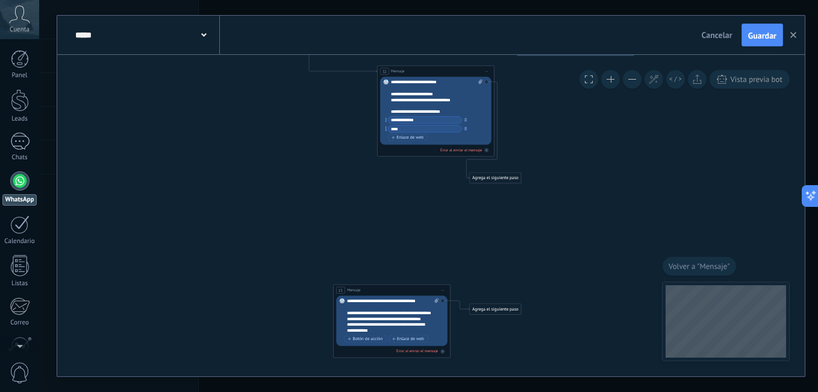
drag, startPoint x: 386, startPoint y: 123, endPoint x: 349, endPoint y: 221, distance: 105.0
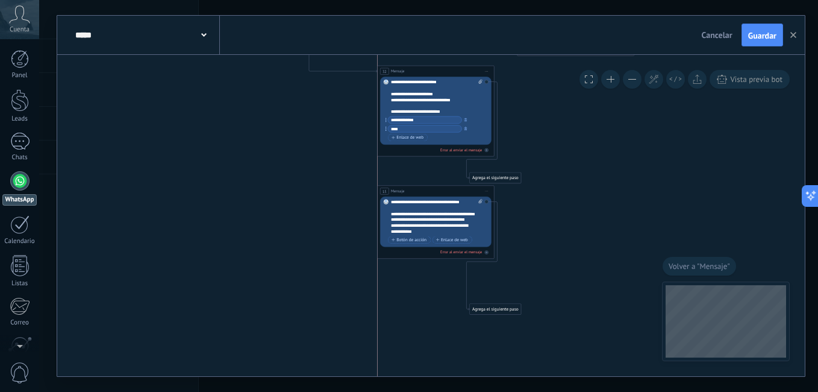
drag, startPoint x: 392, startPoint y: 290, endPoint x: 435, endPoint y: 191, distance: 107.6
click at [435, 191] on div "15 Mensaje ******* (a): Todos los contactos - canales seleccionados Todos los c…" at bounding box center [436, 191] width 116 height 11
drag, startPoint x: 559, startPoint y: 107, endPoint x: 538, endPoint y: 154, distance: 51.5
click at [555, 94] on div "Agrega el siguiente paso" at bounding box center [553, 97] width 51 height 10
drag, startPoint x: 499, startPoint y: 304, endPoint x: 550, endPoint y: 196, distance: 119.9
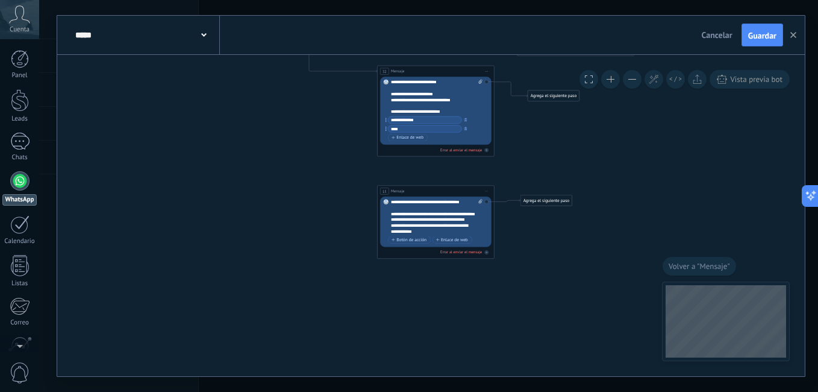
click at [550, 196] on div "Agrega el siguiente paso" at bounding box center [545, 201] width 51 height 10
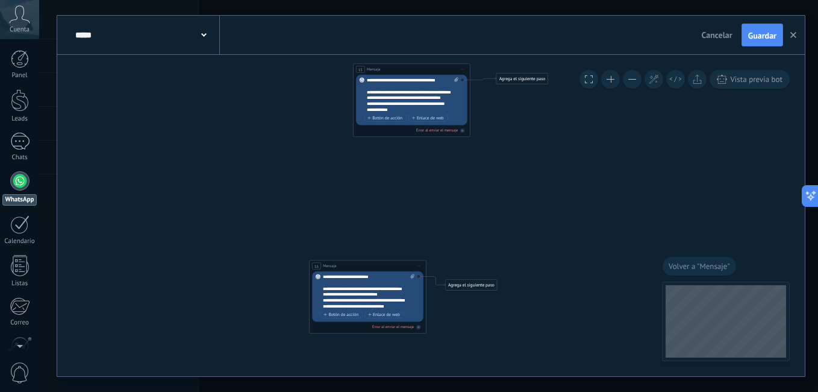
drag, startPoint x: 520, startPoint y: 283, endPoint x: 496, endPoint y: 158, distance: 127.7
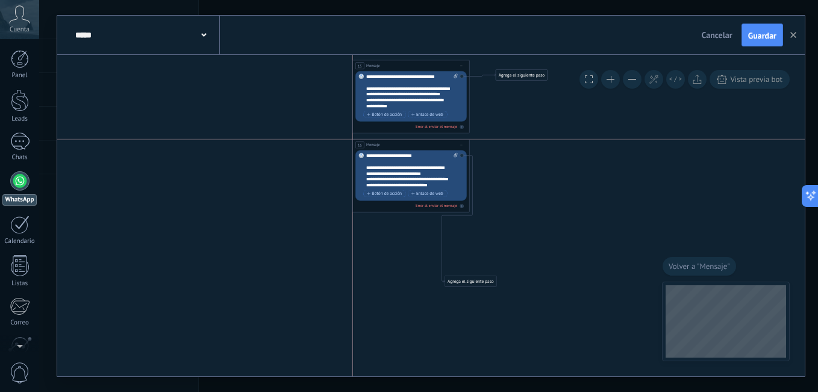
drag, startPoint x: 386, startPoint y: 262, endPoint x: 429, endPoint y: 146, distance: 123.5
click at [429, 146] on div "16 Mensaje ******* (a): Todos los contactos - canales seleccionados Todos los c…" at bounding box center [411, 144] width 116 height 11
drag, startPoint x: 473, startPoint y: 276, endPoint x: 587, endPoint y: 122, distance: 192.0
click at [513, 150] on div "Agrega el siguiente paso" at bounding box center [510, 155] width 51 height 10
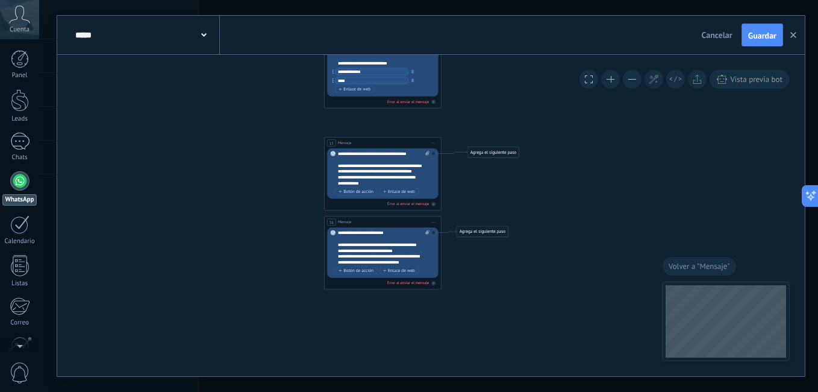
drag, startPoint x: 596, startPoint y: 116, endPoint x: 542, endPoint y: 254, distance: 148.0
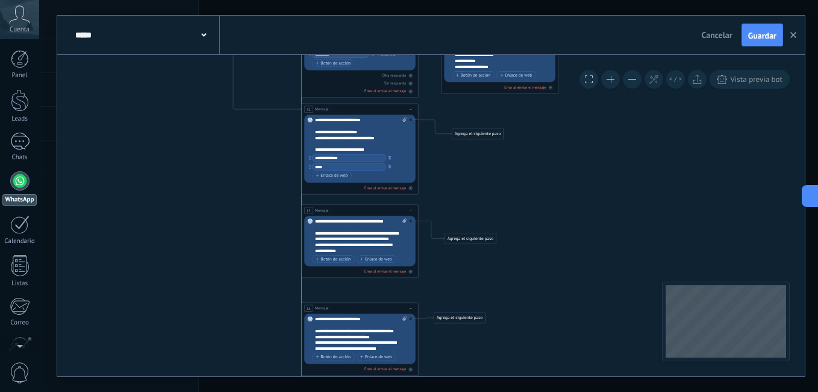
drag, startPoint x: 367, startPoint y: 226, endPoint x: 372, endPoint y: 210, distance: 17.0
click at [364, 208] on div "15 Mensaje ******* (a): Todos los contactos - canales seleccionados Todos los c…" at bounding box center [360, 210] width 116 height 11
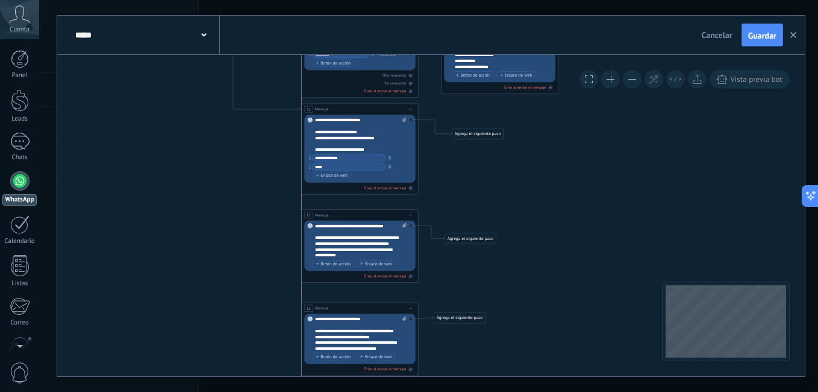
drag, startPoint x: 369, startPoint y: 207, endPoint x: 421, endPoint y: 192, distance: 53.9
click at [370, 211] on div "15 Mensaje ******* (a): Todos los contactos - canales seleccionados Todos los c…" at bounding box center [360, 215] width 116 height 11
drag, startPoint x: 531, startPoint y: 147, endPoint x: 515, endPoint y: 302, distance: 155.6
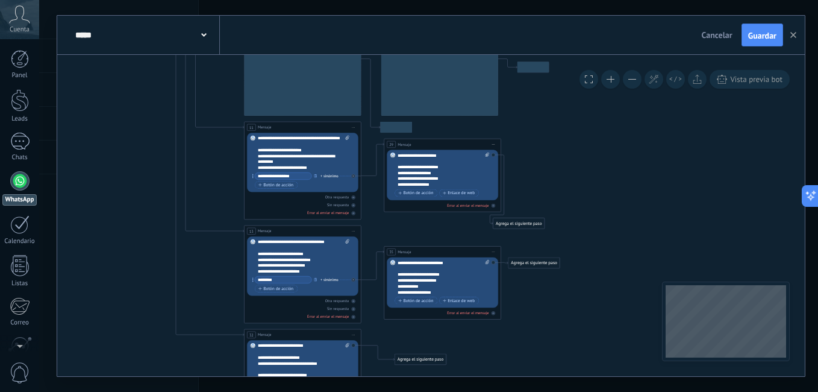
drag, startPoint x: 590, startPoint y: 204, endPoint x: 560, endPoint y: 312, distance: 112.7
click at [561, 304] on icon "15 Mensaje 16 Mensaje" at bounding box center [177, 172] width 1040 height 1147
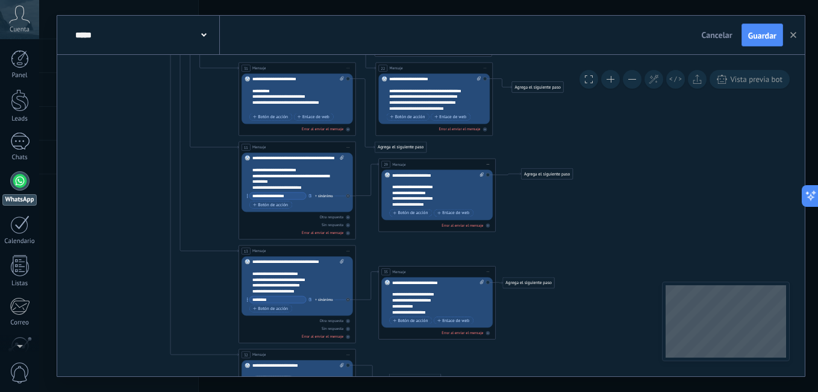
drag, startPoint x: 521, startPoint y: 242, endPoint x: 554, endPoint y: 170, distance: 78.7
click at [554, 173] on div "Agrega el siguiente paso" at bounding box center [547, 174] width 51 height 10
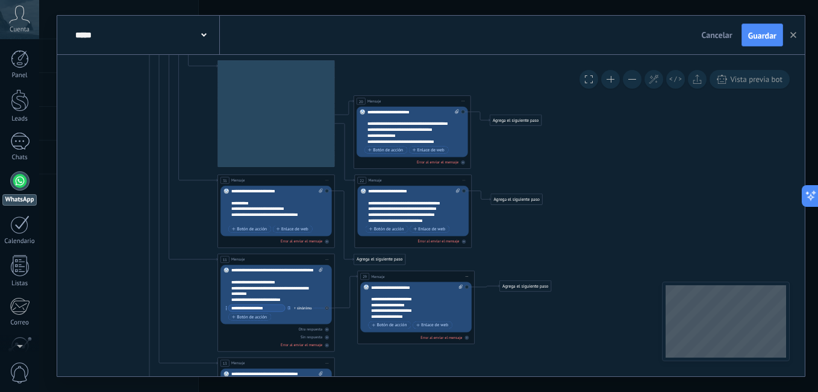
drag, startPoint x: 590, startPoint y: 117, endPoint x: 564, endPoint y: 268, distance: 153.5
click at [564, 264] on icon "15 Mensaje 16 Mensaje" at bounding box center [154, 278] width 1047 height 1095
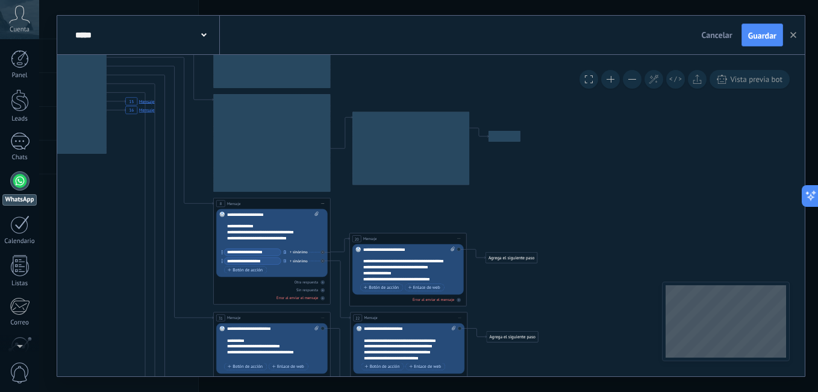
drag, startPoint x: 575, startPoint y: 161, endPoint x: 575, endPoint y: 251, distance: 89.1
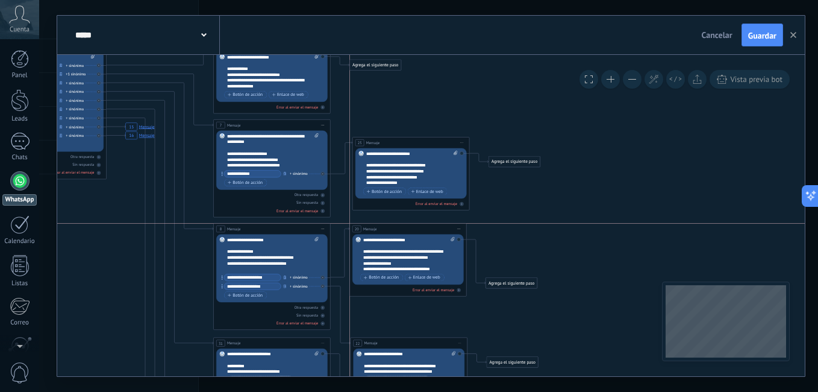
drag, startPoint x: 413, startPoint y: 262, endPoint x: 414, endPoint y: 228, distance: 34.4
click at [414, 228] on div "20 Mensaje ******* (a): Todos los contactos - canales seleccionados Todos los c…" at bounding box center [408, 228] width 116 height 11
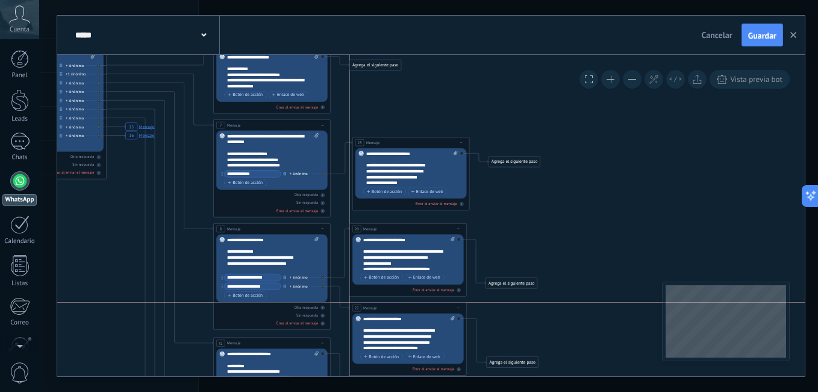
drag, startPoint x: 414, startPoint y: 341, endPoint x: 414, endPoint y: 307, distance: 34.3
click at [414, 307] on div "22 Mensaje ******* (a): Todos los contactos - canales seleccionados Todos los c…" at bounding box center [408, 307] width 116 height 11
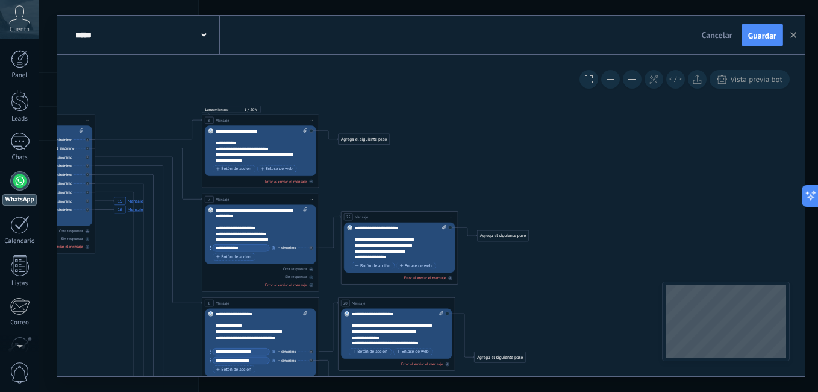
drag
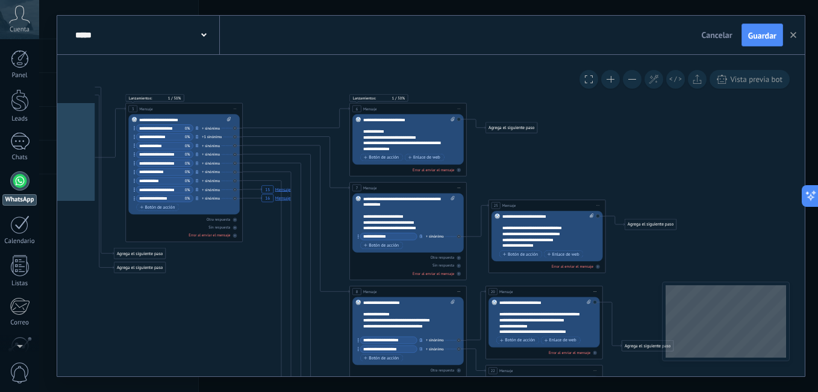
drag, startPoint x: 513, startPoint y: 211, endPoint x: 638, endPoint y: 157, distance: 136.5
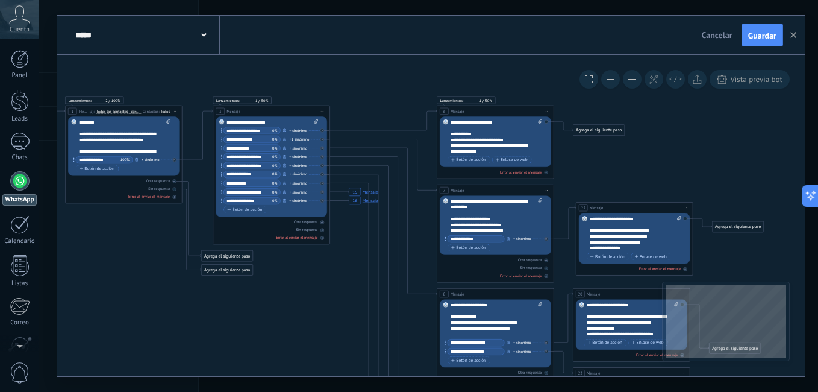
drag, startPoint x: 591, startPoint y: 170, endPoint x: 653, endPoint y: 178, distance: 61.9
click at [590, 86] on button at bounding box center [588, 79] width 19 height 19
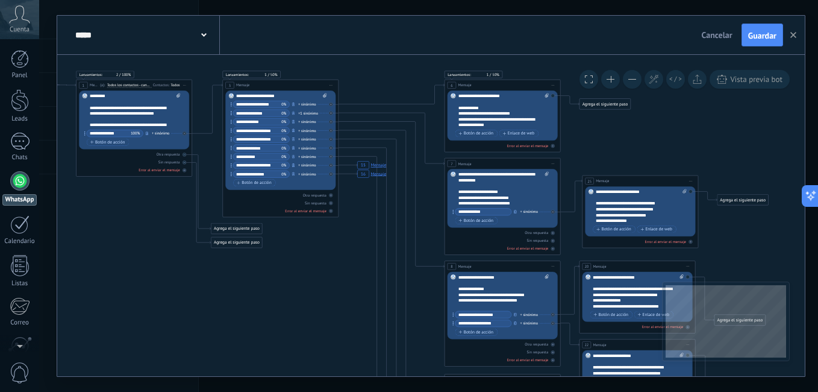
drag, startPoint x: 569, startPoint y: 122, endPoint x: 587, endPoint y: 161, distance: 43.4
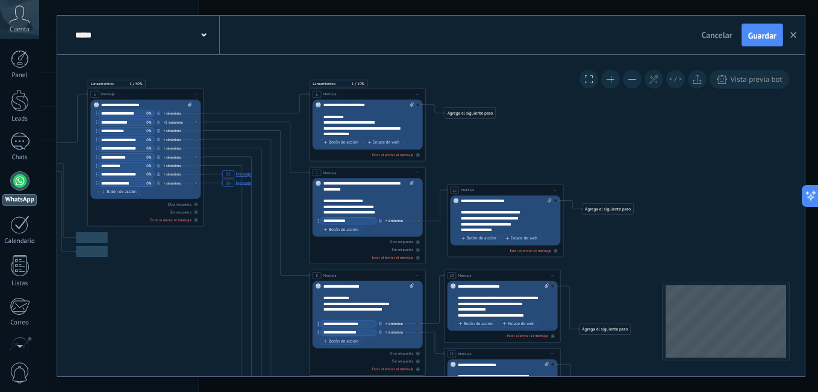
drag, startPoint x: 666, startPoint y: 143, endPoint x: 516, endPoint y: 225, distance: 170.4
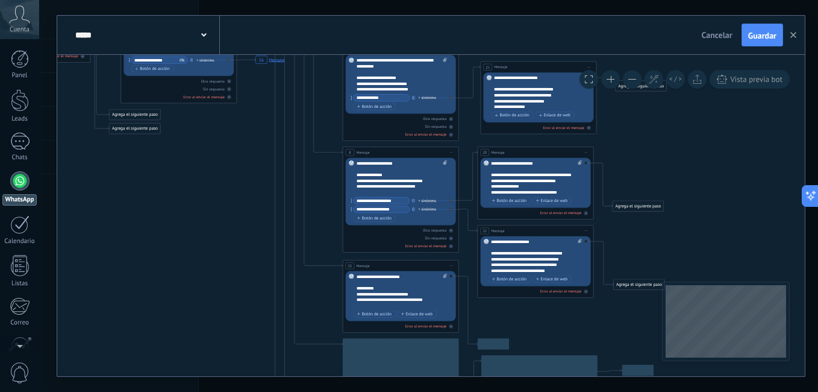
drag, startPoint x: 190, startPoint y: 338, endPoint x: 190, endPoint y: 170, distance: 167.4
click at [184, 136] on icon "15 Mensaje 16 Mensaje" at bounding box center [280, 363] width 1038 height 1085
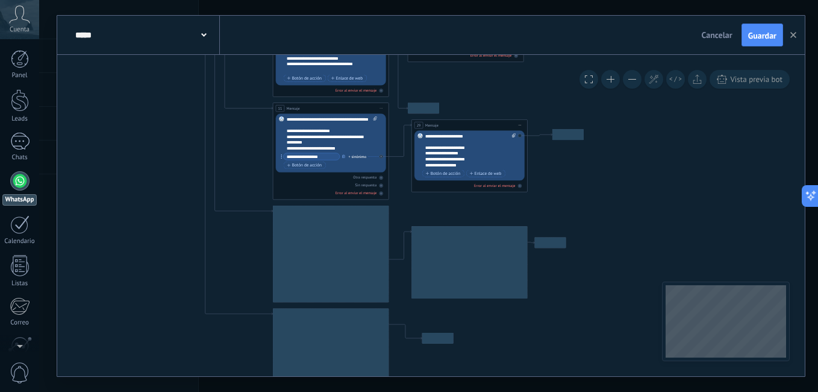
drag, startPoint x: 204, startPoint y: 235, endPoint x: 158, endPoint y: 128, distance: 115.8
click at [158, 130] on icon "15 Mensaje 16 Mensaje" at bounding box center [210, 127] width 1038 height 1085
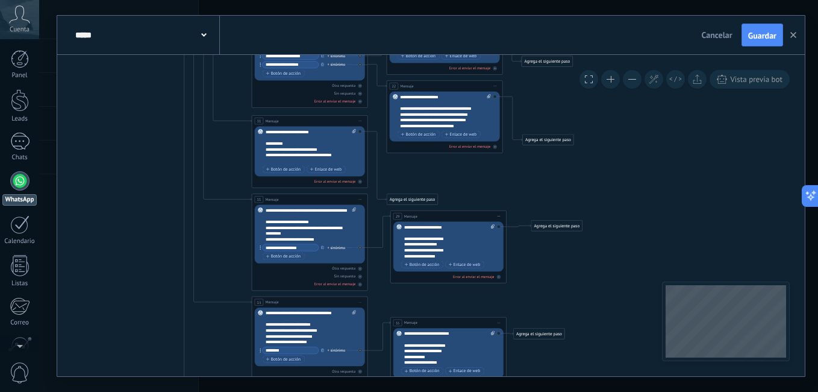
drag, startPoint x: 627, startPoint y: 196, endPoint x: 609, endPoint y: 290, distance: 95.7
click at [609, 290] on icon "15 Mensaje 16 Mensaje" at bounding box center [189, 218] width 1038 height 1085
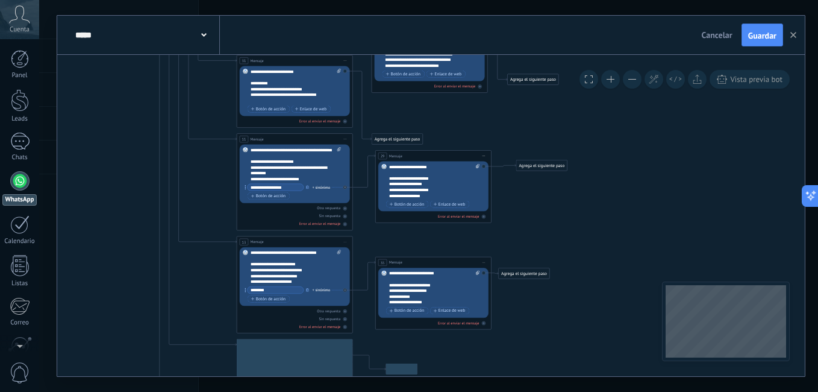
drag, startPoint x: 137, startPoint y: 289, endPoint x: 122, endPoint y: 228, distance: 62.1
click at [122, 228] on icon "16 Mensaje" at bounding box center [174, 158] width 1038 height 1085
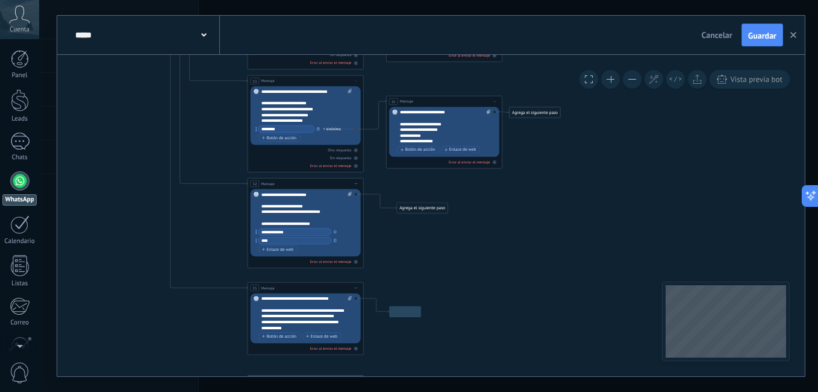
drag, startPoint x: 513, startPoint y: 289, endPoint x: 525, endPoint y: 94, distance: 195.5
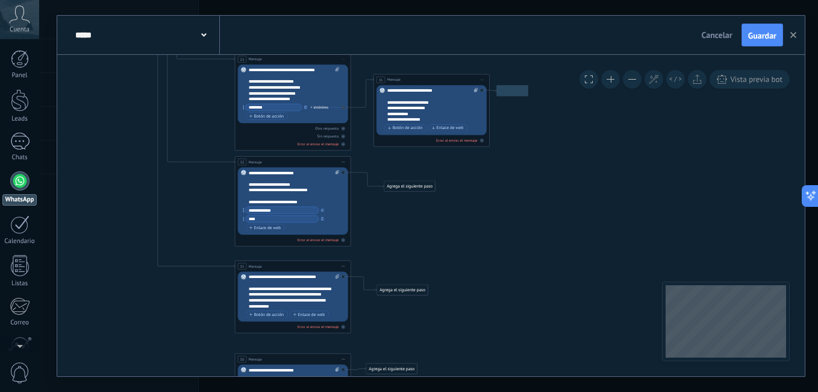
drag, startPoint x: 495, startPoint y: 213, endPoint x: 493, endPoint y: 304, distance: 90.4
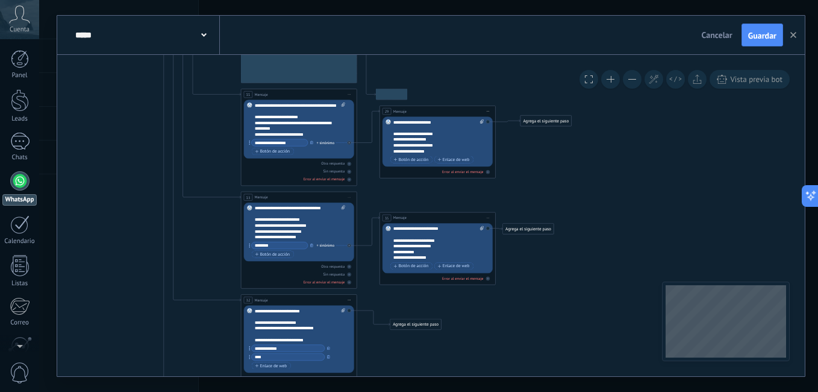
drag, startPoint x: 496, startPoint y: 216, endPoint x: 514, endPoint y: 264, distance: 51.7
click at [501, 327] on icon "16 Mensaje" at bounding box center [178, 113] width 1038 height 1085
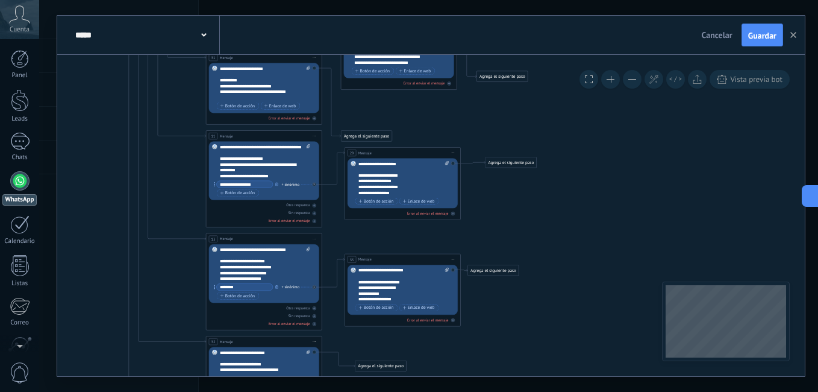
drag, startPoint x: 555, startPoint y: 181, endPoint x: 518, endPoint y: 205, distance: 44.3
click at [518, 205] on icon "16 Mensaje" at bounding box center [143, 155] width 1038 height 1085
